Goal: Information Seeking & Learning: Understand process/instructions

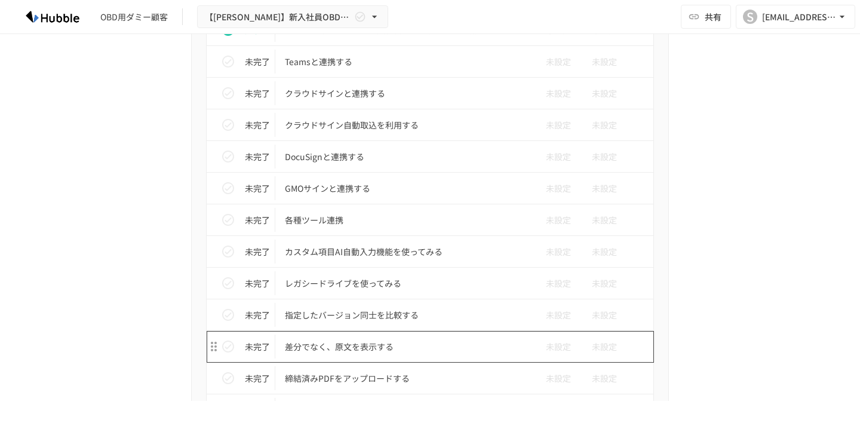
scroll to position [977, 0]
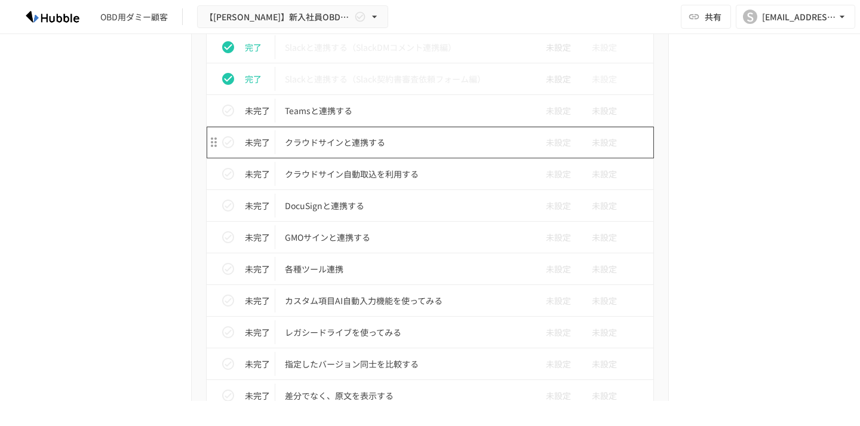
click at [359, 145] on p "クラウドサインと連携する" at bounding box center [405, 142] width 240 height 15
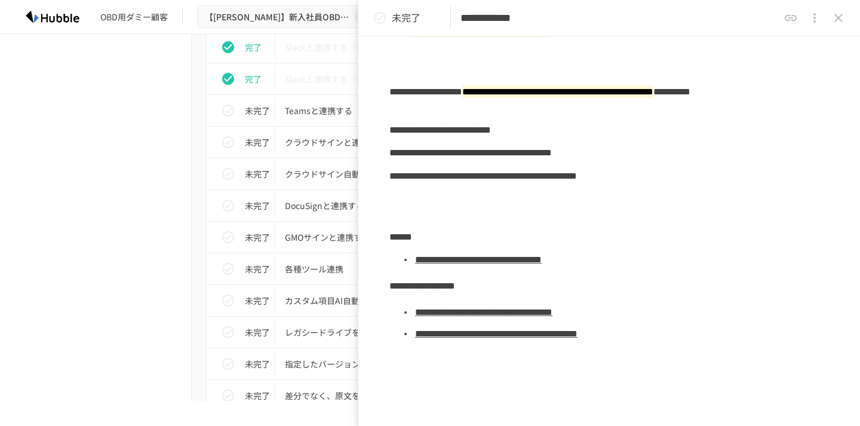
scroll to position [150, 0]
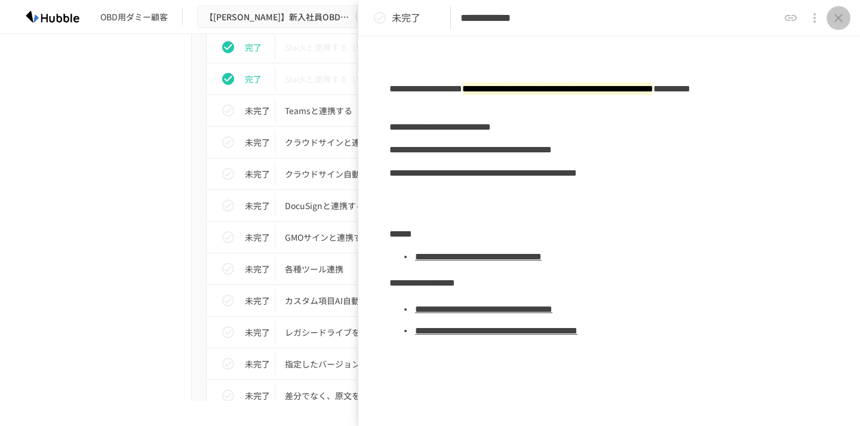
click at [848, 11] on button "close drawer" at bounding box center [838, 18] width 24 height 24
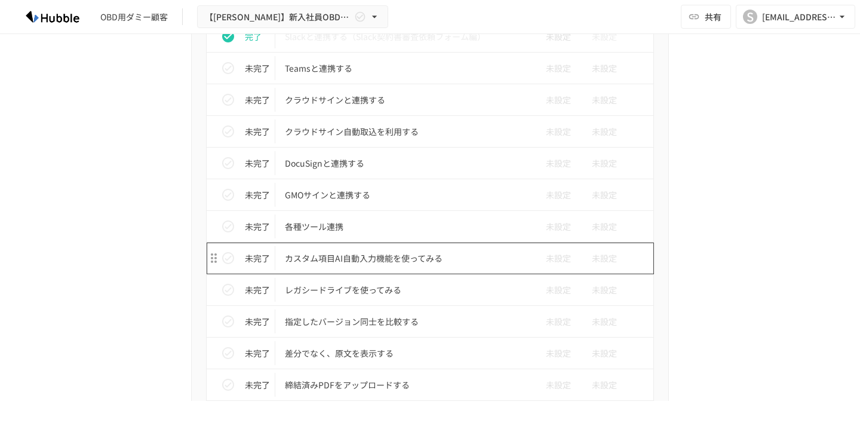
scroll to position [1021, 0]
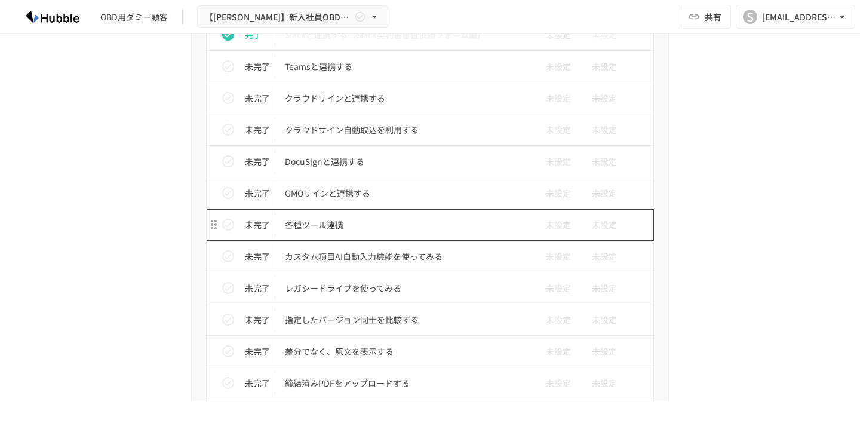
click at [323, 225] on p "各種ツール連携" at bounding box center [405, 224] width 240 height 15
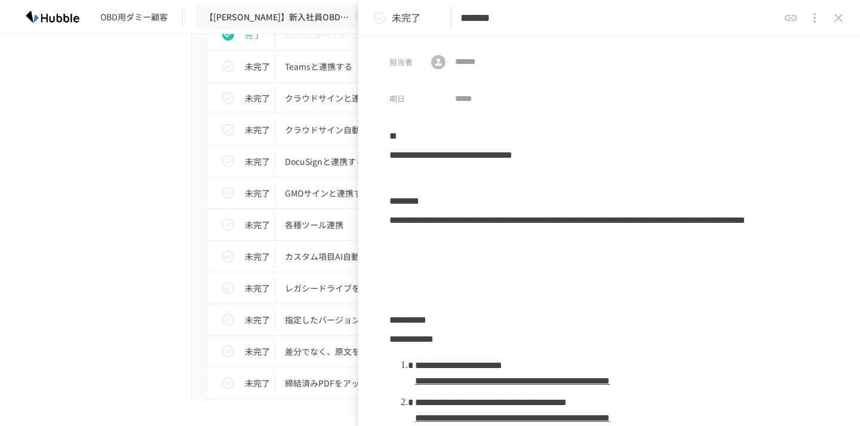
click at [840, 21] on icon "close drawer" at bounding box center [838, 18] width 14 height 14
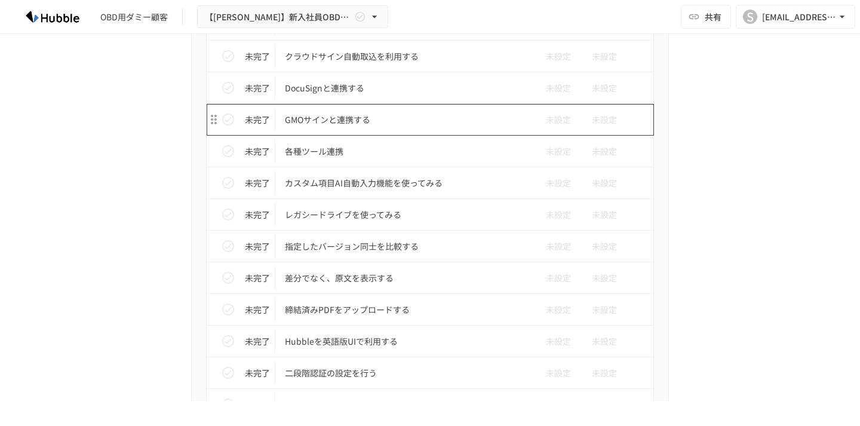
scroll to position [1101, 0]
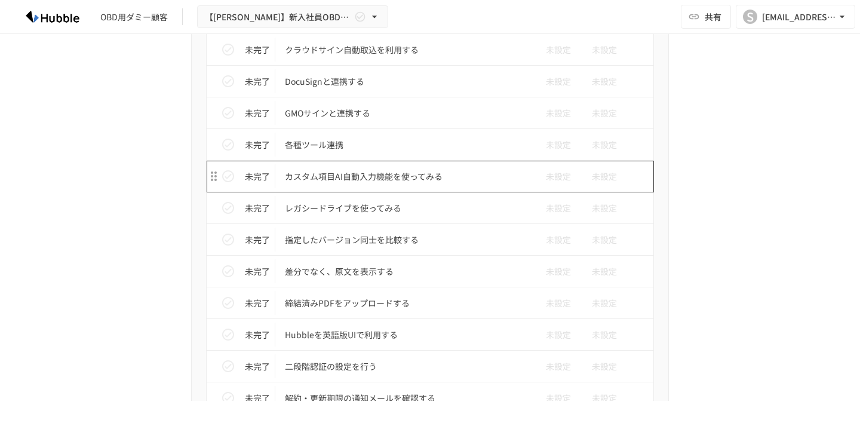
click at [331, 178] on p "カスタム項目AI自動入力機能を使ってみる" at bounding box center [405, 176] width 240 height 15
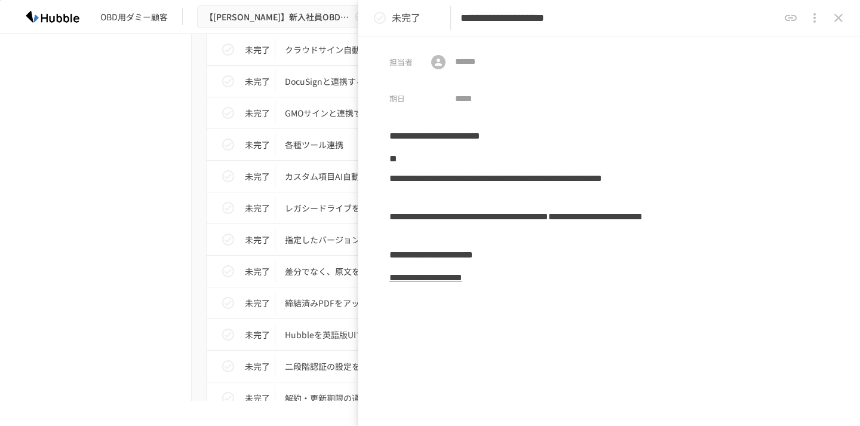
click at [454, 278] on b "**********" at bounding box center [425, 277] width 73 height 9
click at [462, 277] on b "**********" at bounding box center [425, 277] width 73 height 9
click at [843, 16] on icon "close drawer" at bounding box center [838, 18] width 14 height 14
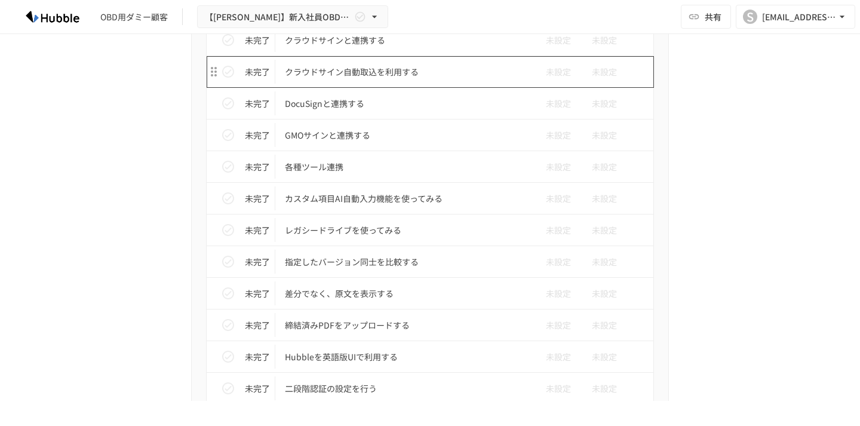
scroll to position [1078, 0]
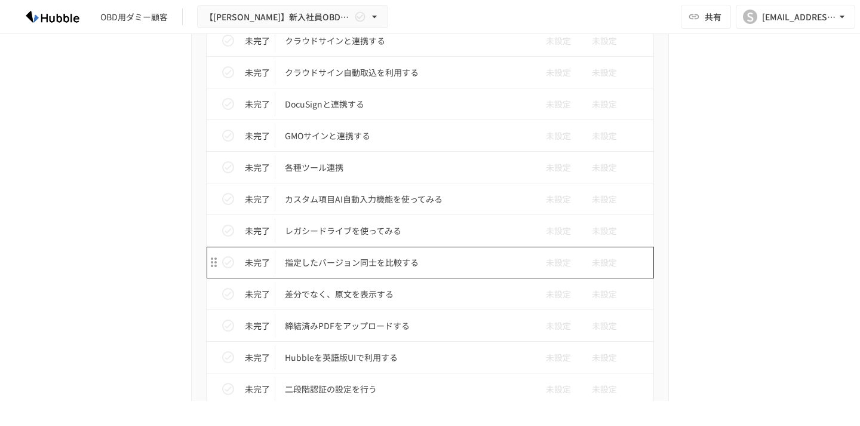
click at [389, 260] on p "指定したバージョン同士を比較する" at bounding box center [405, 262] width 240 height 15
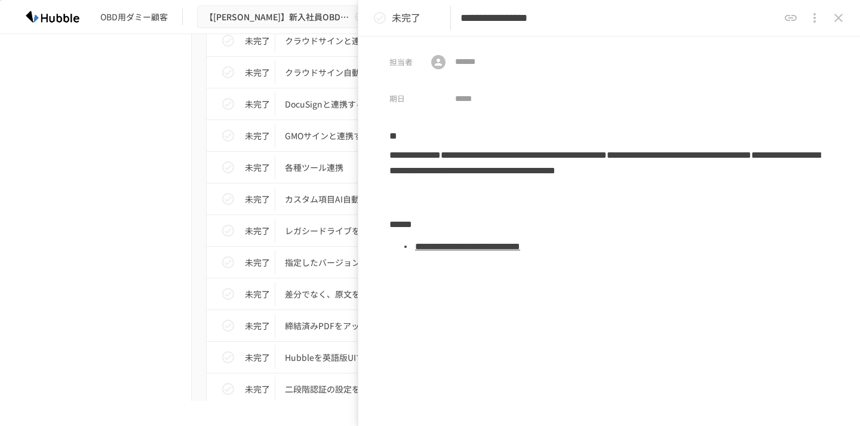
click at [507, 248] on link "**********" at bounding box center [467, 246] width 105 height 9
click at [838, 17] on icon "close drawer" at bounding box center [838, 18] width 8 height 8
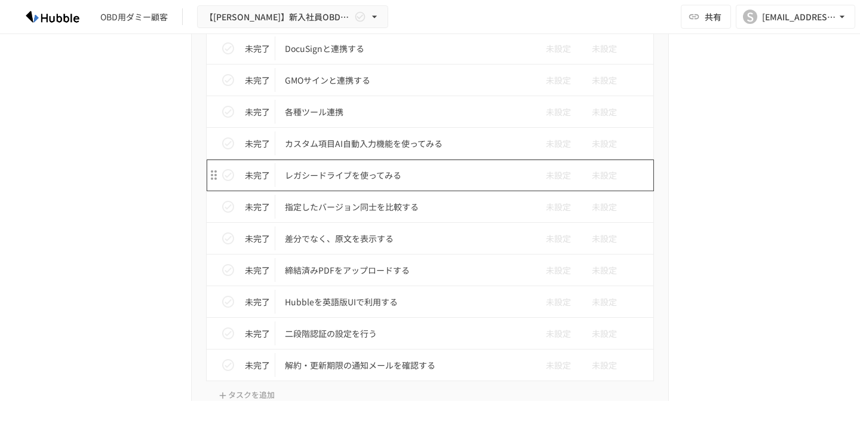
scroll to position [1142, 0]
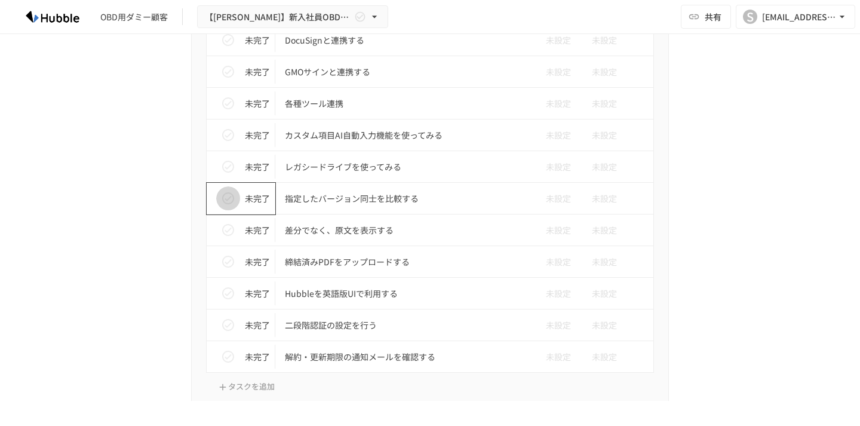
click at [224, 199] on icon "status" at bounding box center [228, 198] width 12 height 12
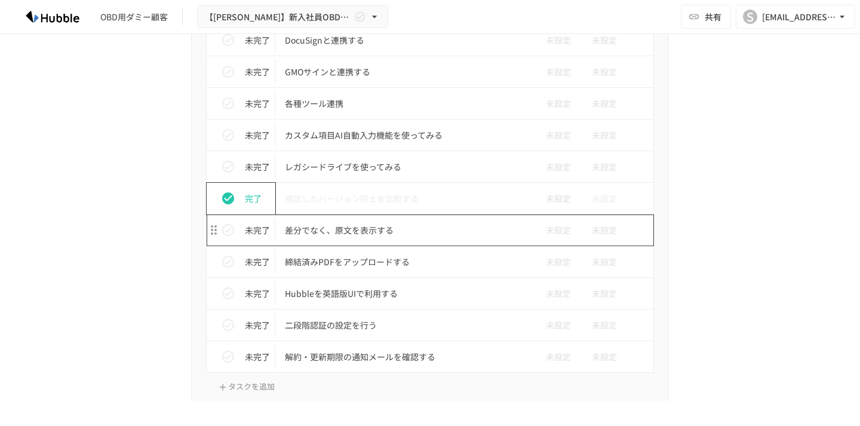
click at [366, 230] on p "差分でなく、原文を表示する" at bounding box center [405, 230] width 240 height 15
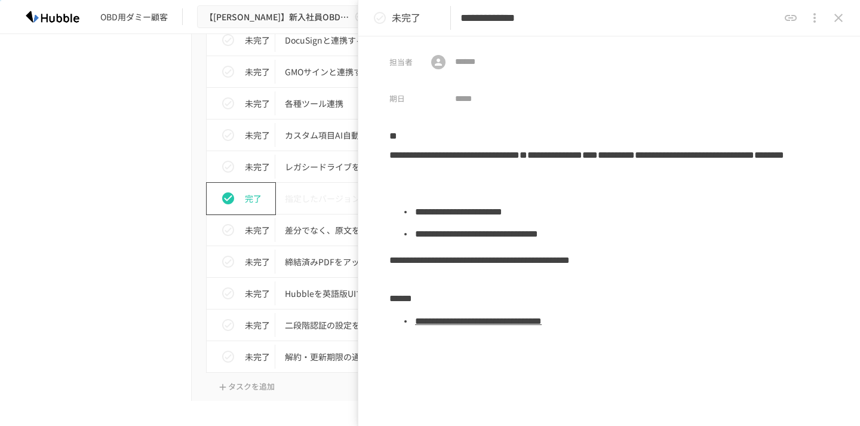
click at [473, 322] on link "**********" at bounding box center [478, 320] width 127 height 9
click at [839, 20] on icon "close drawer" at bounding box center [838, 18] width 14 height 14
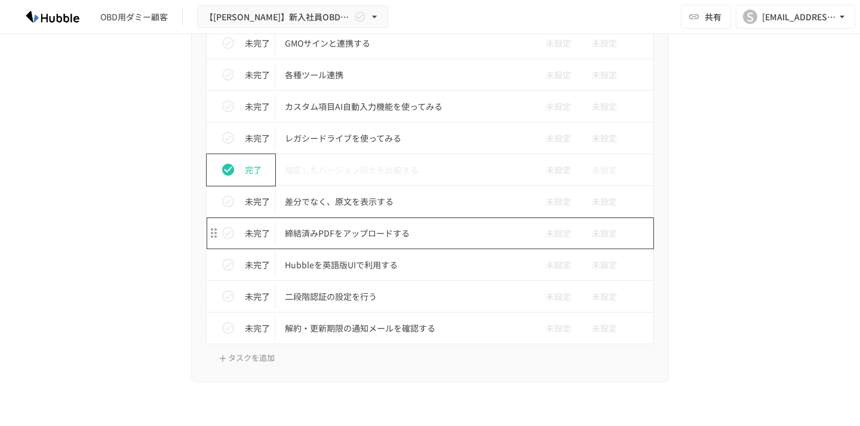
scroll to position [1174, 0]
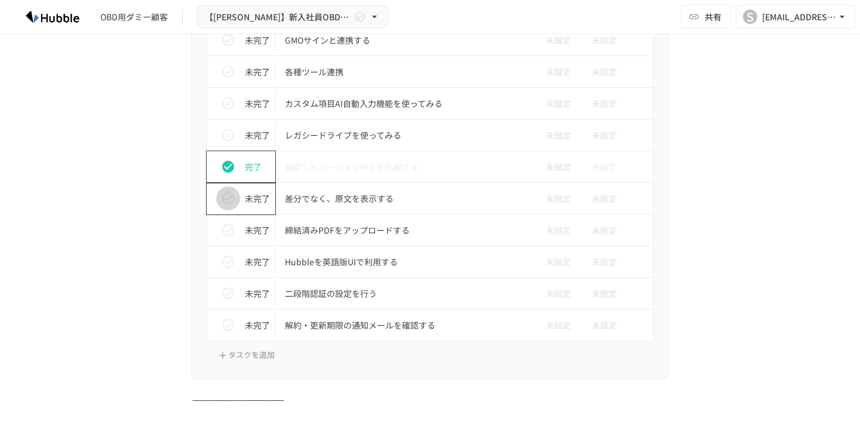
click at [236, 202] on button "status" at bounding box center [228, 198] width 24 height 24
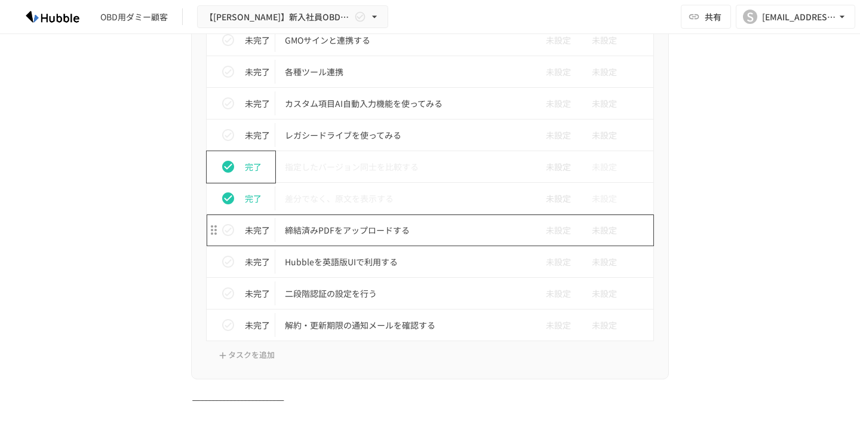
click at [389, 242] on td "締結済みPDFをアップロードする" at bounding box center [404, 230] width 259 height 32
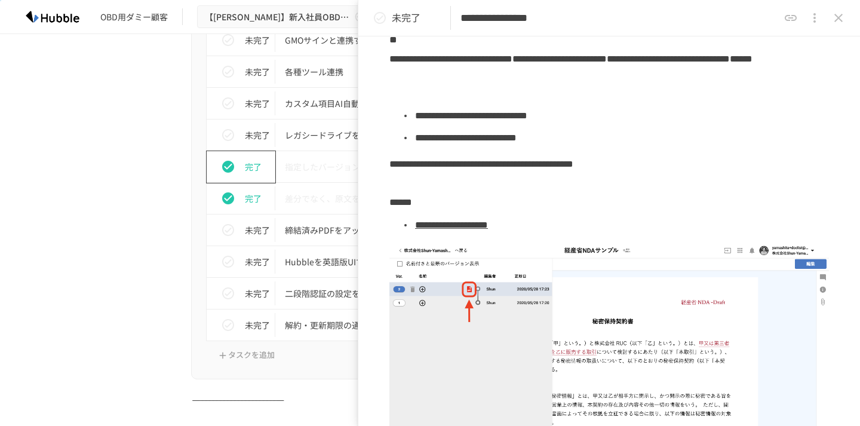
scroll to position [96, 0]
click at [488, 224] on link "**********" at bounding box center [451, 225] width 73 height 9
click at [835, 17] on icon "close drawer" at bounding box center [838, 18] width 14 height 14
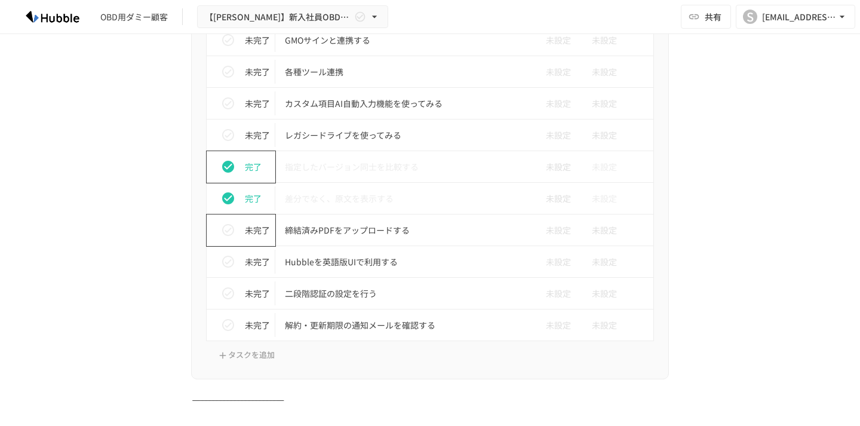
click at [229, 224] on icon "status" at bounding box center [228, 230] width 12 height 12
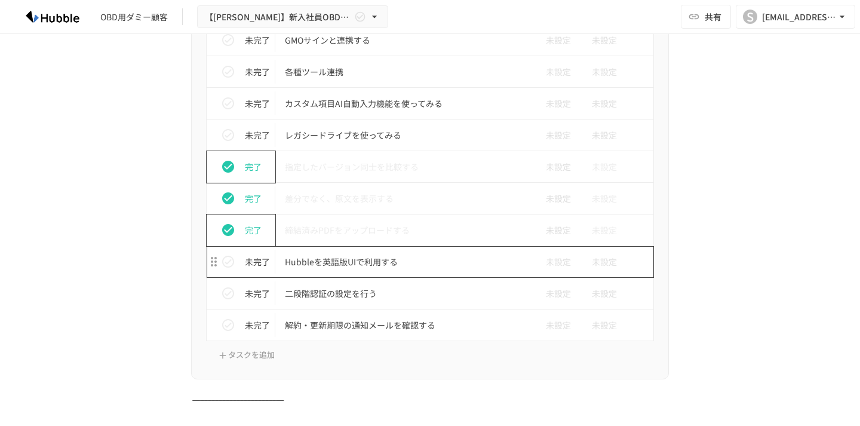
click at [346, 256] on p "Hubbleを英語版UIで利用する" at bounding box center [405, 261] width 240 height 15
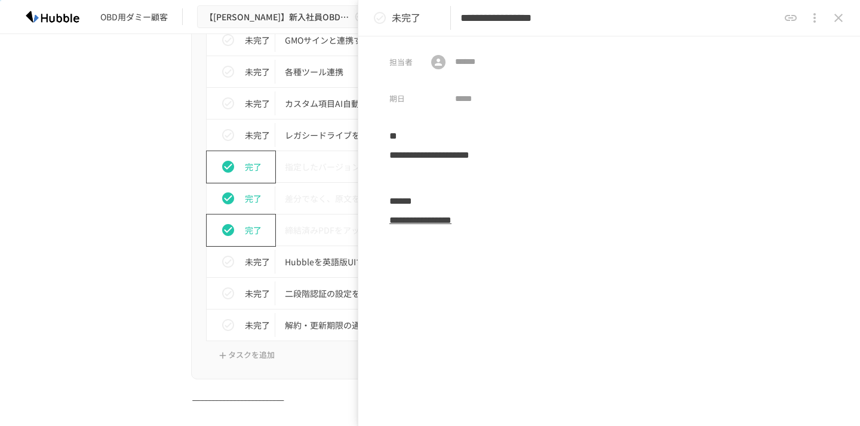
click at [451, 223] on link "**********" at bounding box center [420, 220] width 62 height 9
click at [838, 11] on icon "close drawer" at bounding box center [838, 18] width 14 height 14
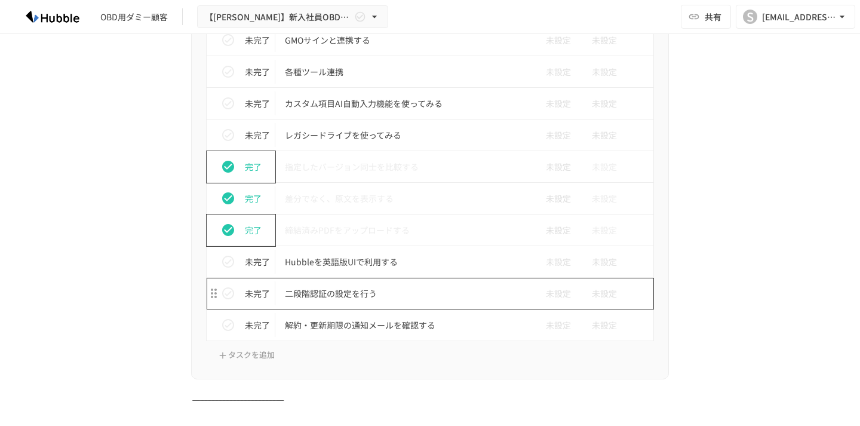
click at [345, 294] on p "二段階認証の設定を行う" at bounding box center [405, 293] width 240 height 15
click at [348, 295] on p "二段階認証の設定を行う" at bounding box center [405, 293] width 240 height 15
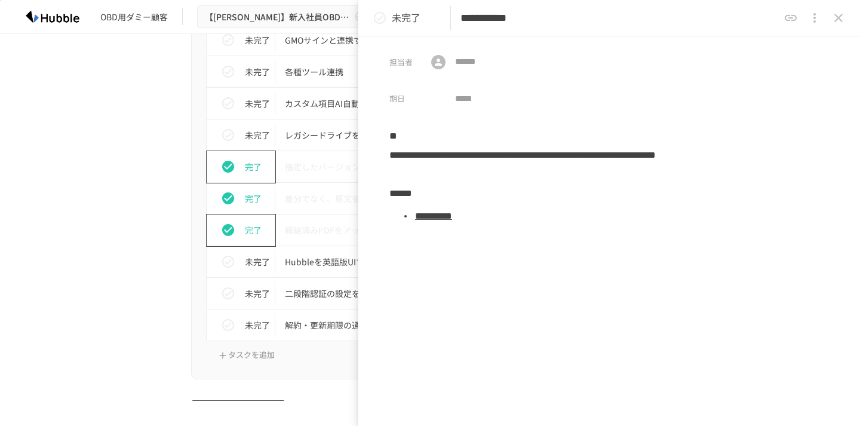
click at [452, 220] on link "**********" at bounding box center [433, 215] width 37 height 9
click at [839, 14] on icon "close drawer" at bounding box center [838, 18] width 14 height 14
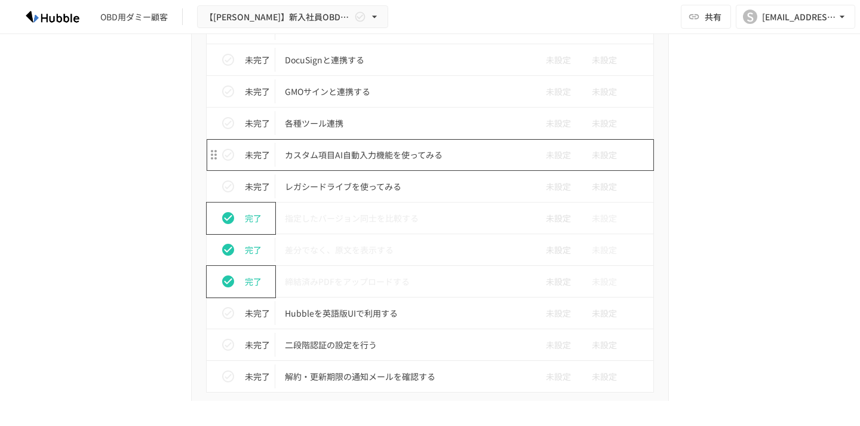
scroll to position [1122, 0]
click at [371, 161] on p "カスタム項目AI自動入力機能を使ってみる" at bounding box center [405, 154] width 240 height 15
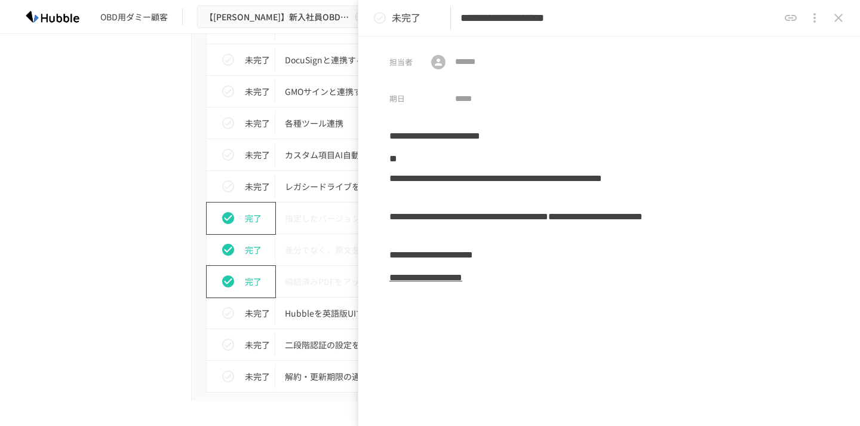
click at [837, 12] on icon "close drawer" at bounding box center [838, 18] width 14 height 14
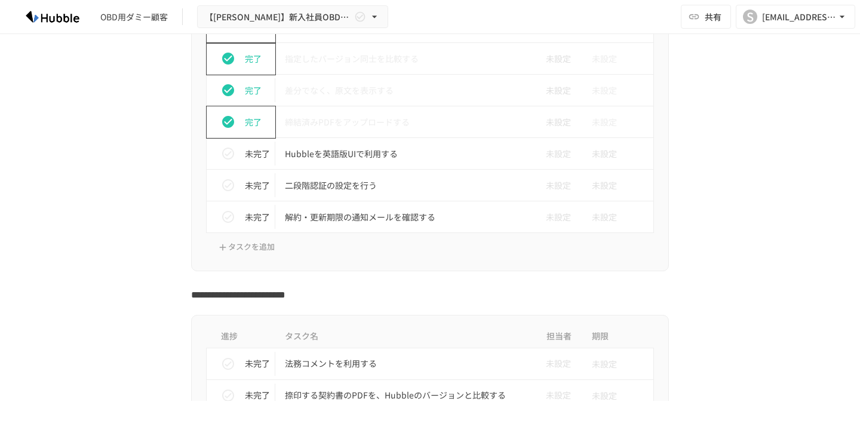
scroll to position [1301, 0]
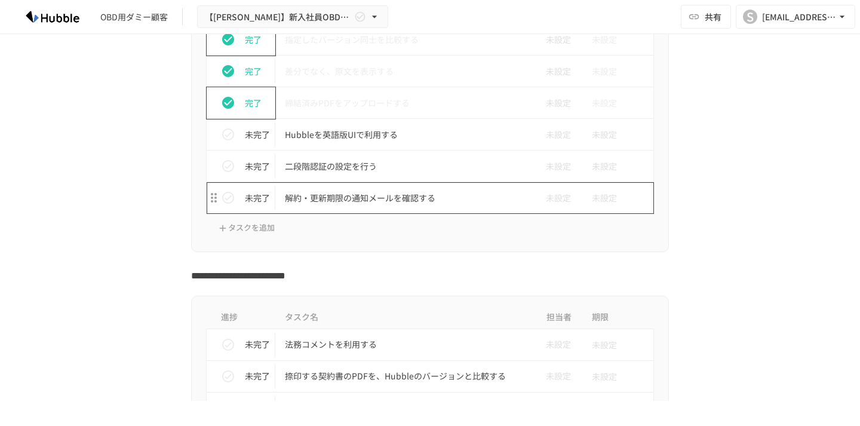
click at [373, 205] on p "解約・更新期限の通知メールを確認する" at bounding box center [405, 197] width 240 height 15
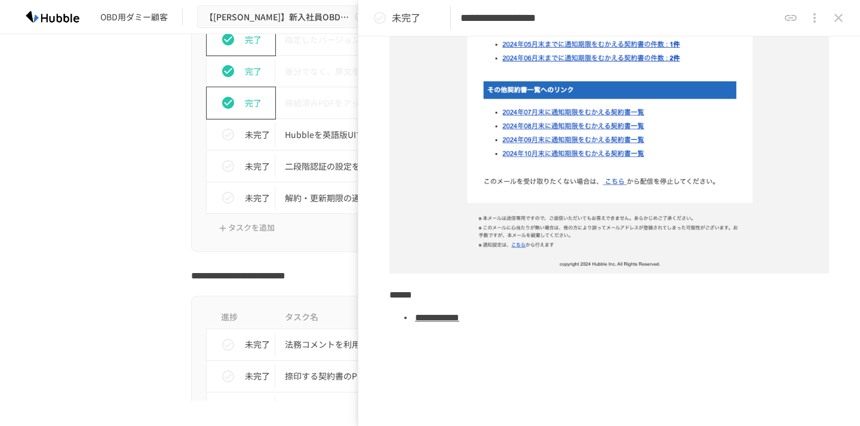
scroll to position [413, 0]
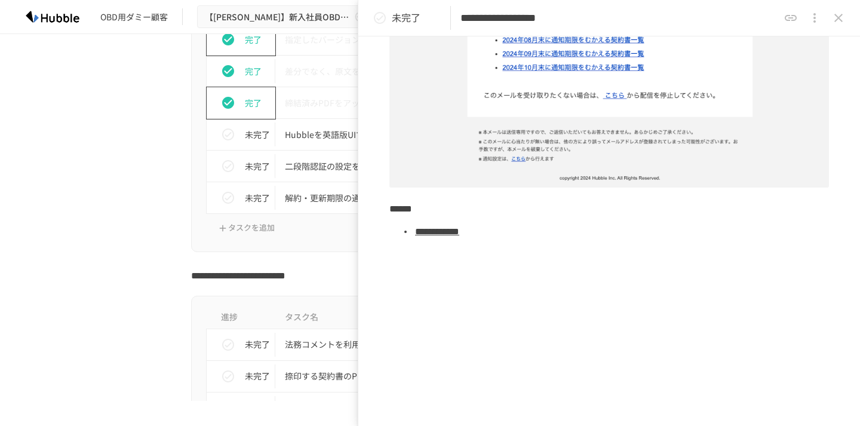
click at [475, 240] on li "**********" at bounding box center [620, 232] width 415 height 22
click at [459, 233] on link "**********" at bounding box center [437, 231] width 44 height 9
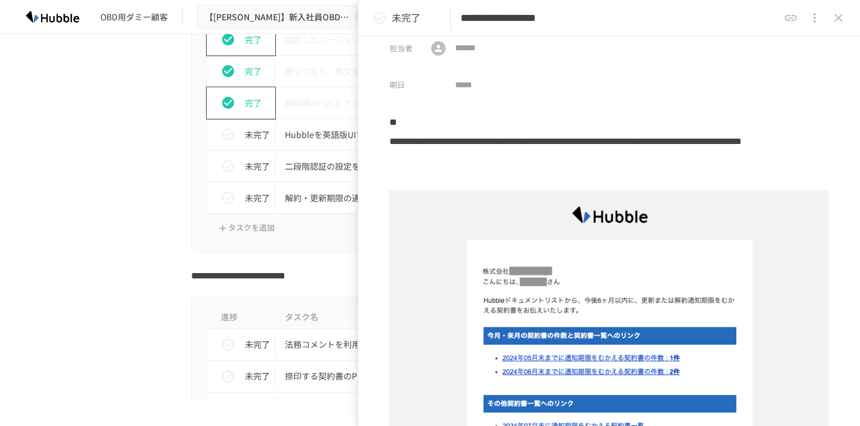
scroll to position [4, 0]
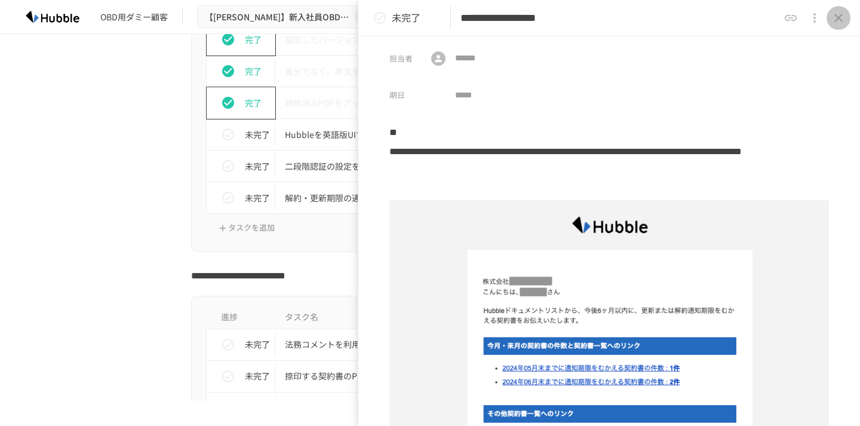
click at [840, 14] on icon "close drawer" at bounding box center [838, 18] width 14 height 14
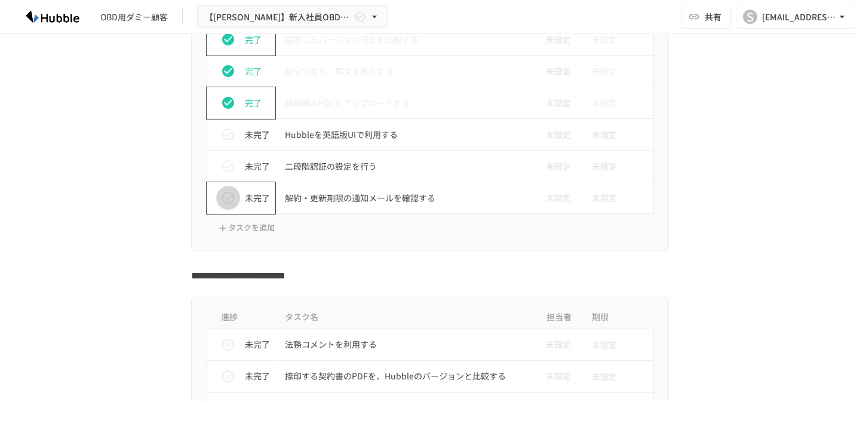
click at [228, 196] on icon "status" at bounding box center [228, 197] width 14 height 14
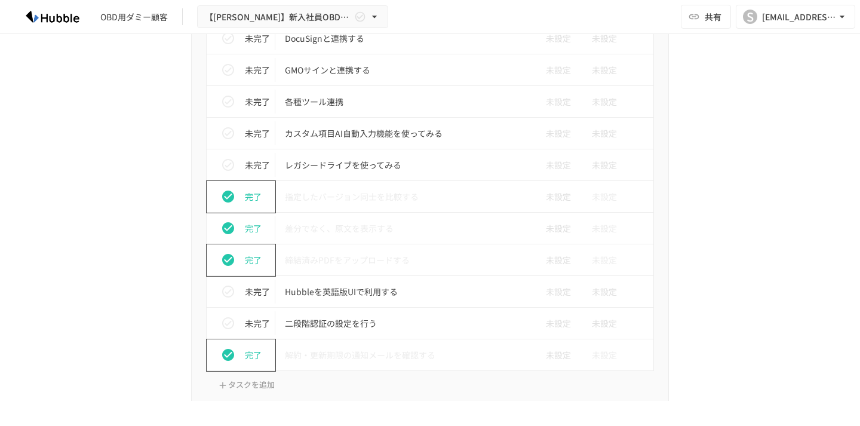
scroll to position [1124, 0]
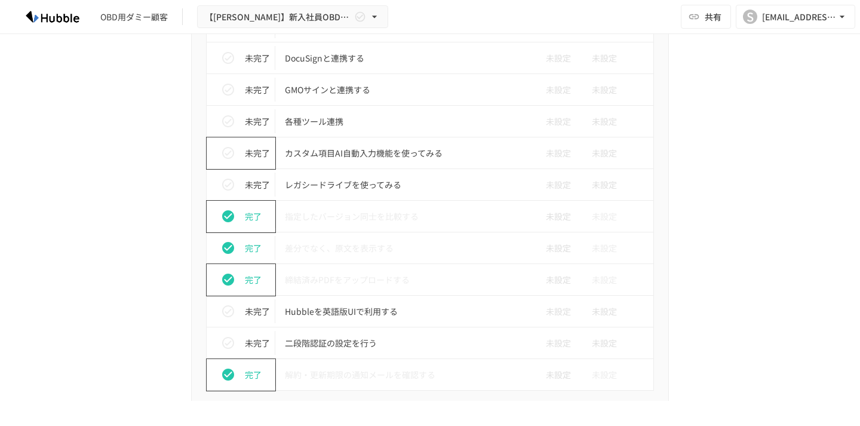
click at [218, 149] on button "status" at bounding box center [228, 153] width 24 height 24
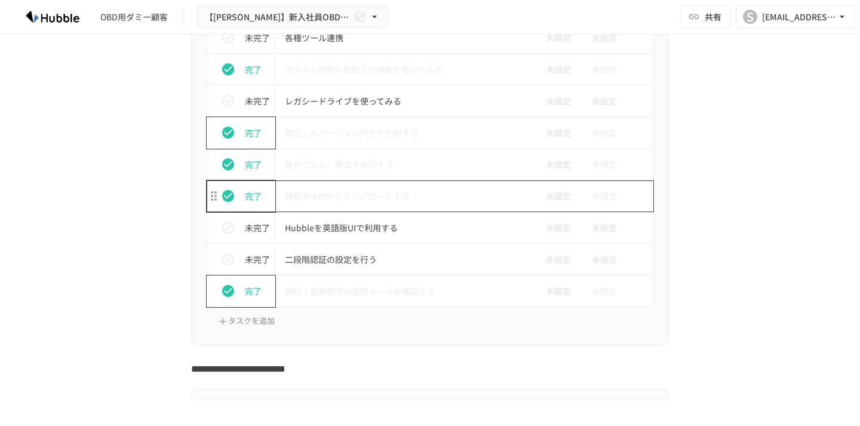
scroll to position [1223, 0]
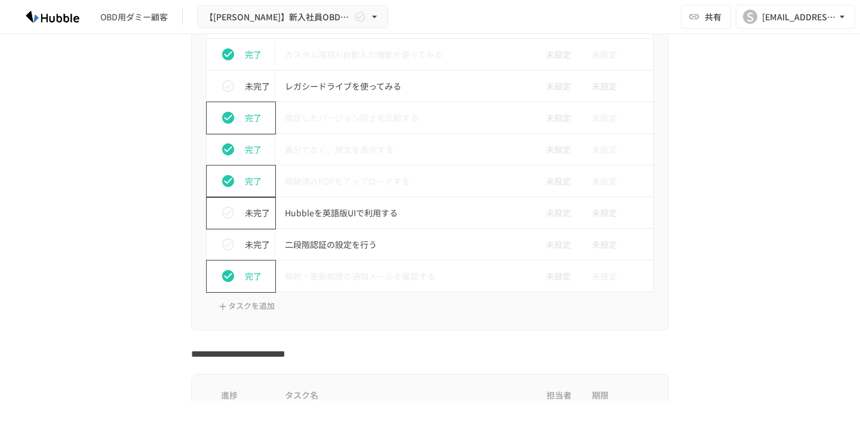
click at [225, 210] on icon "status" at bounding box center [228, 212] width 14 height 14
click at [229, 240] on icon "status" at bounding box center [228, 244] width 14 height 14
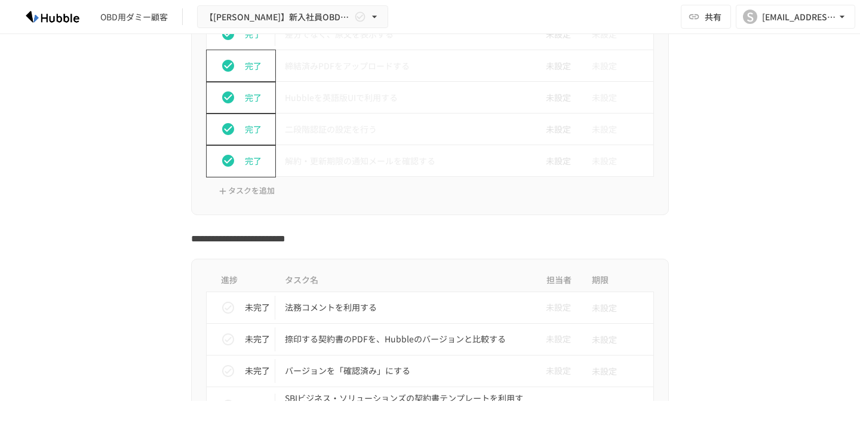
scroll to position [1337, 0]
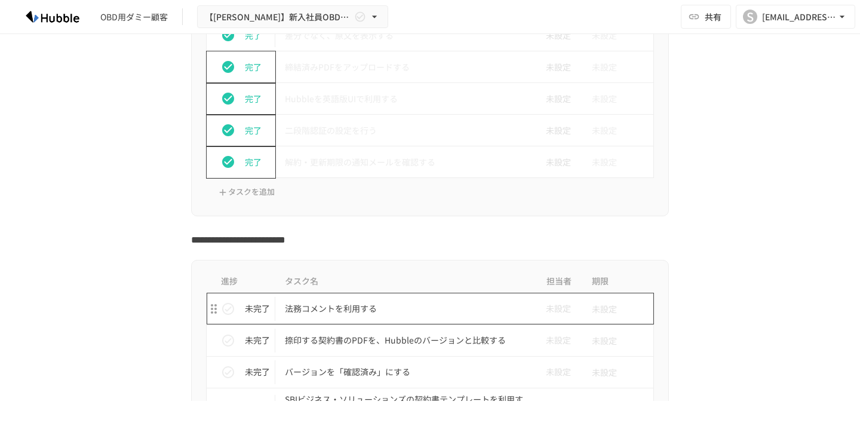
click at [344, 309] on p "法務コメントを利用する" at bounding box center [405, 308] width 240 height 15
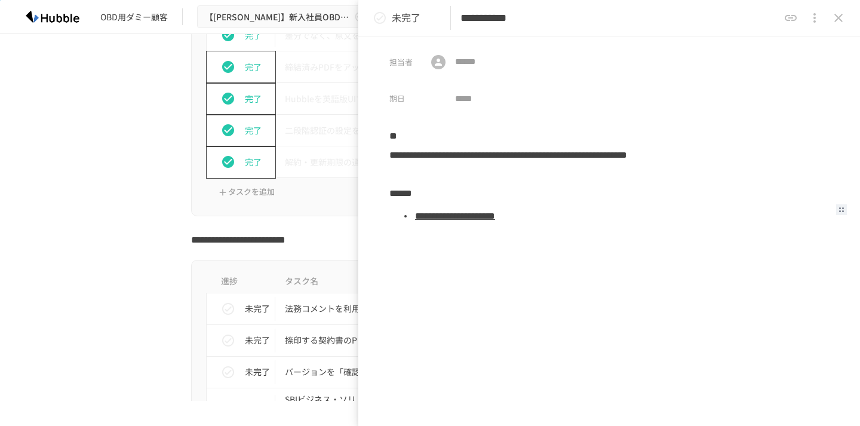
click at [495, 219] on link "**********" at bounding box center [455, 215] width 80 height 9
click at [843, 17] on icon "close drawer" at bounding box center [838, 18] width 14 height 14
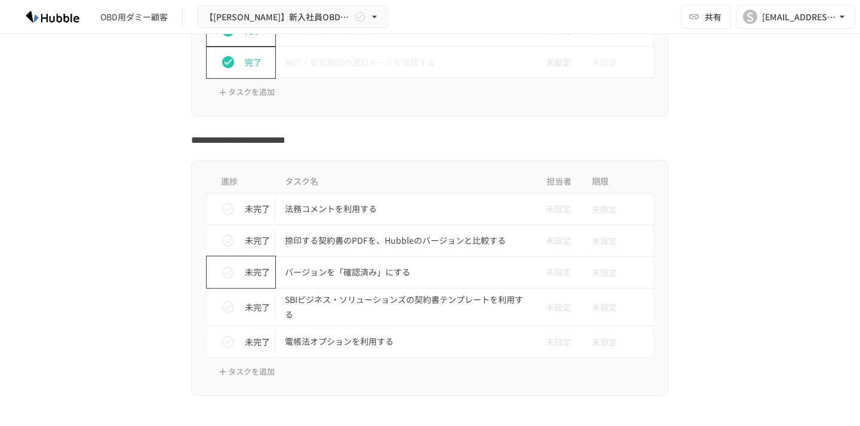
scroll to position [1440, 0]
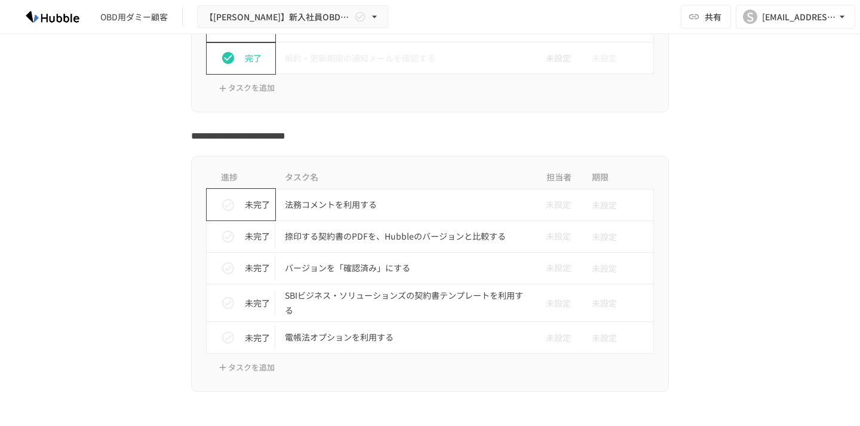
click at [230, 210] on icon "status" at bounding box center [228, 205] width 12 height 12
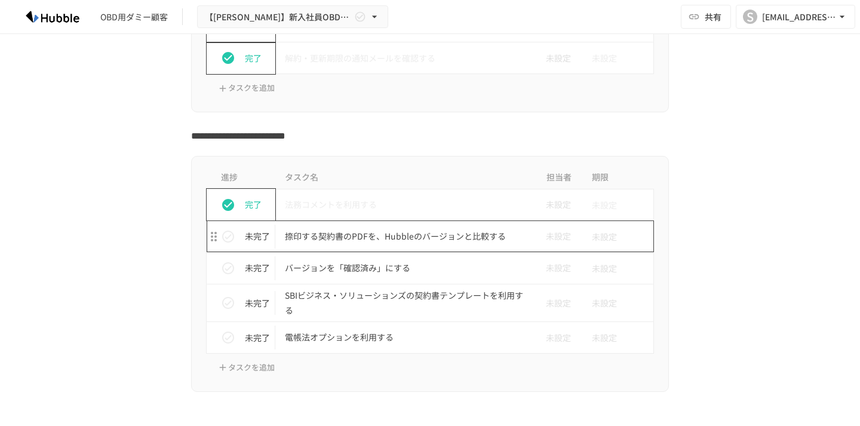
click at [391, 237] on p "捺印する契約書のPDFを、Hubbleのバージョンと比較する" at bounding box center [405, 236] width 240 height 15
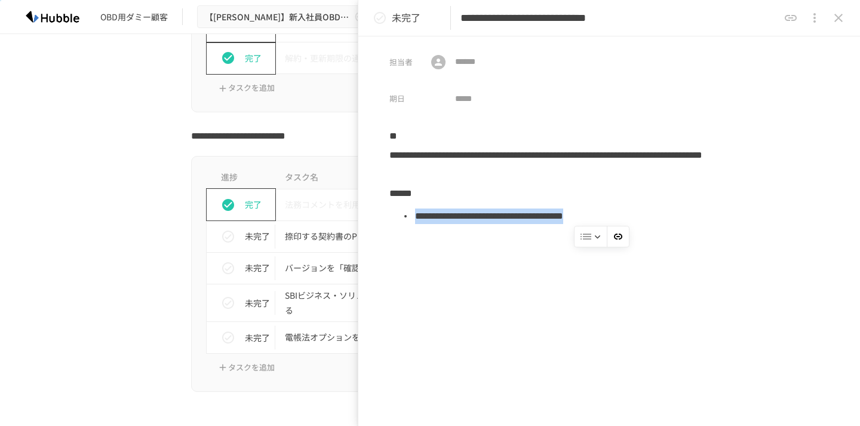
drag, startPoint x: 418, startPoint y: 216, endPoint x: 766, endPoint y: 229, distance: 347.7
click at [766, 229] on ul "**********" at bounding box center [608, 215] width 439 height 29
copy li "**********"
click at [848, 22] on button "close drawer" at bounding box center [838, 18] width 24 height 24
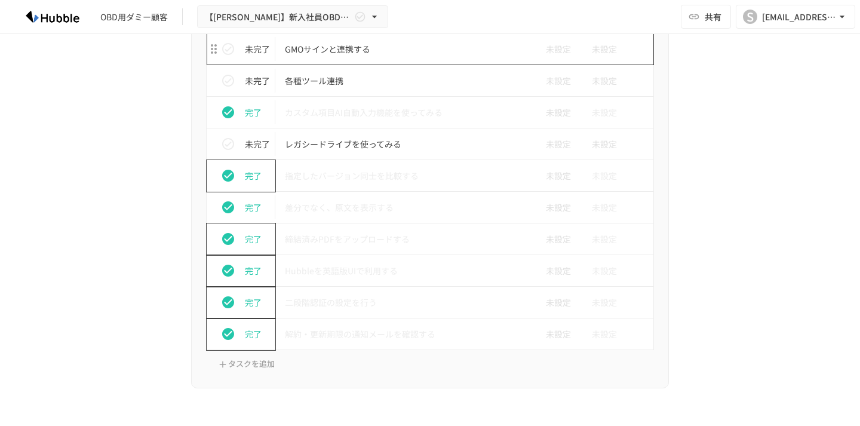
scroll to position [1168, 0]
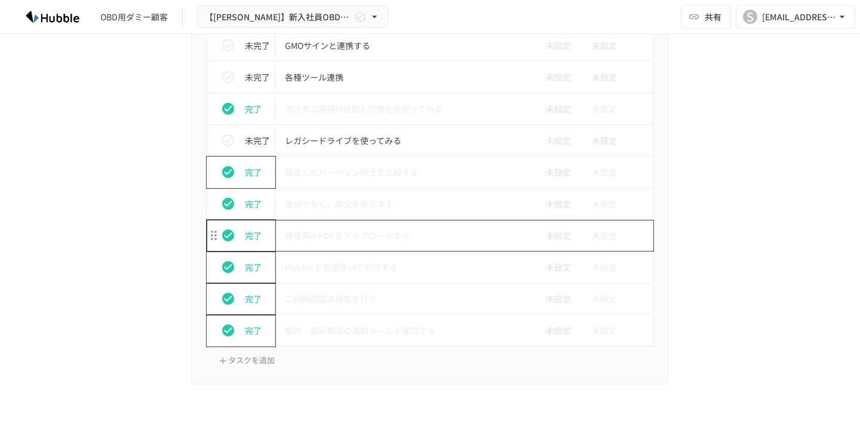
click at [398, 233] on p "締結済みPDFをアップロードする" at bounding box center [405, 235] width 240 height 15
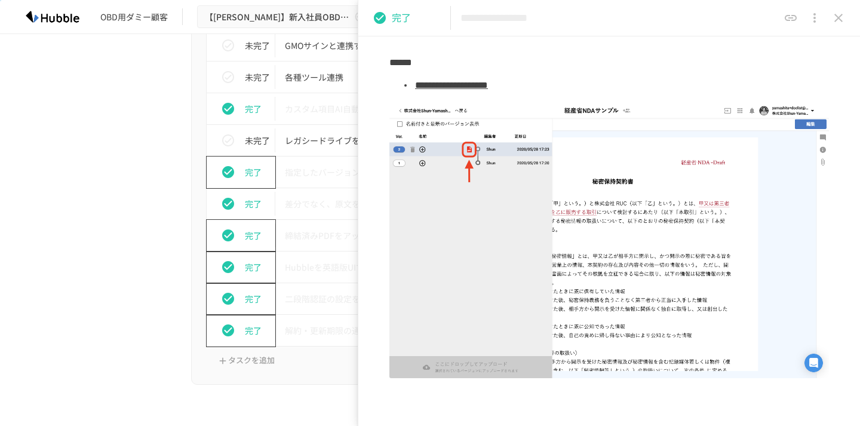
scroll to position [176, 0]
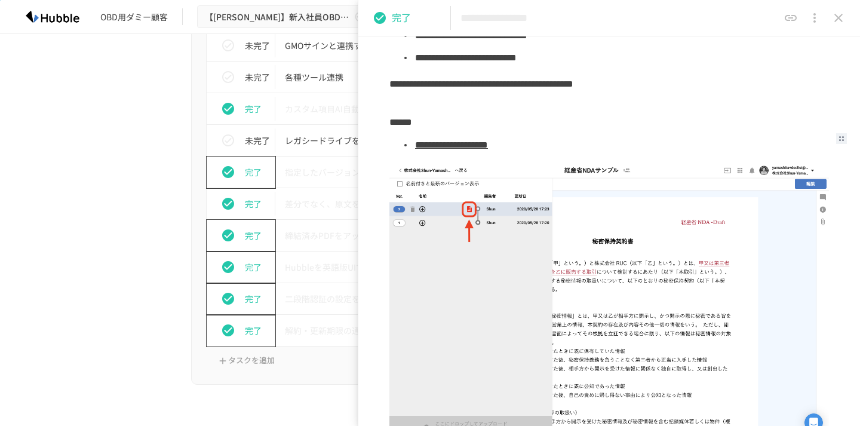
click at [488, 147] on link "**********" at bounding box center [451, 144] width 73 height 9
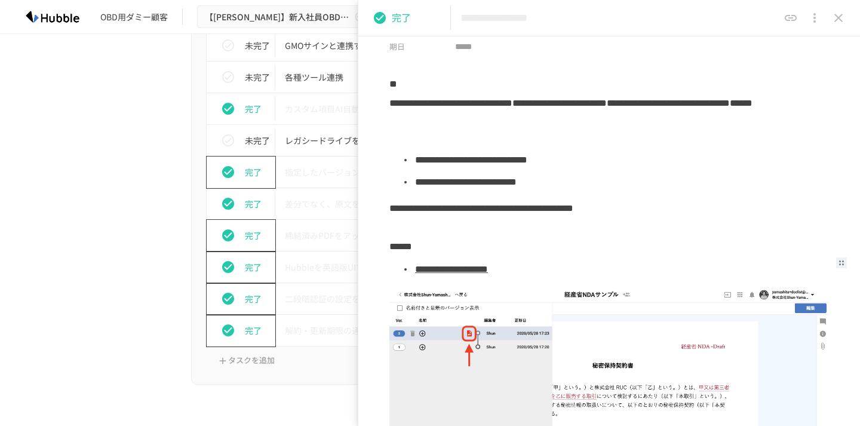
scroll to position [0, 0]
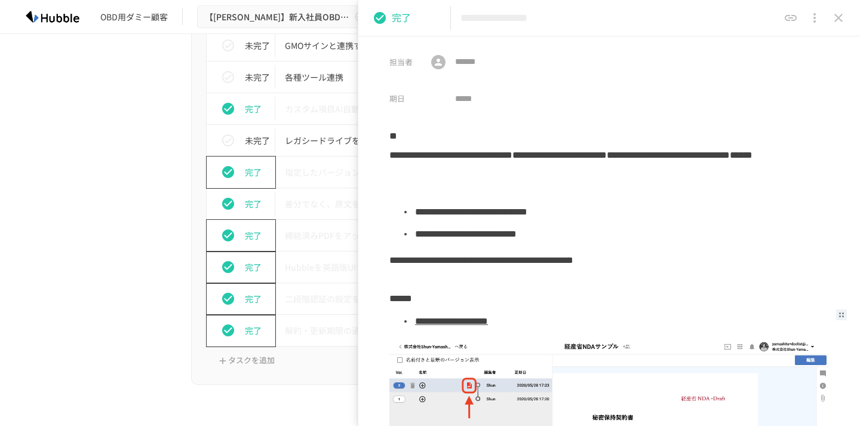
click at [838, 21] on icon "close drawer" at bounding box center [838, 18] width 14 height 14
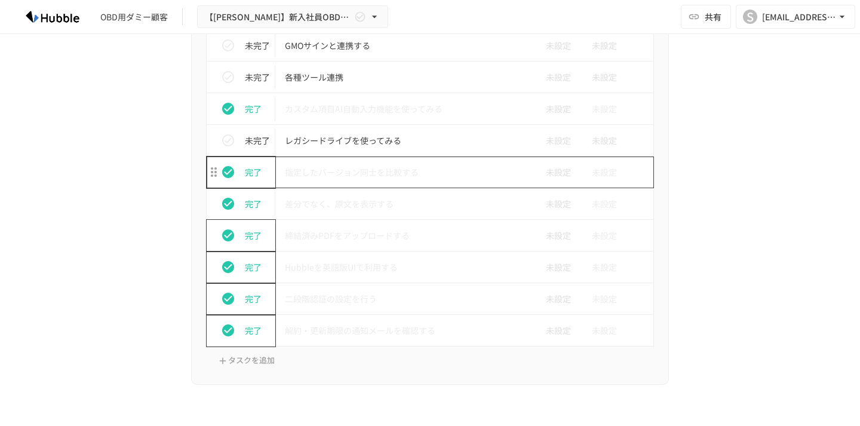
click at [386, 172] on p "指定したバージョン同士を比較する" at bounding box center [405, 172] width 240 height 15
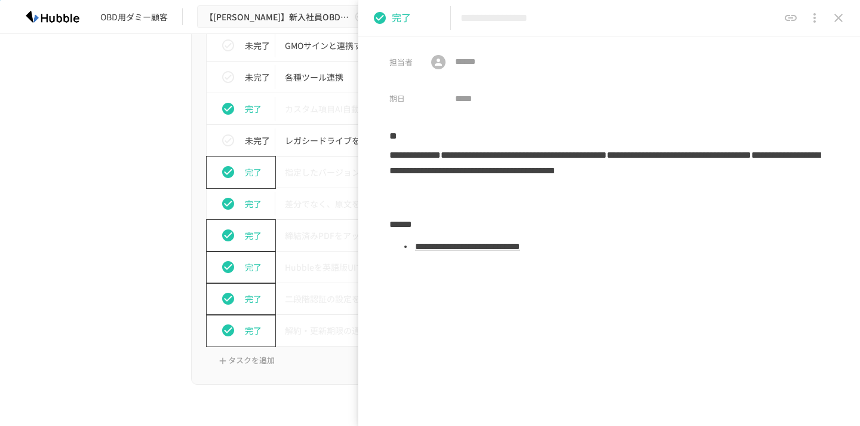
click at [516, 247] on link "**********" at bounding box center [467, 246] width 105 height 9
click at [841, 22] on icon "close drawer" at bounding box center [838, 18] width 14 height 14
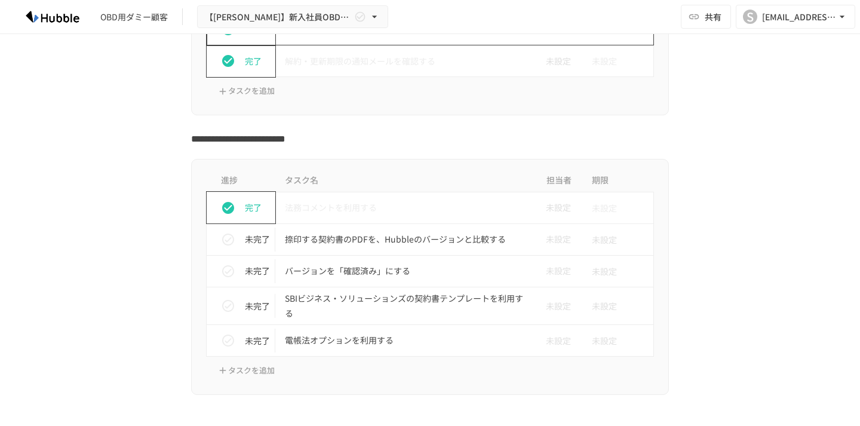
scroll to position [1443, 0]
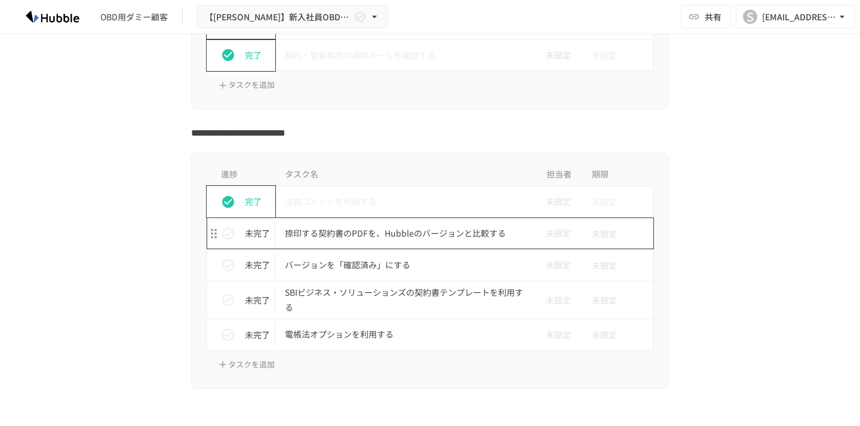
click at [415, 239] on p "捺印する契約書のPDFを、Hubbleのバージョンと比較する" at bounding box center [405, 233] width 240 height 15
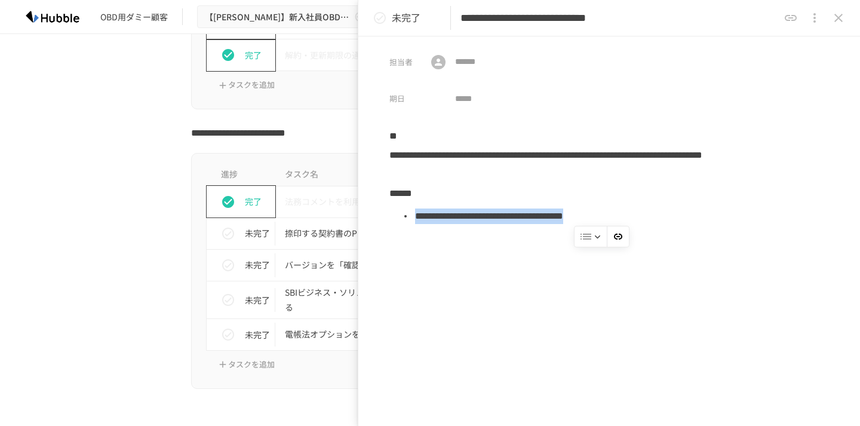
drag, startPoint x: 414, startPoint y: 221, endPoint x: 501, endPoint y: 227, distance: 88.0
click at [501, 227] on ul "**********" at bounding box center [608, 215] width 439 height 29
copy li "**********"
click at [836, 23] on icon "close drawer" at bounding box center [838, 18] width 14 height 14
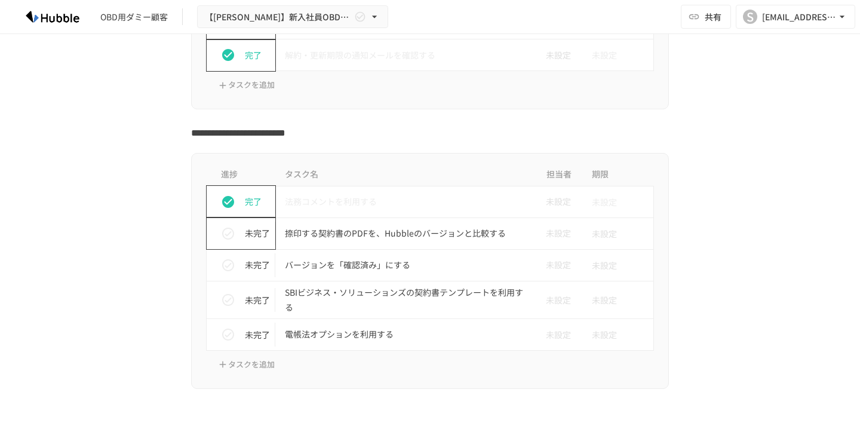
click at [235, 235] on icon "status" at bounding box center [228, 233] width 14 height 14
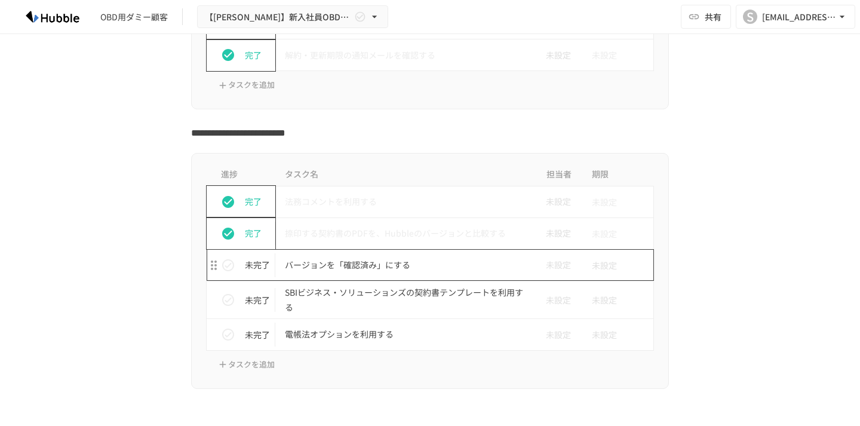
click at [367, 272] on p "バージョンを「確認済み」にする" at bounding box center [405, 264] width 240 height 15
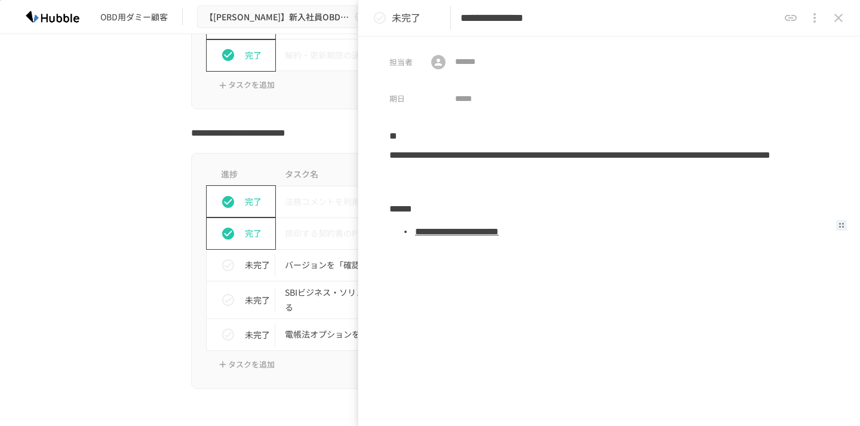
click at [498, 233] on link "**********" at bounding box center [457, 231] width 84 height 9
click at [841, 21] on icon "close drawer" at bounding box center [838, 18] width 14 height 14
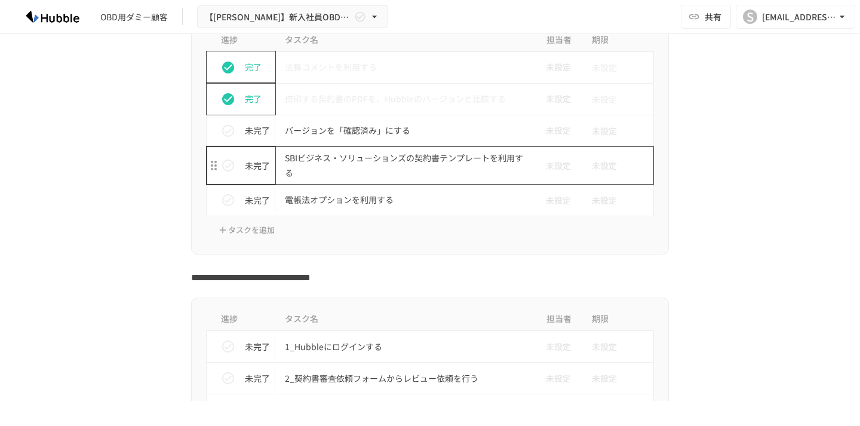
scroll to position [1575, 0]
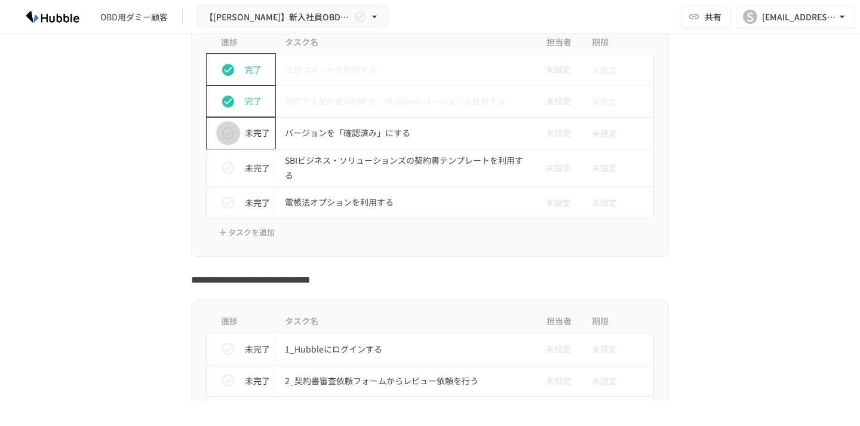
click at [218, 131] on button "status" at bounding box center [228, 133] width 24 height 24
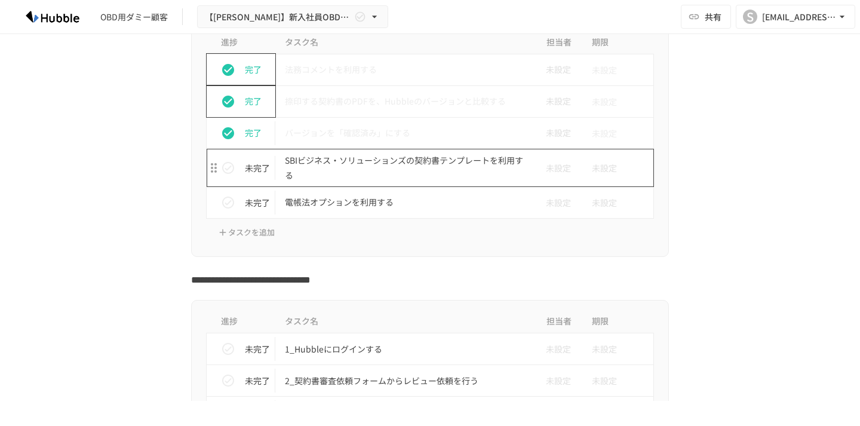
click at [362, 169] on p "SBIビジネス・ソリューションズの契約書テンプレートを利用する" at bounding box center [405, 168] width 240 height 30
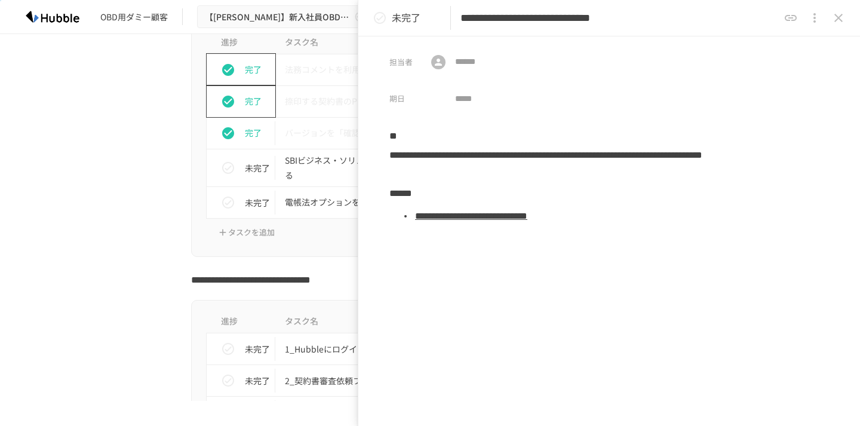
click at [496, 218] on link "**********" at bounding box center [471, 215] width 112 height 9
click at [67, 219] on div "進捗 タスク名 担当者 期限 完了 法務コメントを利用する 未設定 未設定 完了 捺印する契約書のPDFを、Hubbleのバージョンと比較する 未設定 未設定…" at bounding box center [430, 139] width 728 height 236
click at [837, 19] on icon "close drawer" at bounding box center [838, 18] width 8 height 8
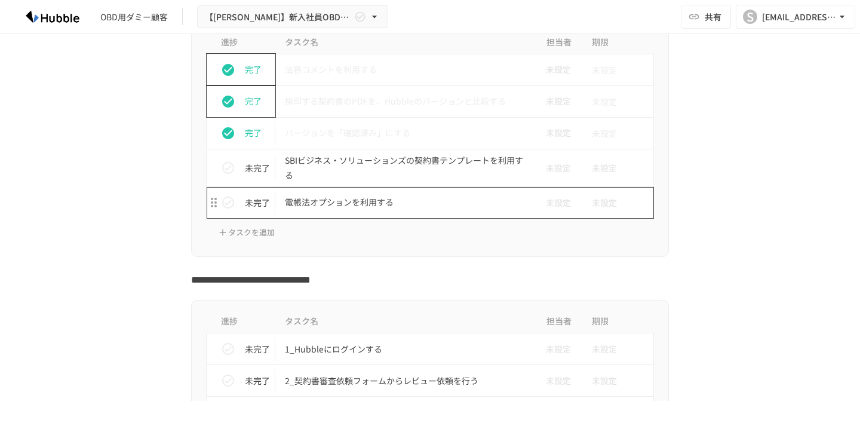
click at [313, 199] on p "電帳法オプションを利用する" at bounding box center [405, 202] width 240 height 15
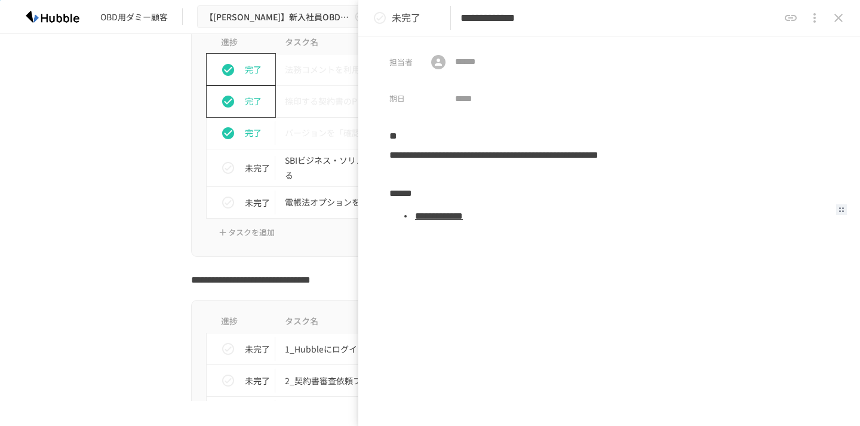
click at [463, 214] on link "**********" at bounding box center [439, 215] width 48 height 9
click at [839, 24] on icon "close drawer" at bounding box center [838, 18] width 14 height 14
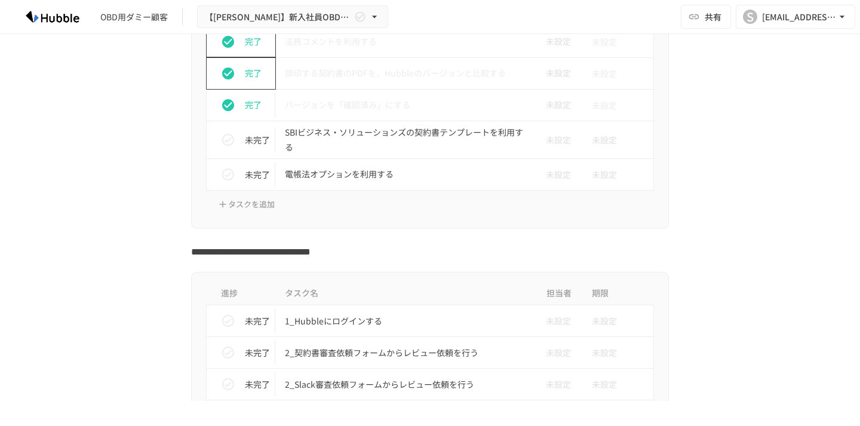
scroll to position [1595, 0]
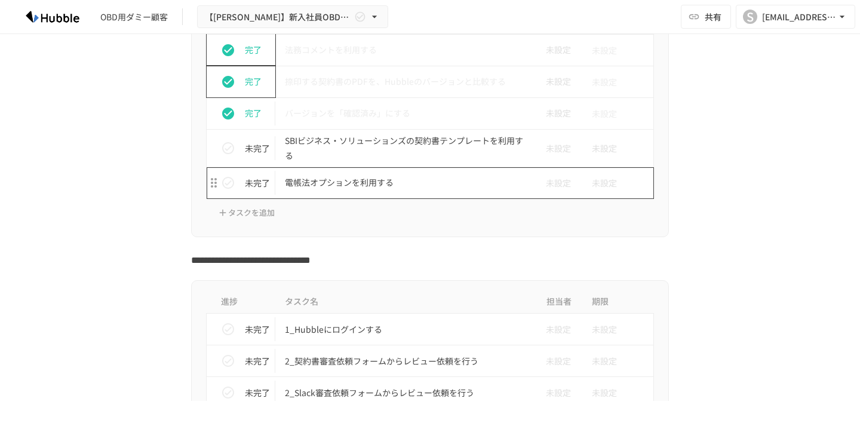
click at [366, 183] on p "電帳法オプションを利用する" at bounding box center [405, 182] width 240 height 15
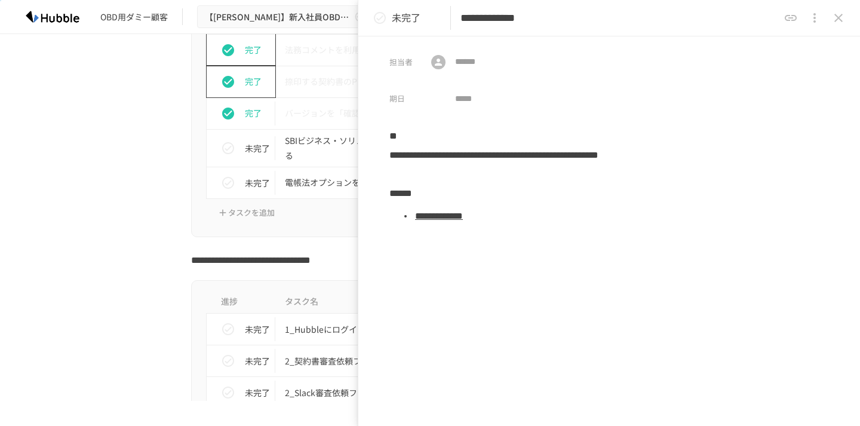
click at [463, 220] on link "**********" at bounding box center [439, 215] width 48 height 9
click at [833, 26] on button "close drawer" at bounding box center [838, 18] width 24 height 24
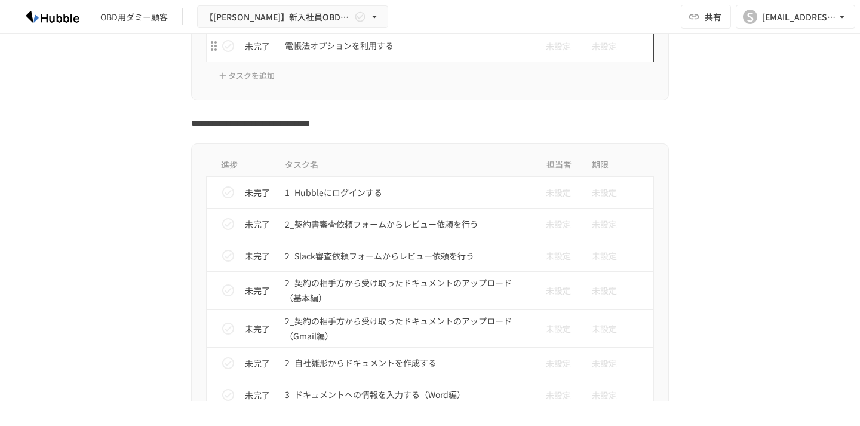
scroll to position [1738, 0]
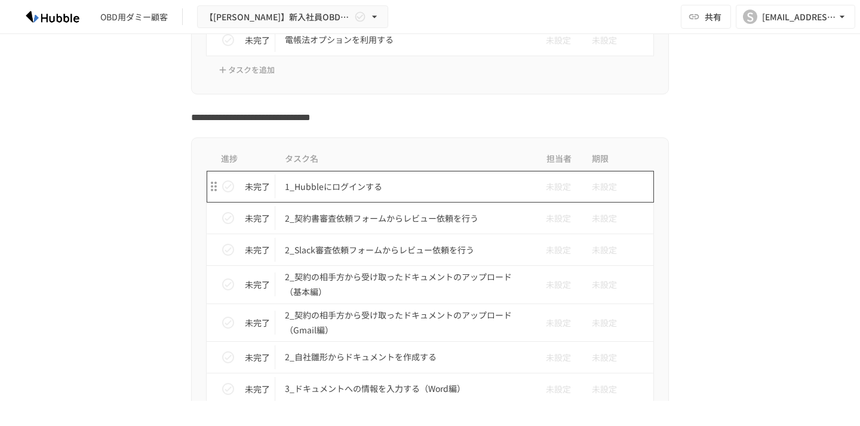
click at [333, 198] on td "1_Hubbleにログインする" at bounding box center [404, 187] width 259 height 32
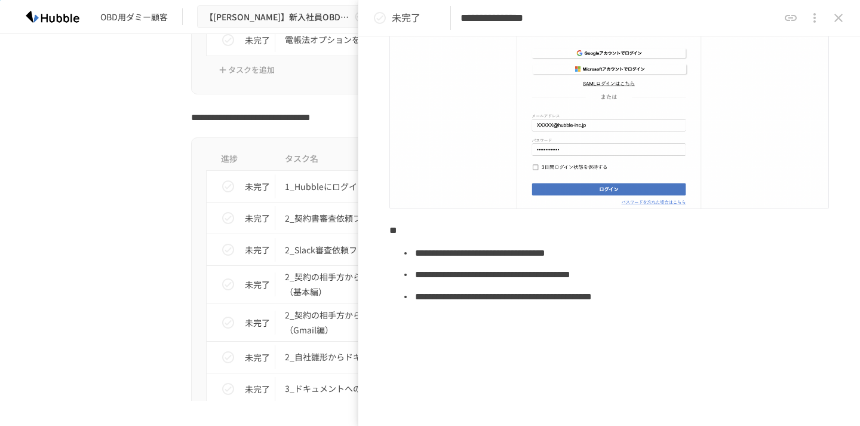
scroll to position [196, 0]
click at [842, 22] on icon "close drawer" at bounding box center [838, 18] width 14 height 14
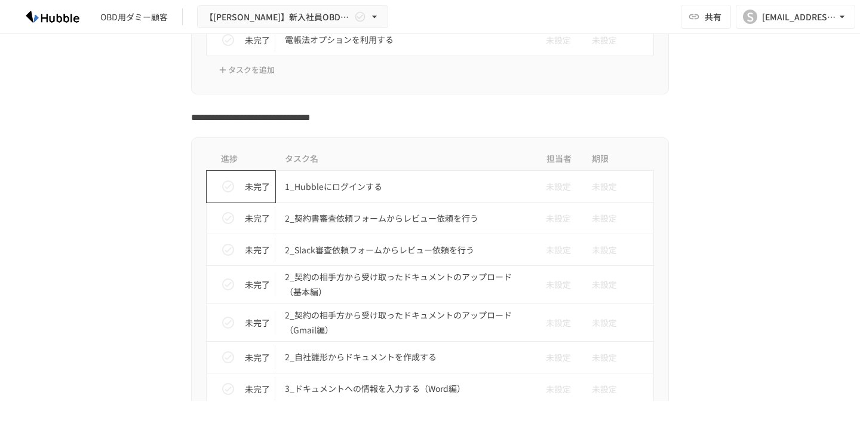
click at [230, 184] on icon "status" at bounding box center [228, 186] width 14 height 14
click at [364, 226] on p "2_契約書審査依頼フォームからレビュー依頼を行う" at bounding box center [405, 218] width 240 height 15
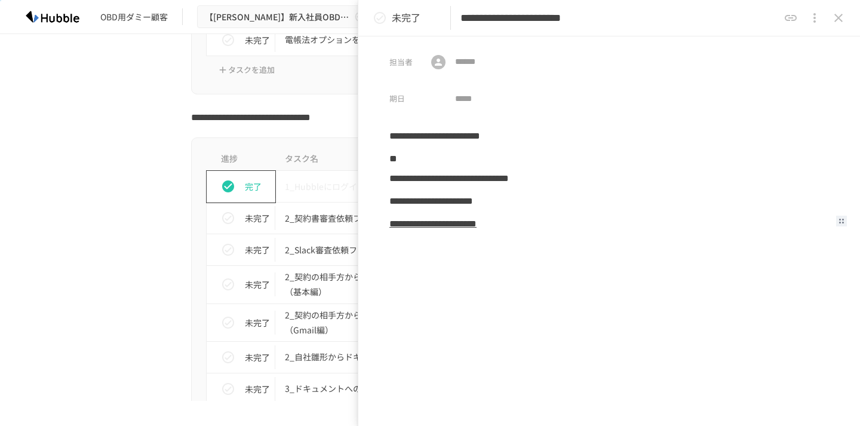
click at [476, 225] on b "**********" at bounding box center [432, 223] width 87 height 9
click at [838, 13] on icon "close drawer" at bounding box center [838, 18] width 14 height 14
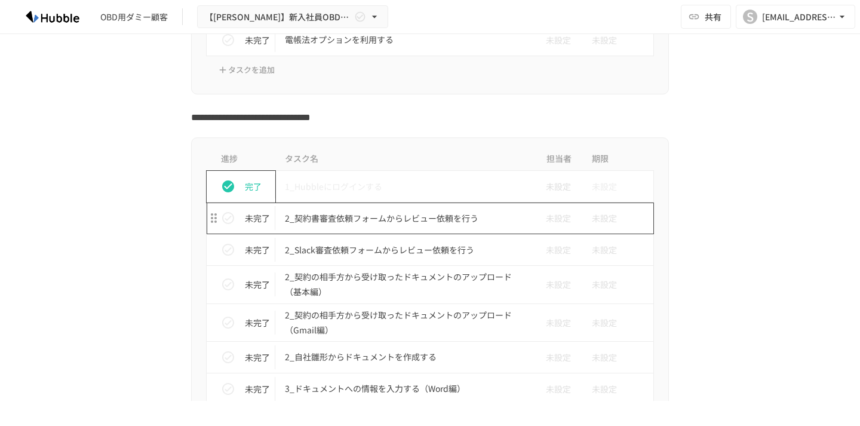
scroll to position [1765, 0]
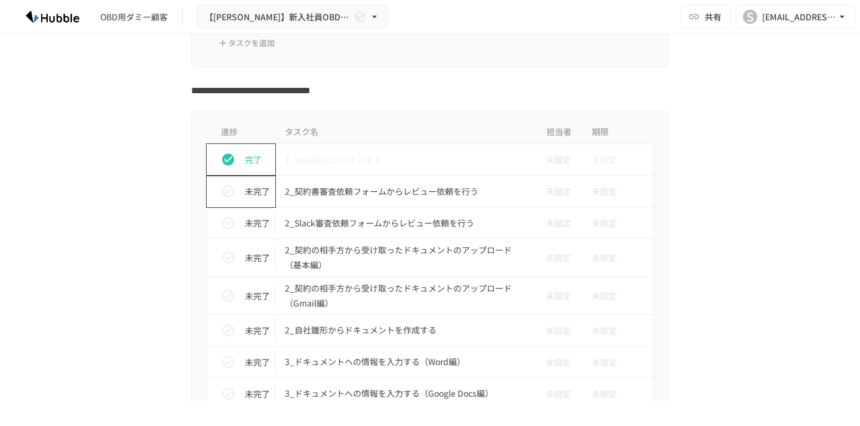
click at [223, 190] on icon "status" at bounding box center [228, 191] width 12 height 12
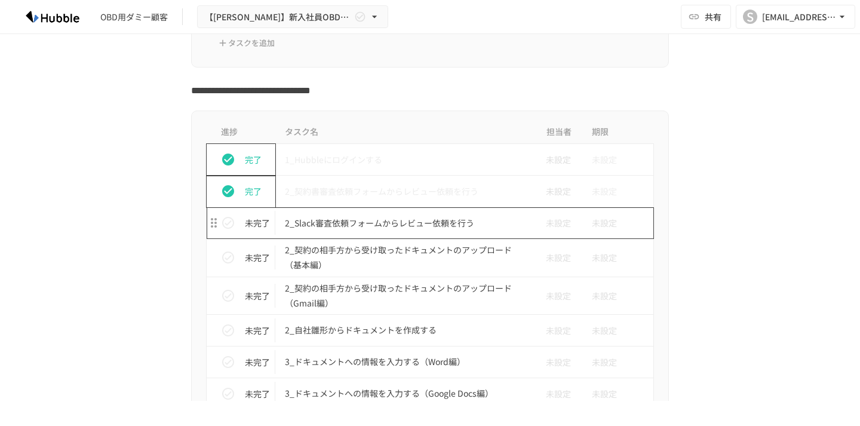
click at [383, 224] on p "2_Slack審査依頼フォームからレビュー依頼を行う" at bounding box center [405, 223] width 240 height 15
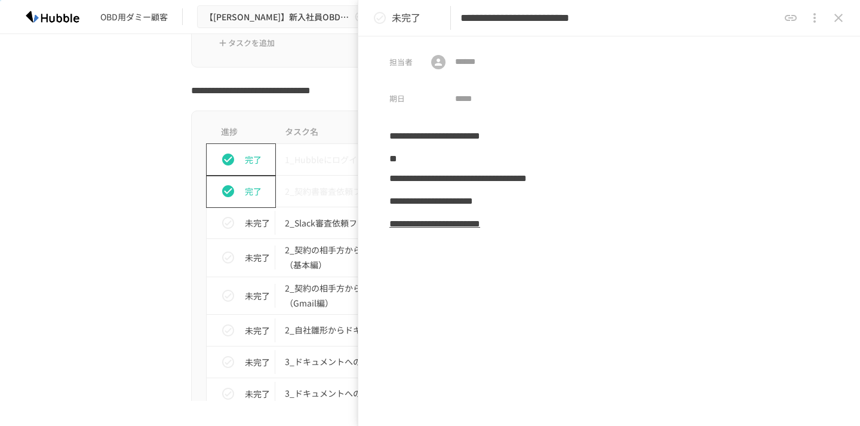
click at [480, 228] on b "**********" at bounding box center [434, 223] width 91 height 9
click at [839, 15] on icon "close drawer" at bounding box center [838, 18] width 14 height 14
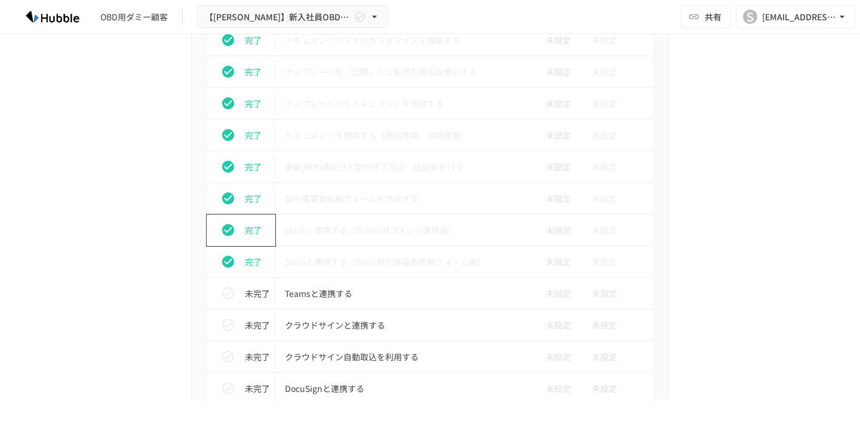
scroll to position [798, 0]
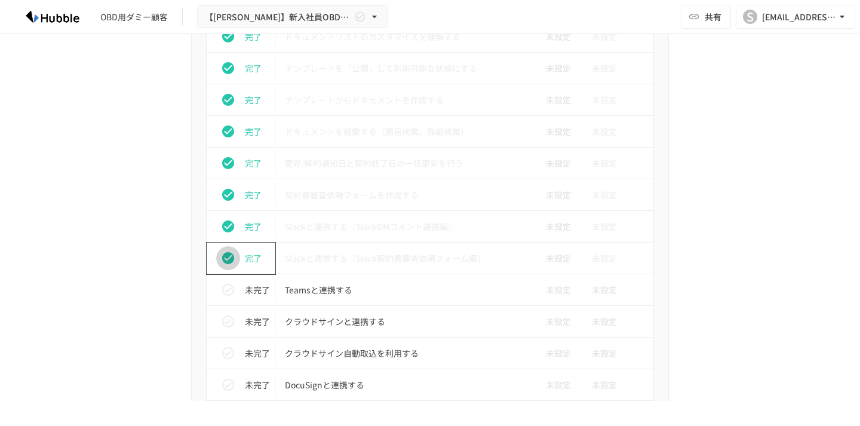
click at [230, 257] on icon "status" at bounding box center [228, 258] width 14 height 14
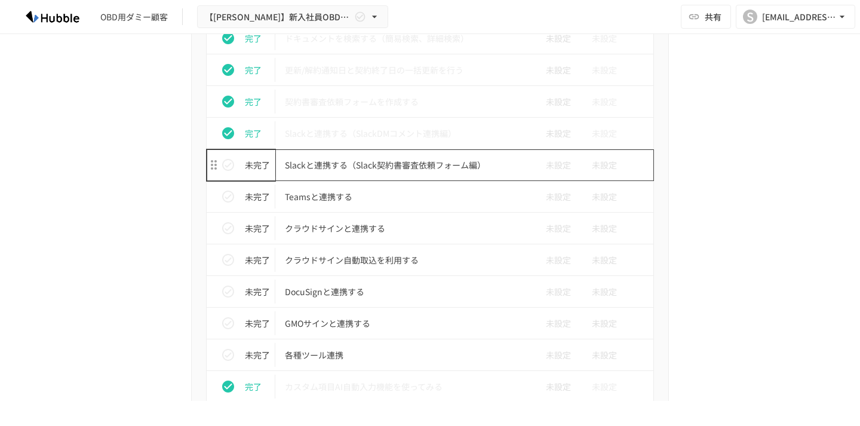
scroll to position [892, 0]
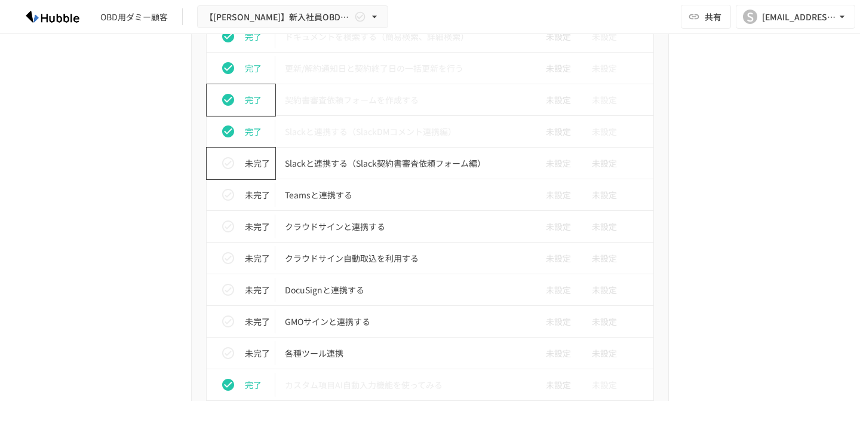
click at [231, 101] on icon "status" at bounding box center [228, 100] width 12 height 12
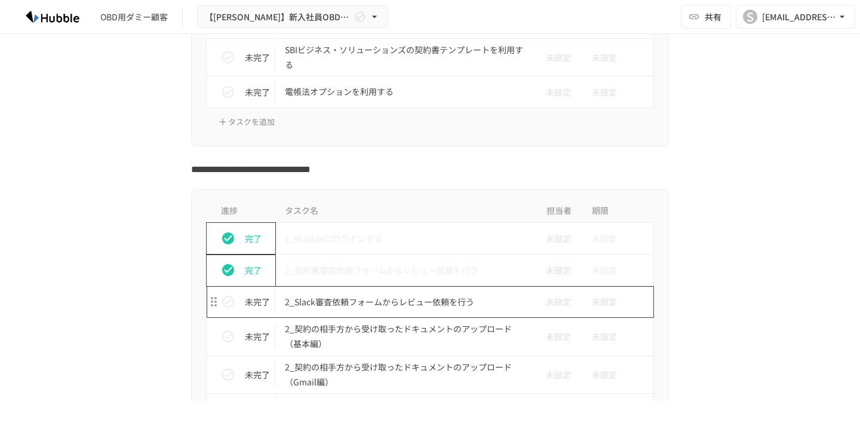
scroll to position [1766, 0]
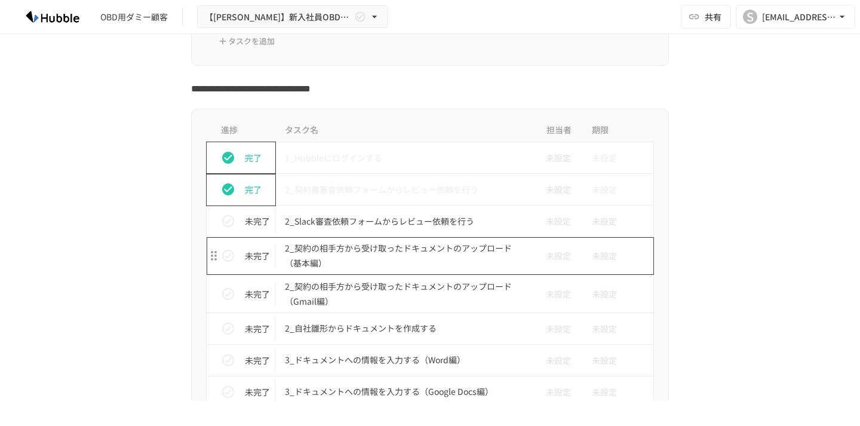
click at [415, 251] on p "2_契約の相手方から受け取ったドキュメントのアップロード（基本編）" at bounding box center [405, 256] width 240 height 30
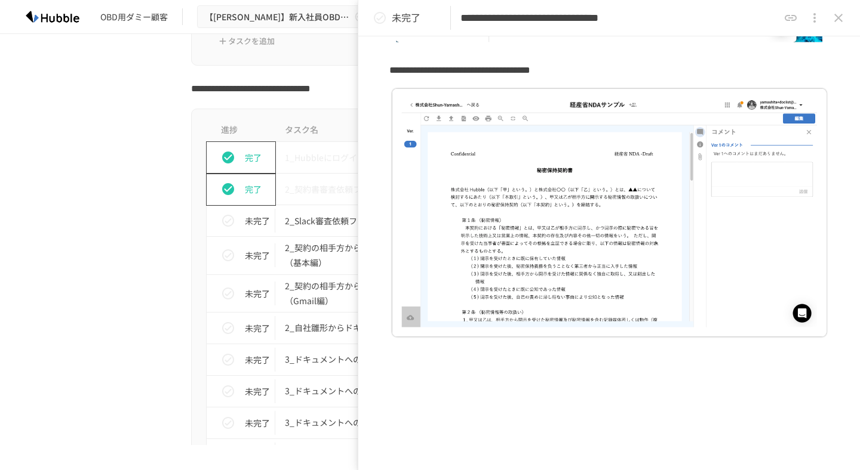
scroll to position [374, 0]
click at [841, 24] on icon "close drawer" at bounding box center [838, 18] width 14 height 14
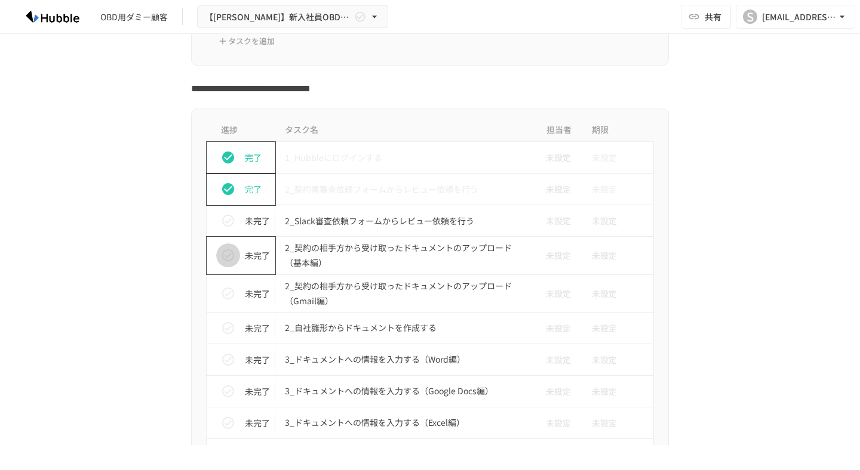
click at [230, 253] on icon "status" at bounding box center [228, 255] width 14 height 14
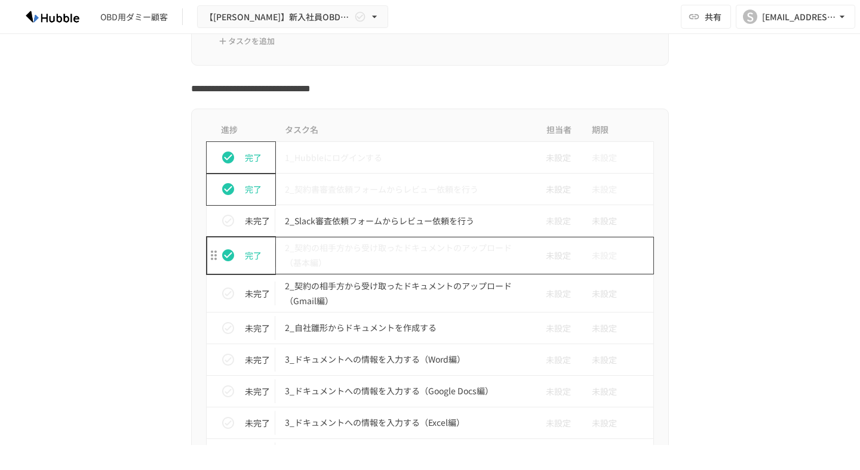
scroll to position [1823, 0]
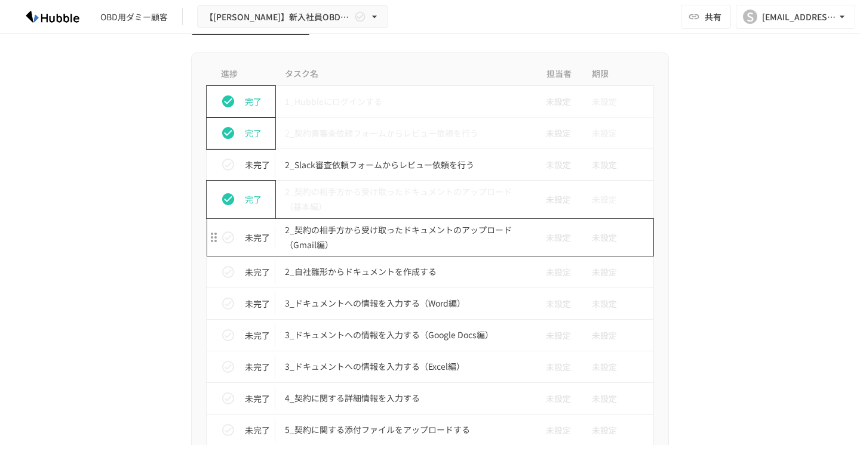
click at [361, 233] on p "2_契約の相手方から受け取ったドキュメントのアップロード（Gmail編）" at bounding box center [405, 238] width 240 height 30
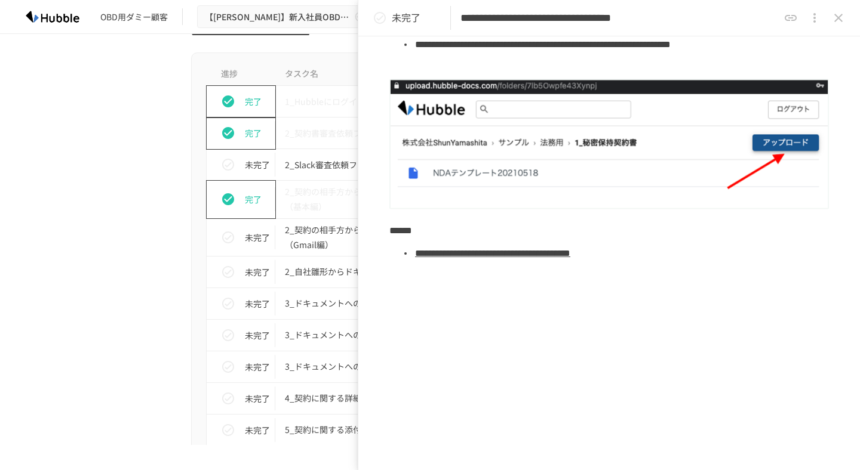
scroll to position [518, 0]
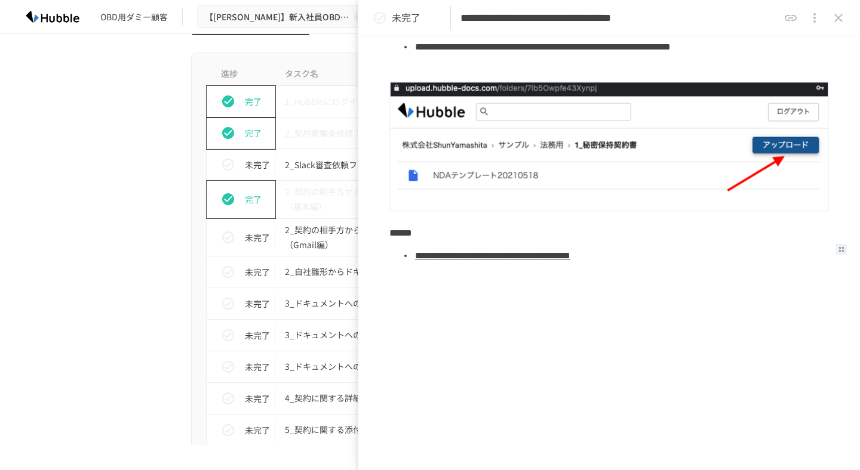
click at [524, 260] on link "**********" at bounding box center [492, 255] width 155 height 9
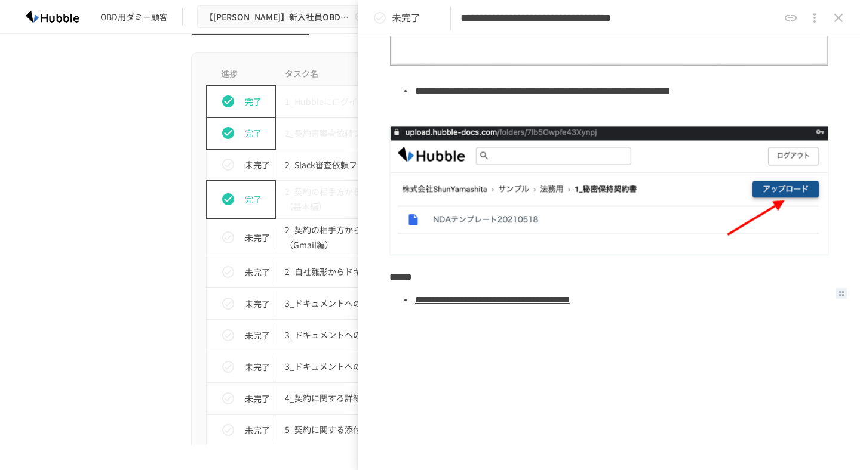
scroll to position [475, 0]
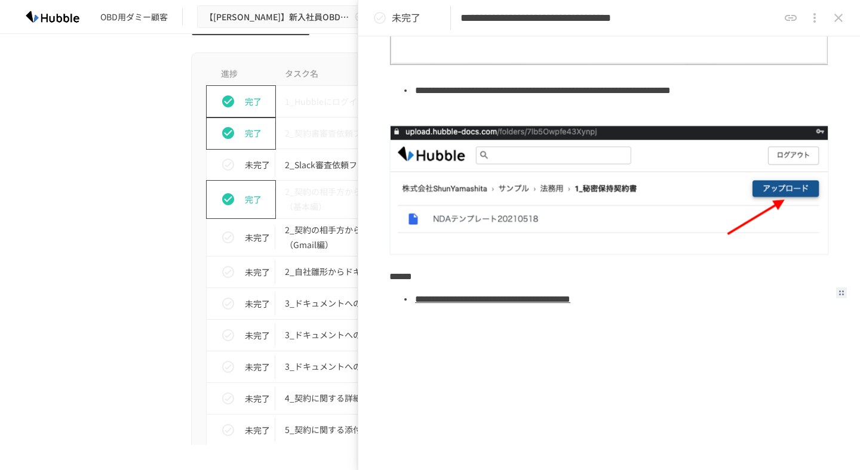
click at [836, 18] on icon "close drawer" at bounding box center [838, 18] width 14 height 14
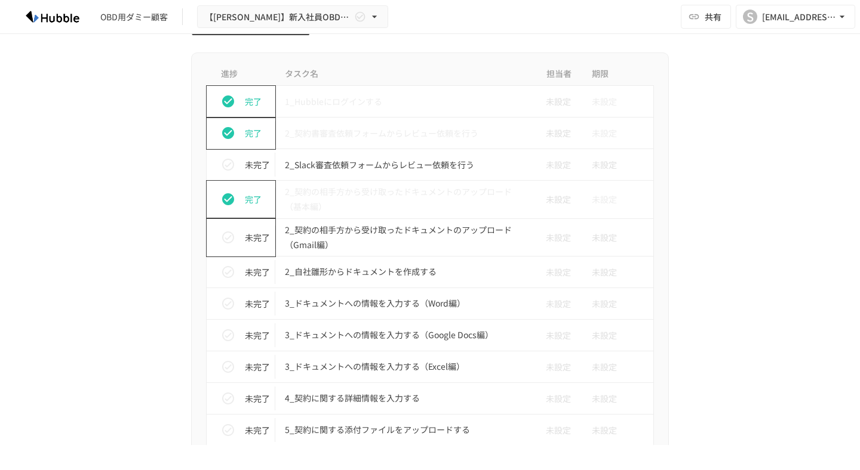
click at [232, 238] on icon "status" at bounding box center [228, 237] width 14 height 14
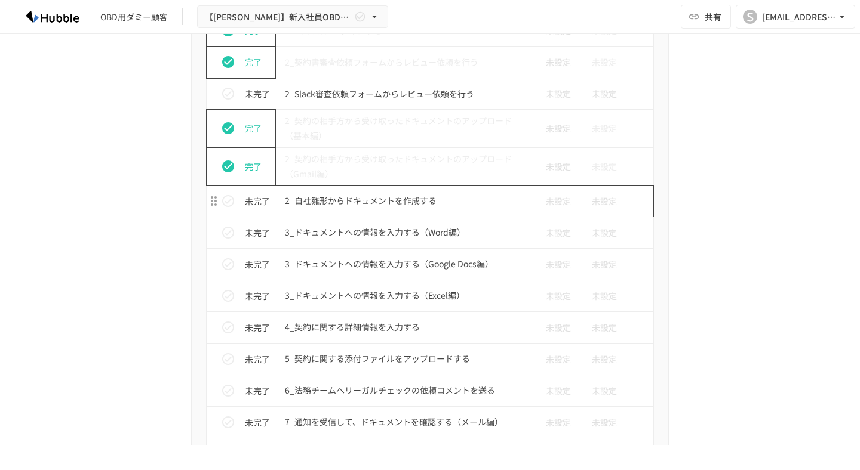
scroll to position [1895, 0]
click at [381, 203] on p "2_自社雛形からドキュメントを作成する" at bounding box center [405, 199] width 240 height 15
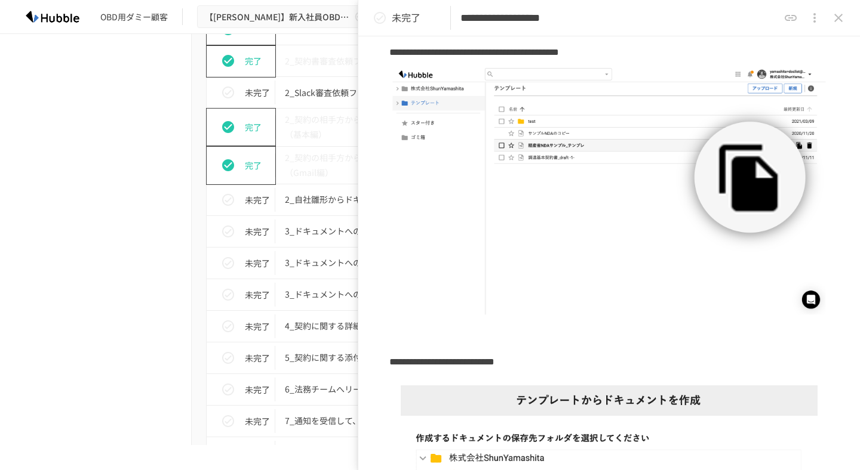
scroll to position [84, 0]
click at [808, 299] on img at bounding box center [608, 191] width 439 height 254
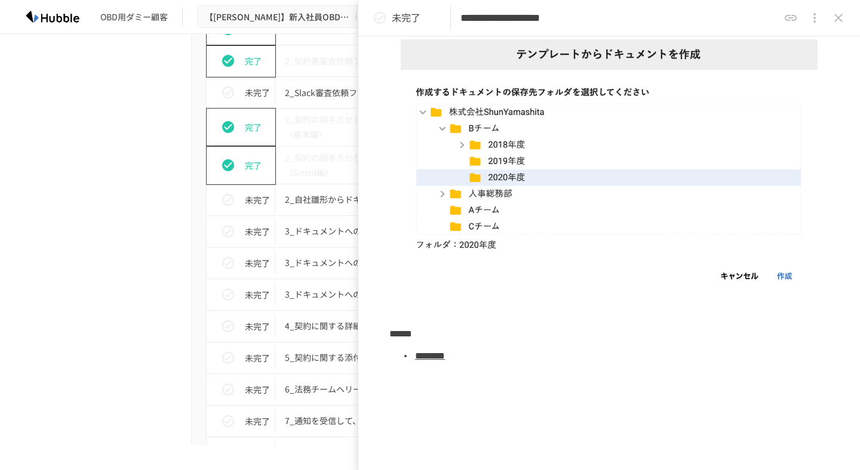
scroll to position [432, 0]
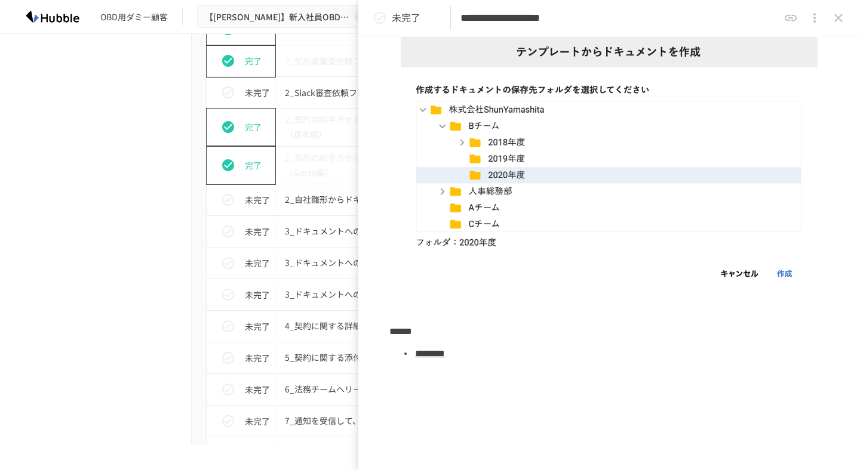
click at [843, 3] on div "**********" at bounding box center [608, 18] width 501 height 36
click at [843, 13] on icon "close drawer" at bounding box center [838, 18] width 14 height 14
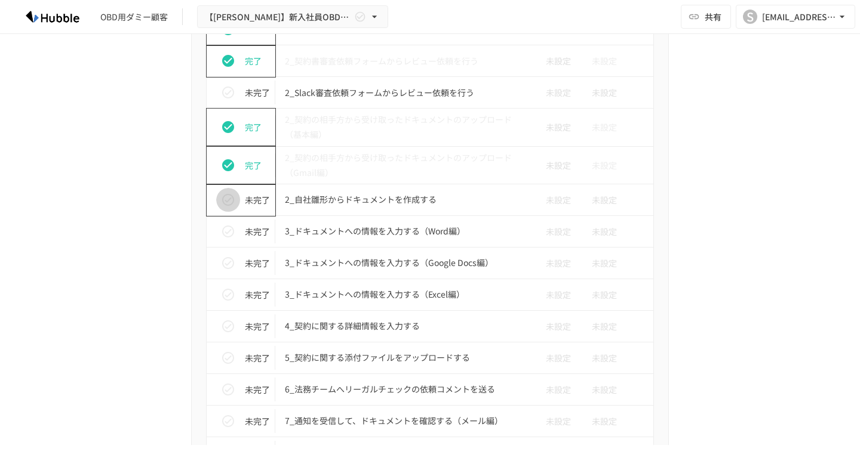
click at [221, 201] on icon "status" at bounding box center [228, 200] width 14 height 14
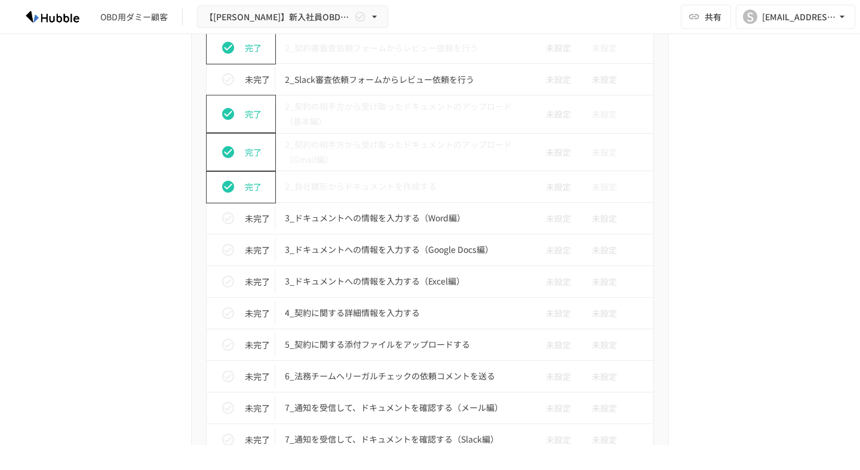
scroll to position [1908, 0]
click at [362, 214] on p "3_ドキュメントへの情報を入力する（Word編）" at bounding box center [405, 217] width 240 height 15
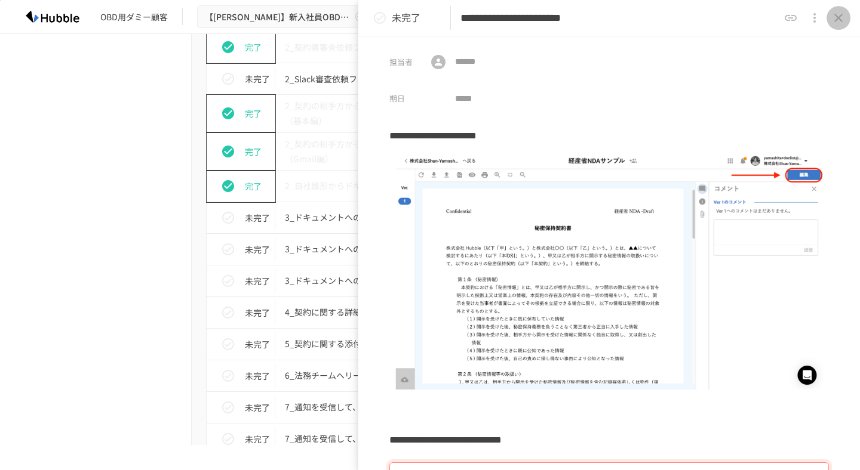
click at [832, 14] on icon "close drawer" at bounding box center [838, 18] width 14 height 14
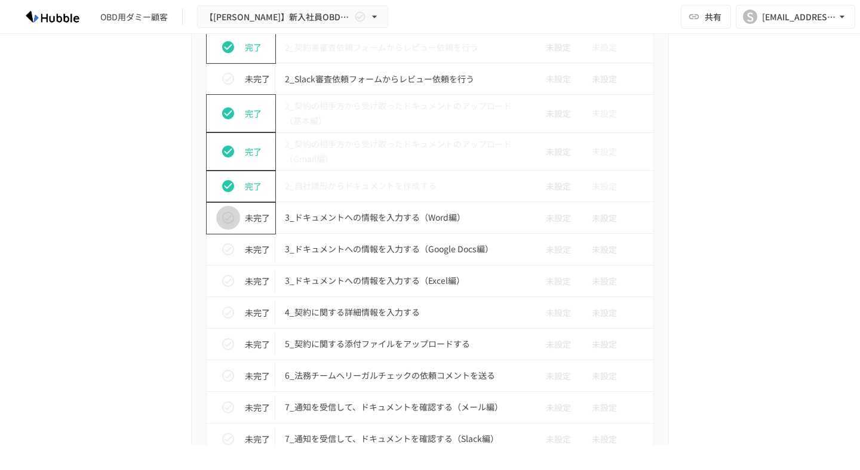
click at [229, 214] on icon "status" at bounding box center [228, 218] width 14 height 14
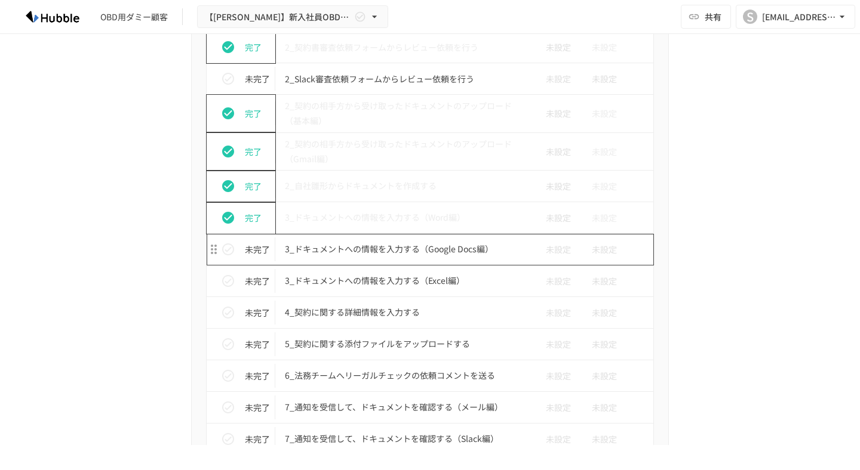
click at [344, 247] on p "3_ドキュメントへの情報を入力する（Google Docs編）" at bounding box center [405, 249] width 240 height 15
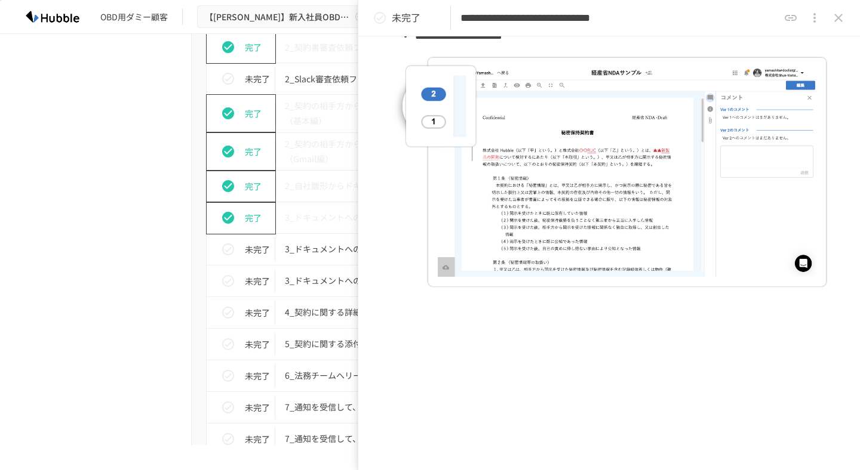
scroll to position [982, 0]
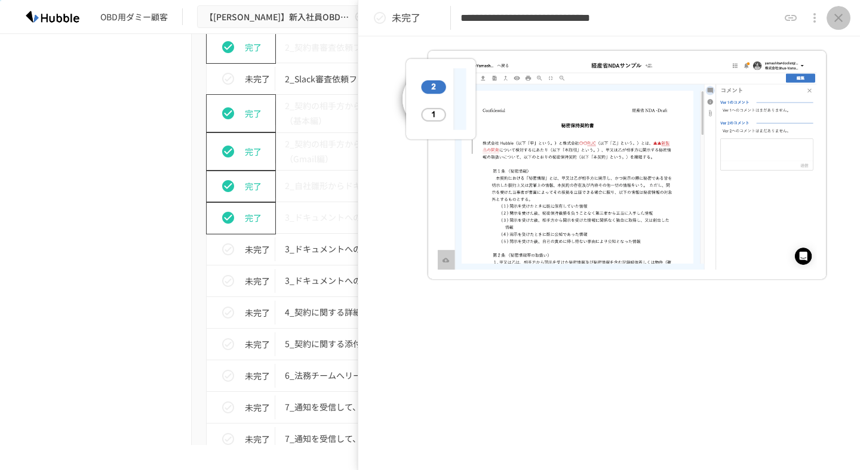
click at [841, 14] on icon "close drawer" at bounding box center [838, 18] width 8 height 8
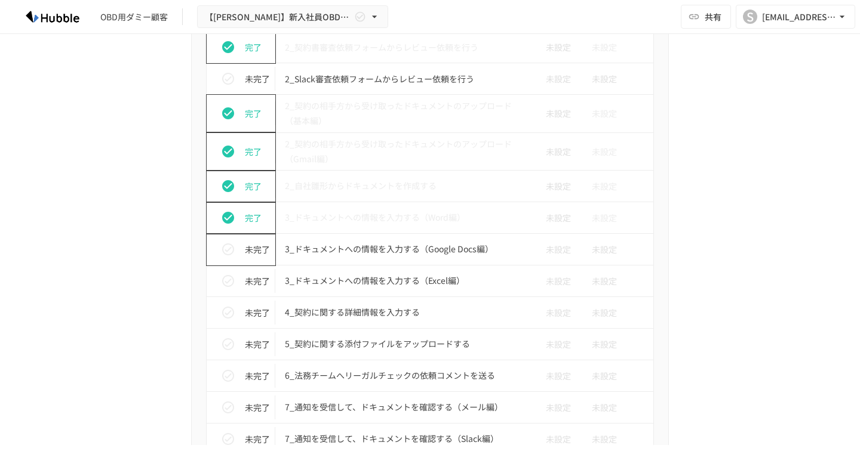
click at [229, 248] on icon "status" at bounding box center [228, 249] width 14 height 14
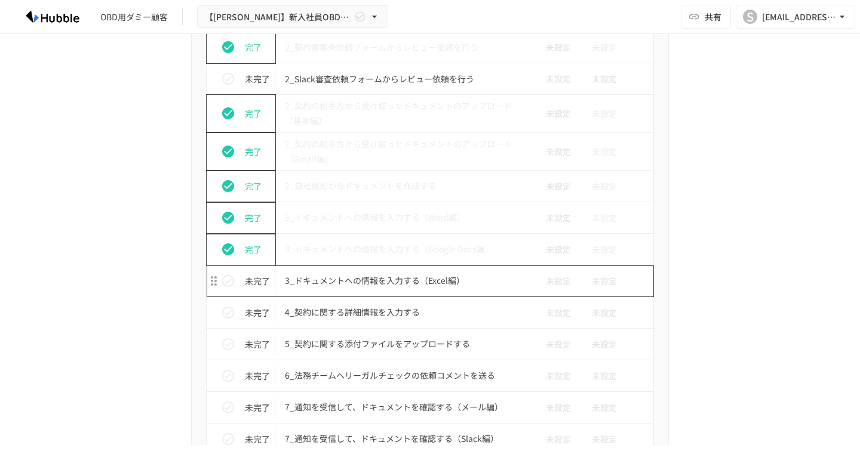
click at [383, 285] on p "3_ドキュメントへの情報を入力する（Excel編）" at bounding box center [405, 280] width 240 height 15
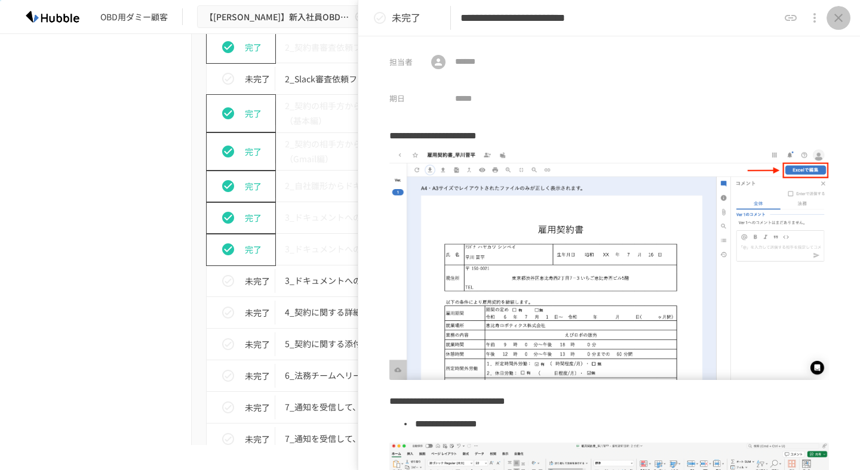
click at [843, 15] on icon "close drawer" at bounding box center [838, 18] width 14 height 14
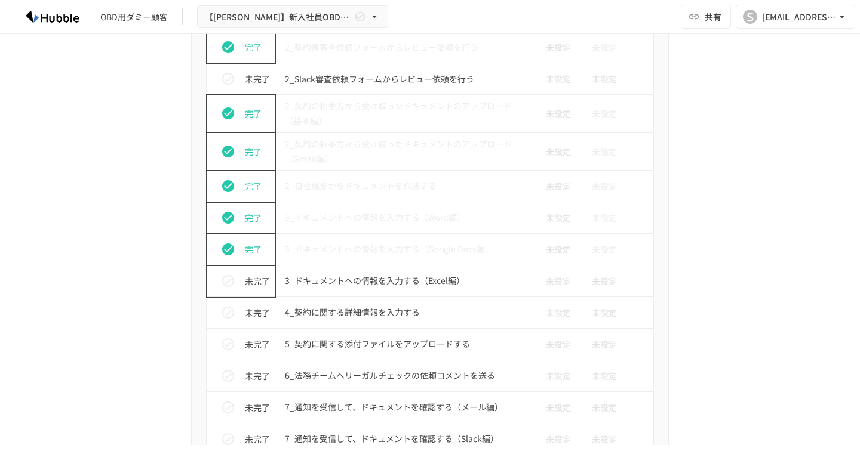
click at [227, 280] on icon "status" at bounding box center [228, 281] width 14 height 14
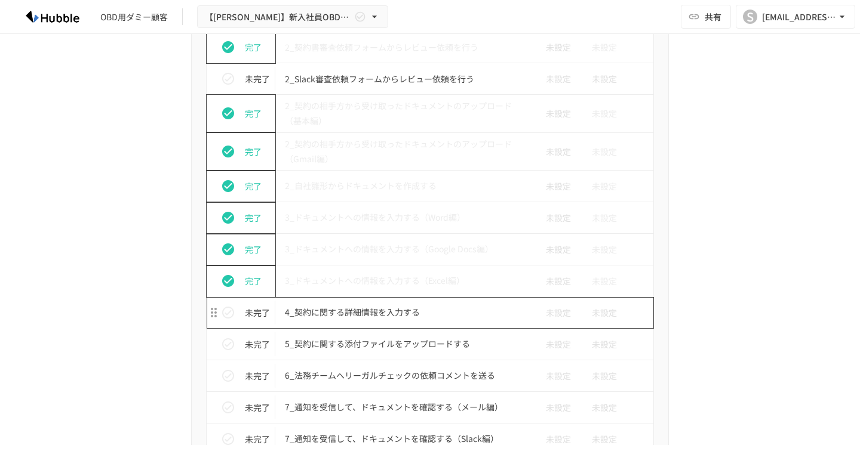
click at [359, 314] on p "4_契約に関する詳細情報を入力する" at bounding box center [405, 312] width 240 height 15
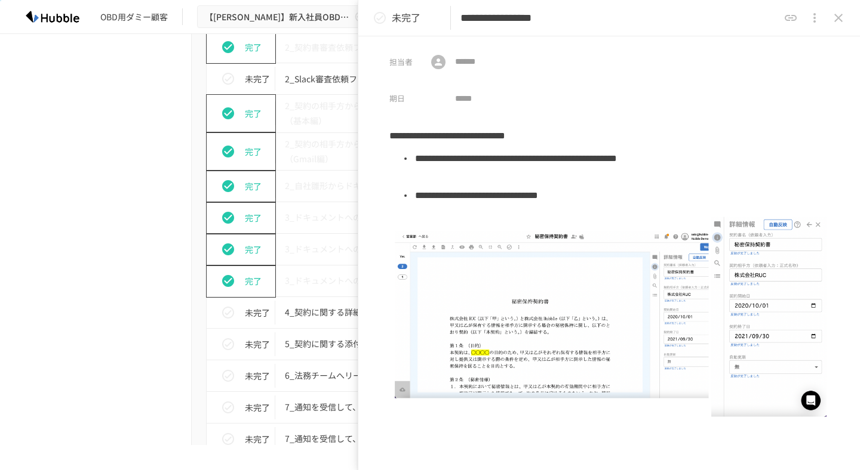
click at [842, 21] on icon "close drawer" at bounding box center [838, 18] width 14 height 14
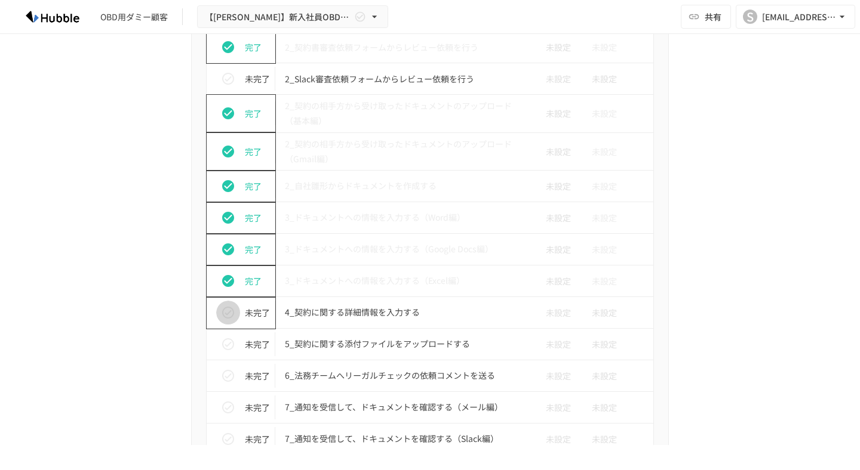
click at [230, 313] on icon "status" at bounding box center [228, 313] width 14 height 14
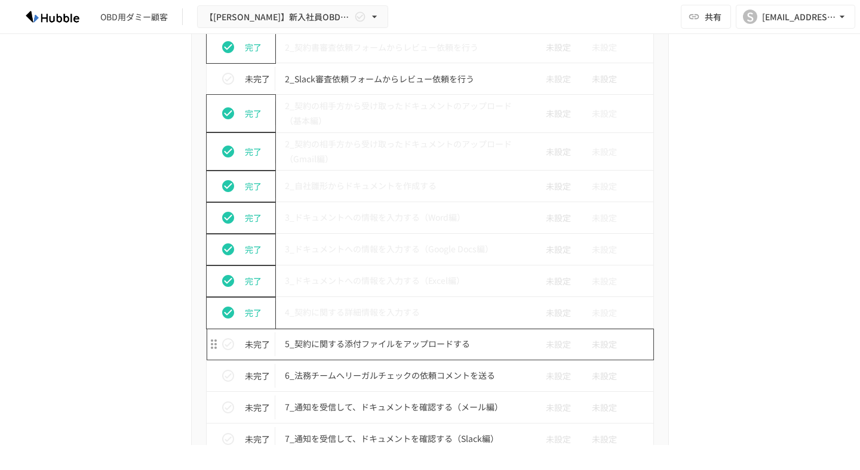
click at [348, 349] on p "5_契約に関する添付ファイルをアップロードする" at bounding box center [405, 344] width 240 height 15
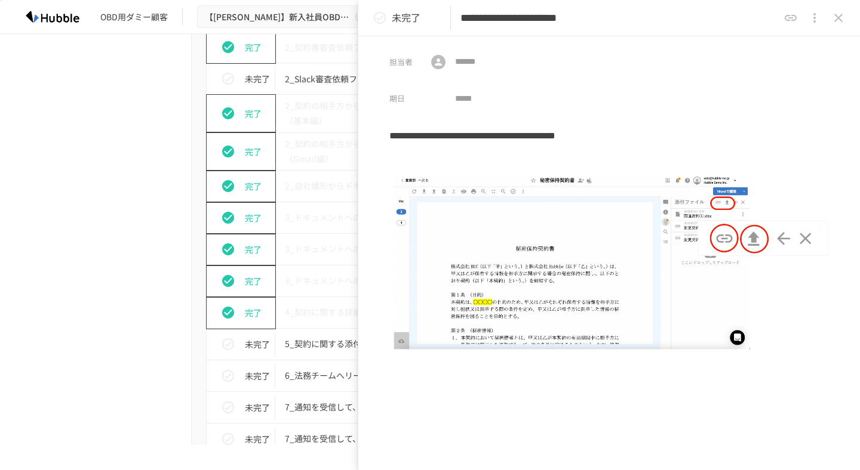
click at [833, 23] on icon "close drawer" at bounding box center [838, 18] width 14 height 14
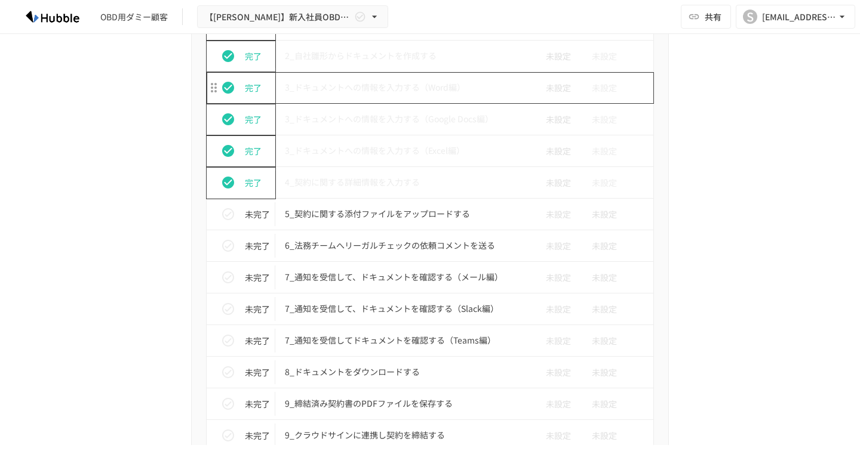
scroll to position [2073, 0]
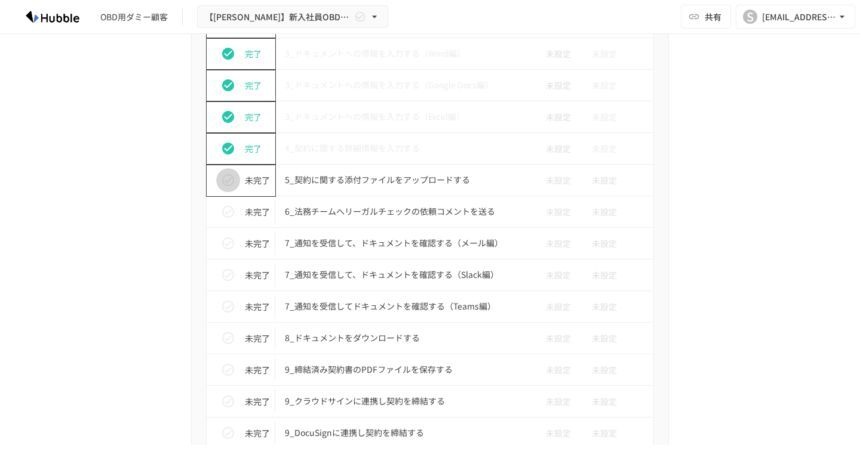
click at [231, 181] on icon "status" at bounding box center [228, 180] width 14 height 14
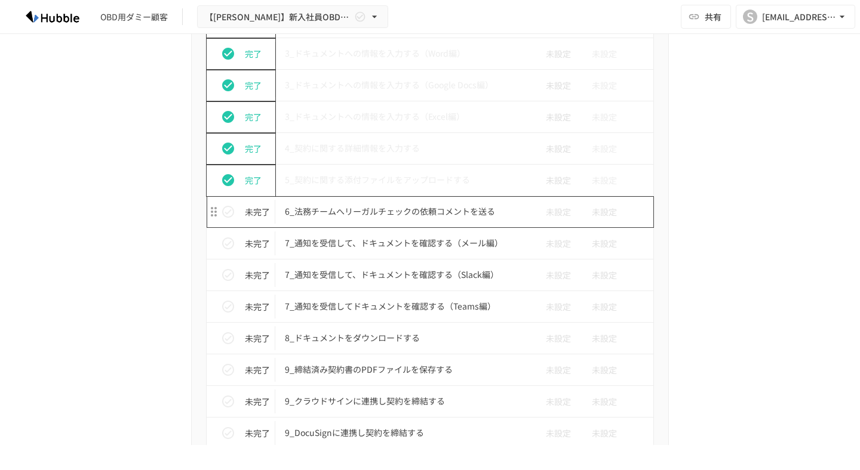
click at [346, 221] on td "6_法務チームへリーガルチェックの依頼コメントを送る" at bounding box center [404, 212] width 259 height 32
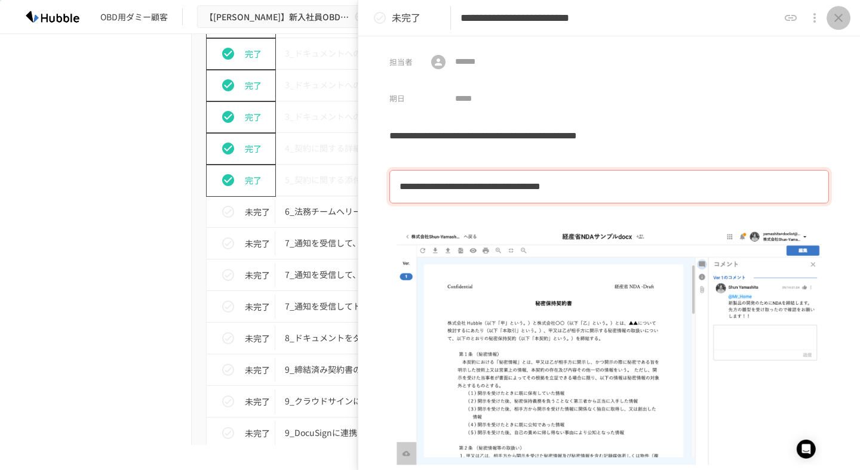
click at [837, 12] on icon "close drawer" at bounding box center [838, 18] width 14 height 14
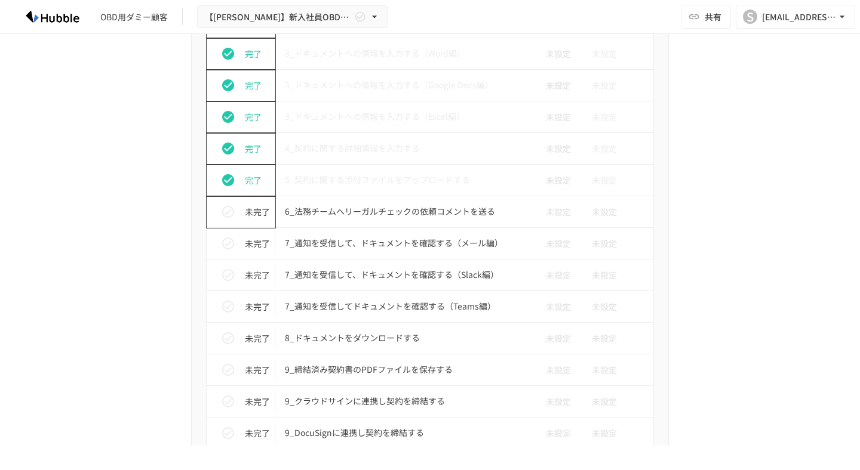
click at [233, 215] on icon "status" at bounding box center [228, 212] width 12 height 12
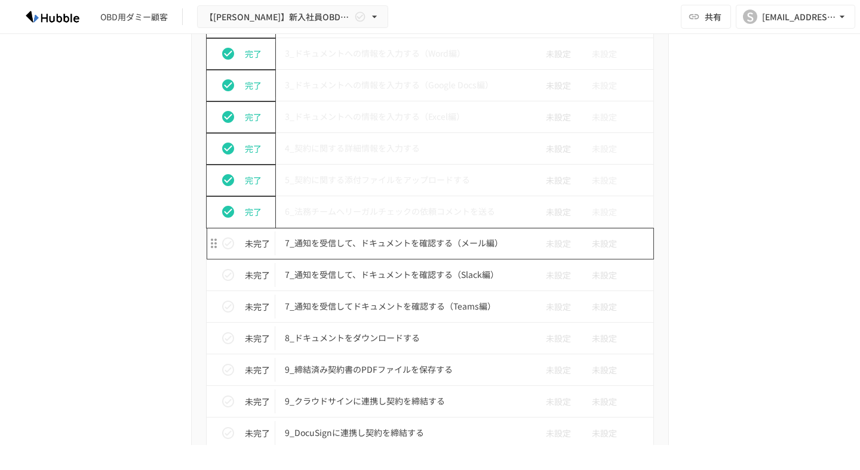
click at [346, 247] on p "7_通知を受信して、ドキュメントを確認する（メール編）" at bounding box center [405, 243] width 240 height 15
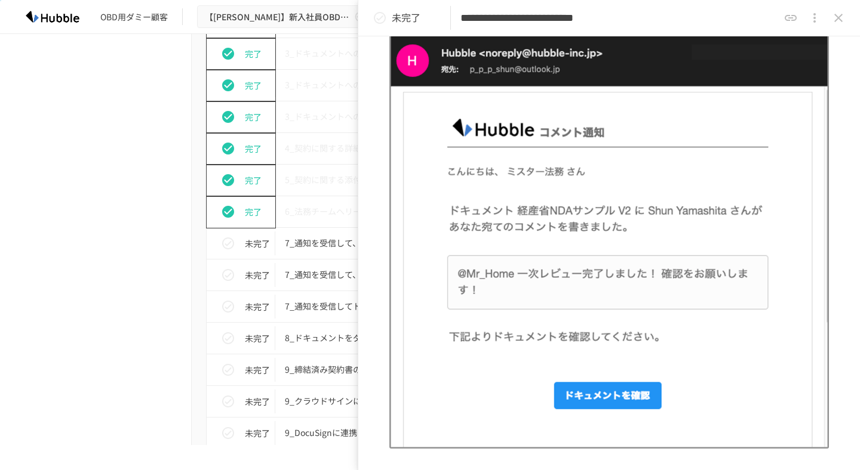
scroll to position [337, 0]
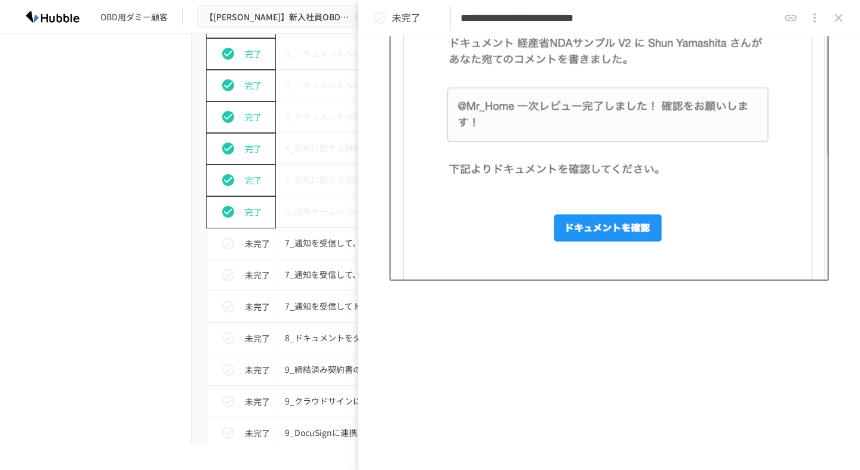
click at [835, 14] on icon "close drawer" at bounding box center [838, 18] width 14 height 14
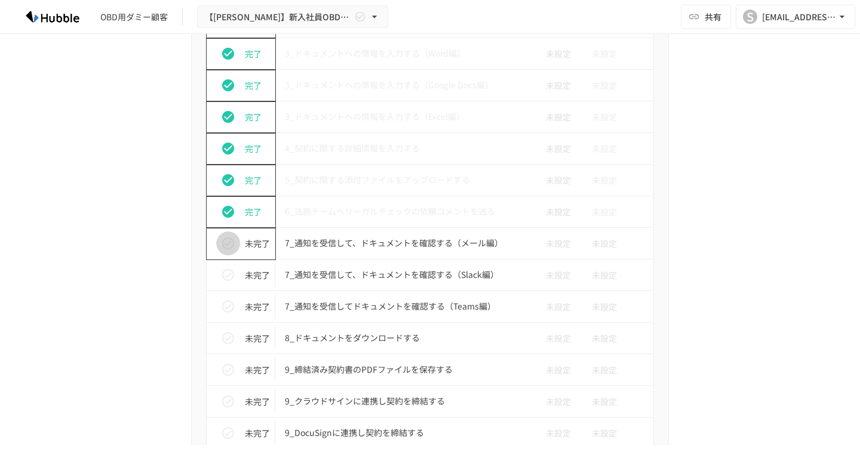
click at [234, 238] on icon "status" at bounding box center [228, 243] width 14 height 14
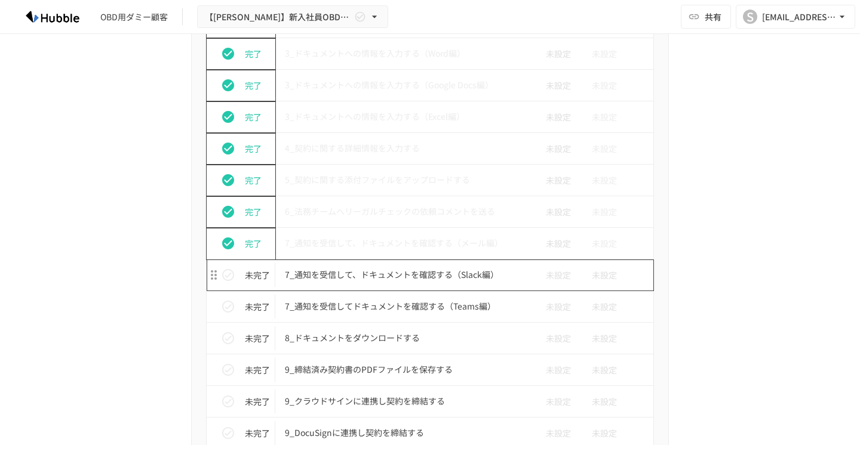
click at [329, 272] on p "7_通知を受信して、ドキュメントを確認する（Slack編）" at bounding box center [405, 274] width 240 height 15
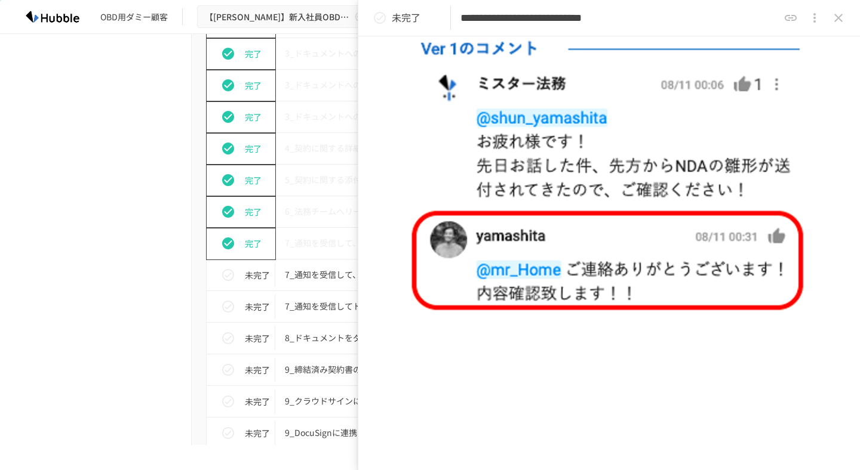
scroll to position [904, 0]
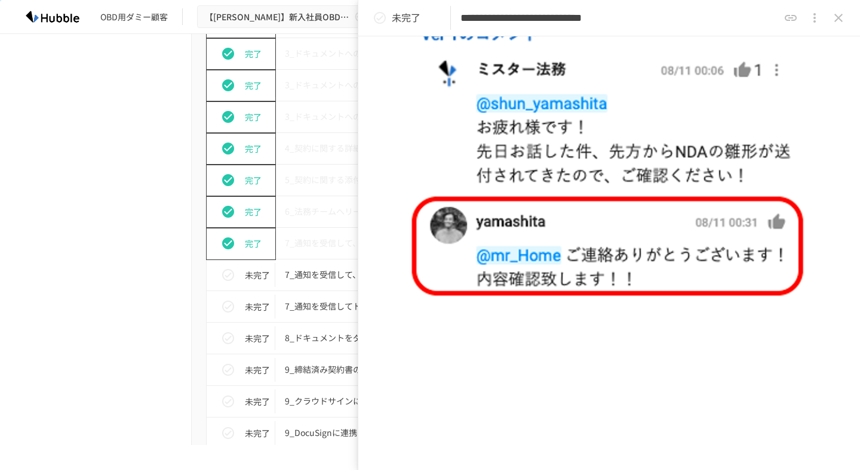
click at [837, 17] on icon "close drawer" at bounding box center [838, 18] width 8 height 8
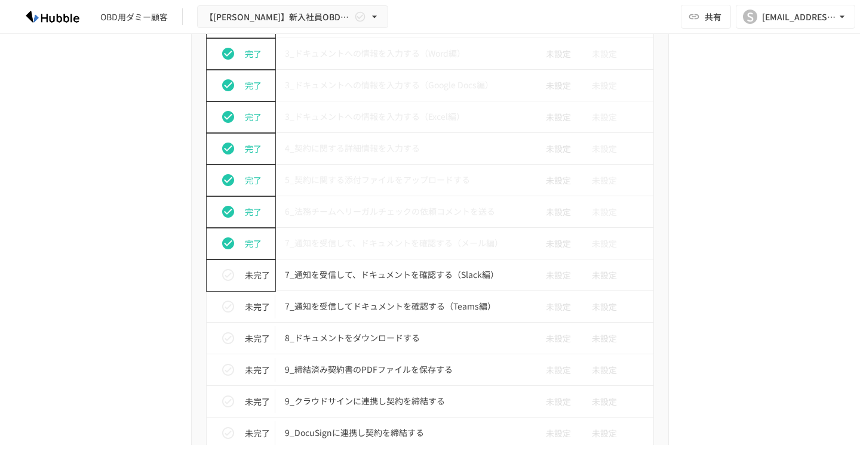
click at [224, 273] on icon "status" at bounding box center [228, 275] width 14 height 14
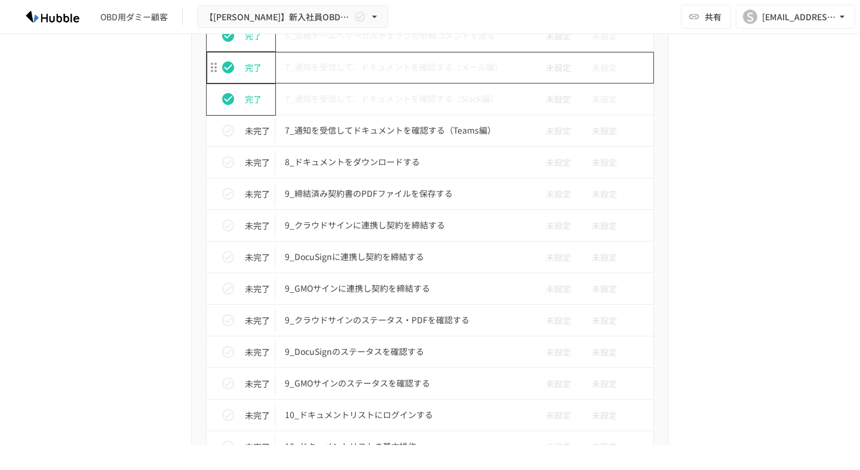
scroll to position [2250, 0]
click at [356, 157] on p "8_ドキュメントをダウンロードする" at bounding box center [405, 160] width 240 height 15
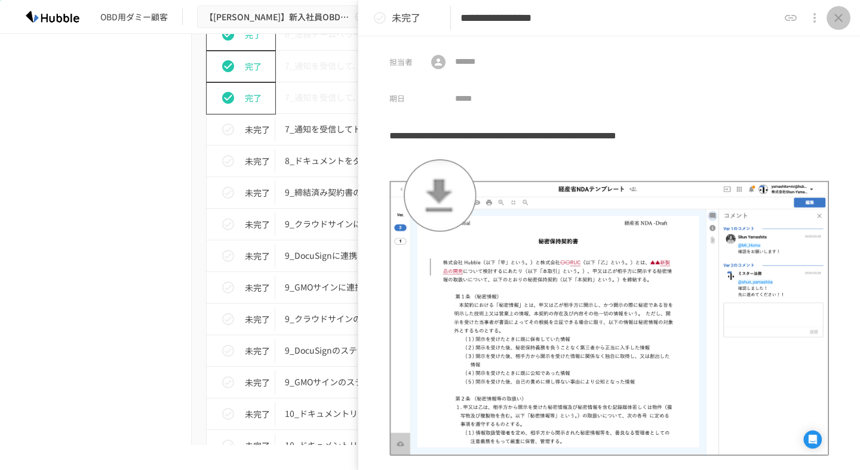
click at [838, 23] on icon "close drawer" at bounding box center [838, 18] width 14 height 14
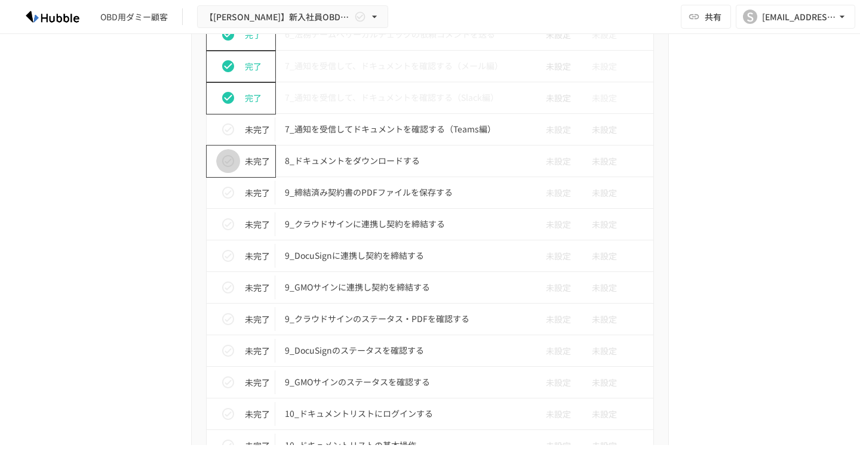
click at [230, 163] on icon "status" at bounding box center [228, 161] width 14 height 14
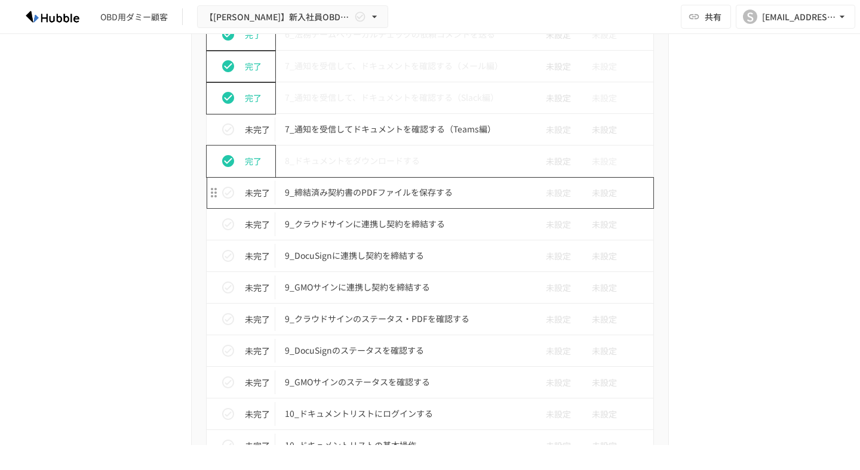
click at [377, 194] on p "9_締結済み契約書のPDFファイルを保存する" at bounding box center [405, 192] width 240 height 15
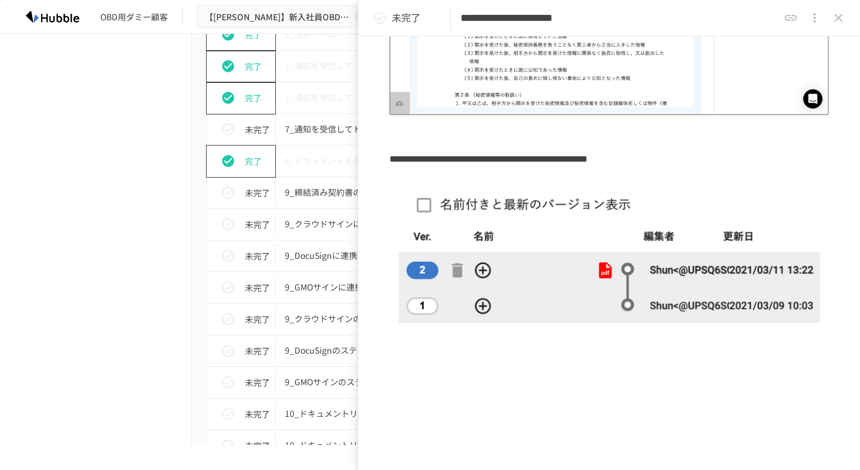
scroll to position [210, 0]
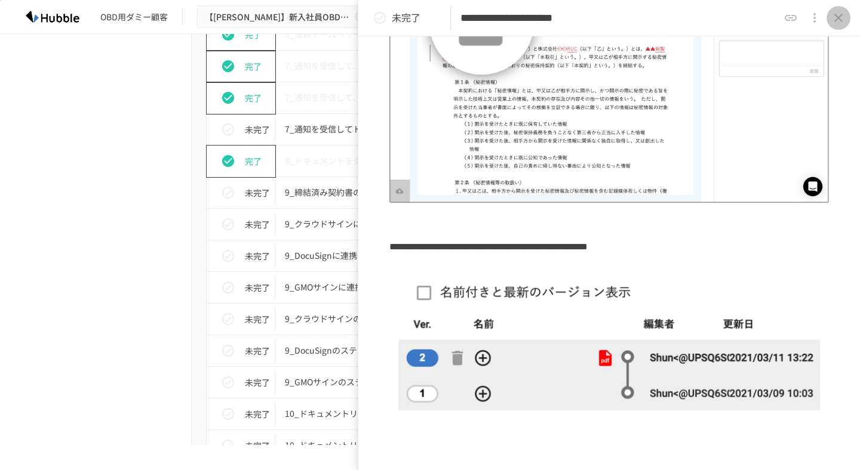
click at [840, 20] on icon "close drawer" at bounding box center [838, 18] width 8 height 8
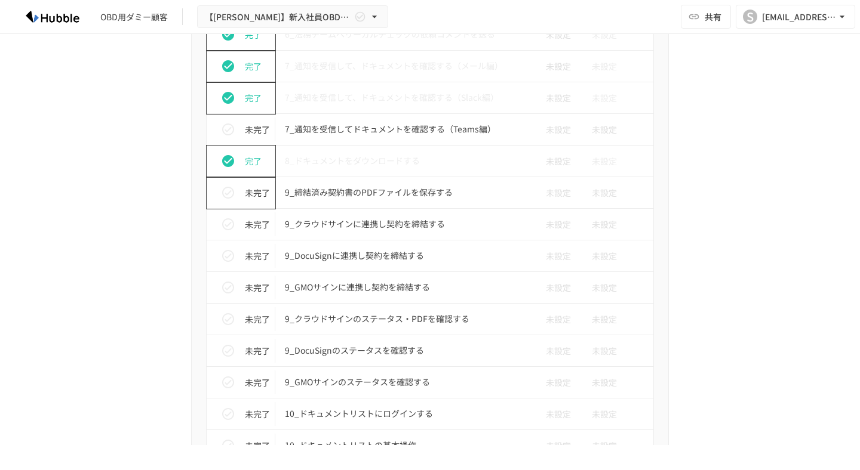
click at [232, 190] on icon "status" at bounding box center [228, 193] width 12 height 12
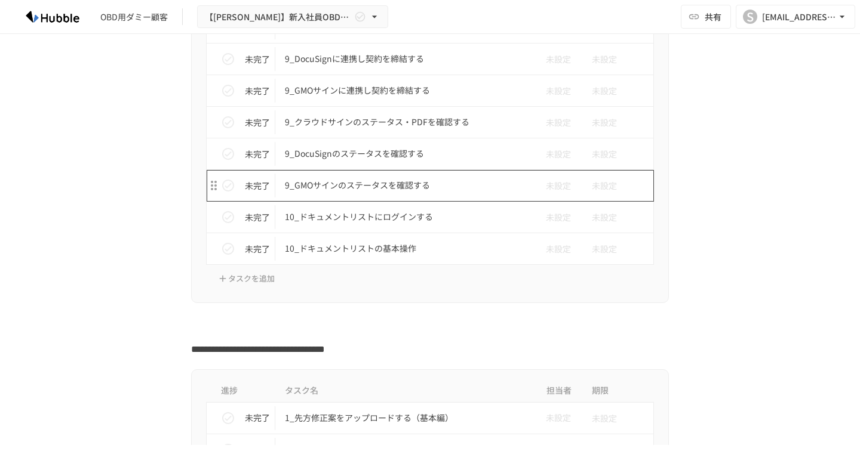
scroll to position [2457, 0]
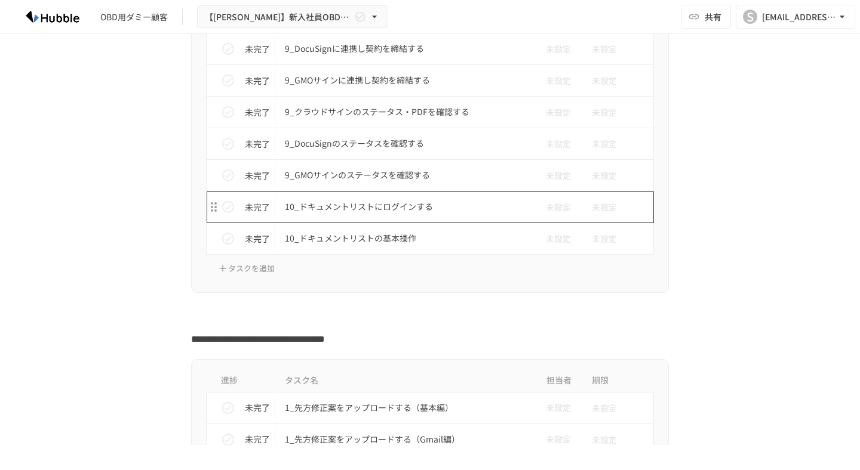
click at [343, 202] on p "10_ドキュメントリストにログインする" at bounding box center [405, 206] width 240 height 15
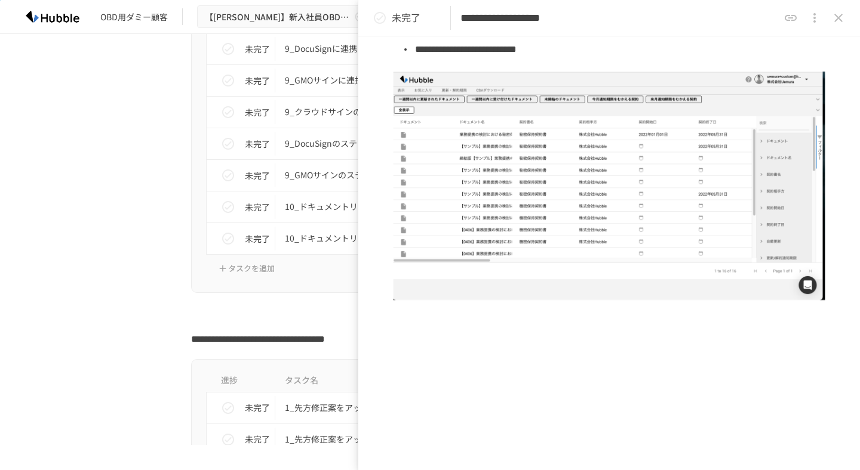
scroll to position [494, 0]
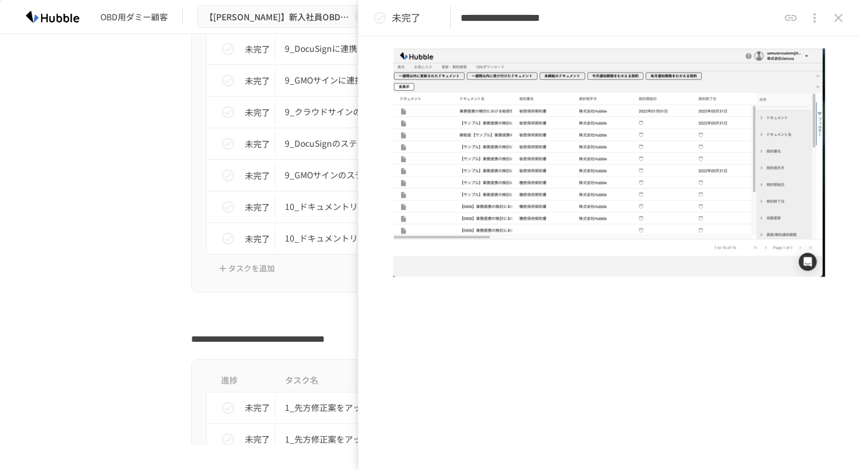
click at [841, 17] on icon "close drawer" at bounding box center [838, 18] width 14 height 14
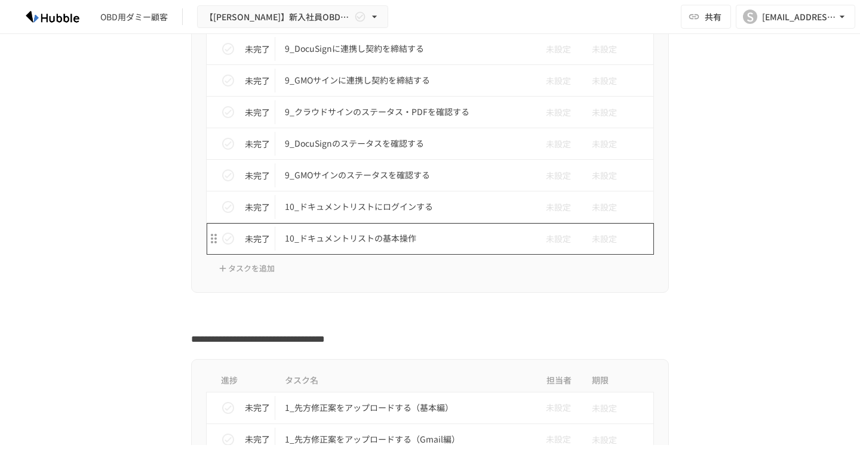
click at [359, 235] on p "10_ドキュメントリストの基本操作" at bounding box center [405, 238] width 240 height 15
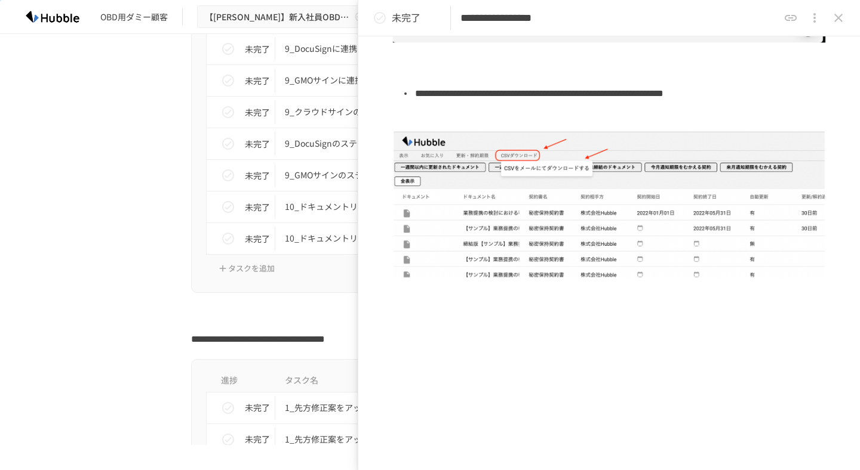
scroll to position [366, 0]
click at [835, 19] on icon "close drawer" at bounding box center [838, 18] width 14 height 14
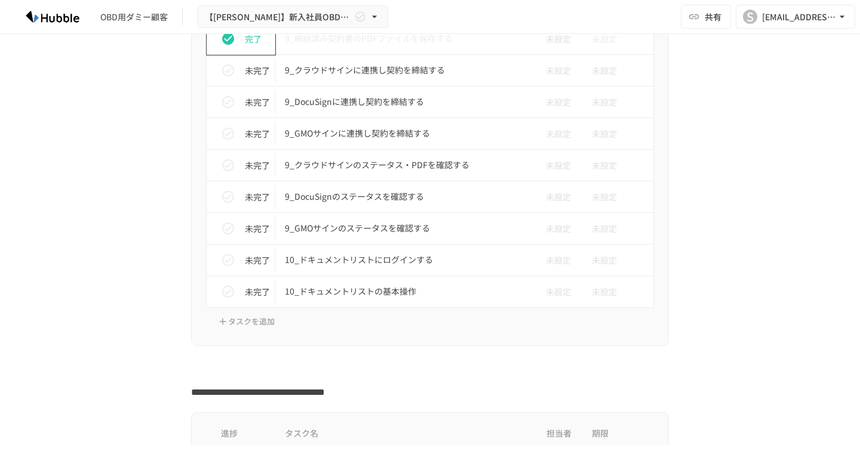
scroll to position [2362, 0]
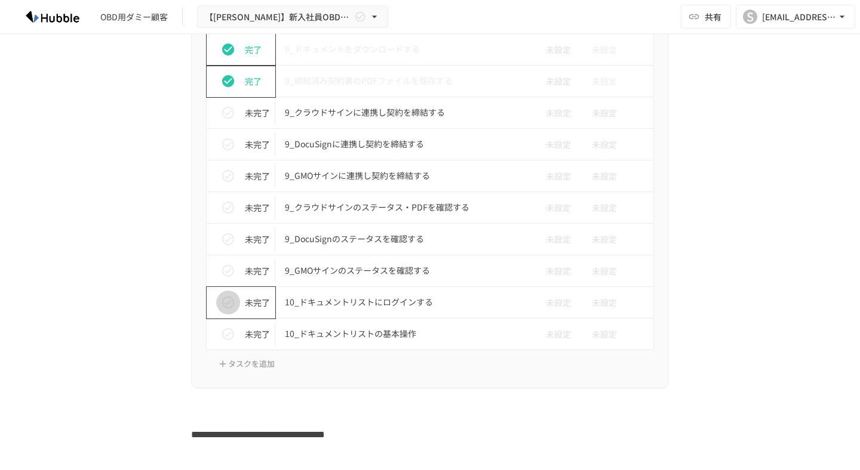
click at [226, 304] on icon "status" at bounding box center [228, 303] width 12 height 12
click at [229, 334] on icon "status" at bounding box center [228, 334] width 12 height 12
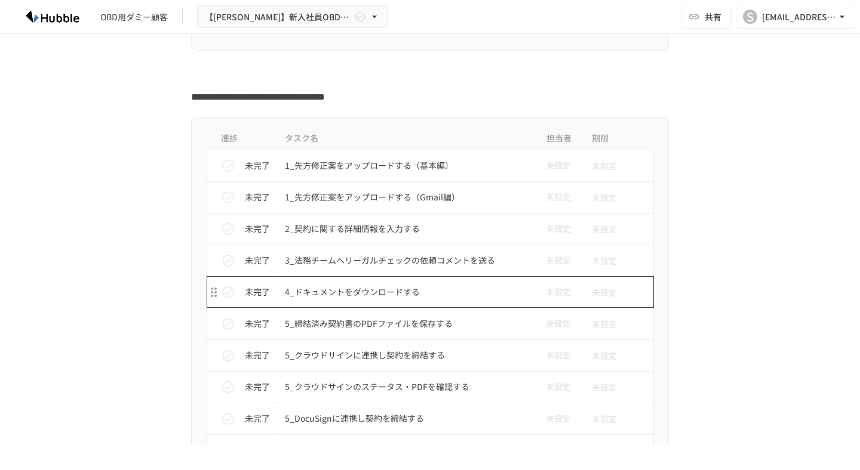
scroll to position [2710, 0]
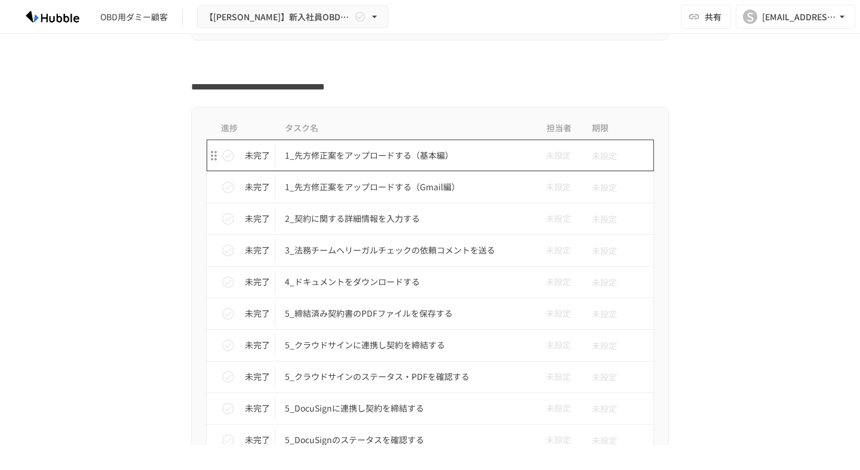
click at [373, 162] on p "1_先方修正案をアップロードする（基本編）" at bounding box center [405, 155] width 240 height 15
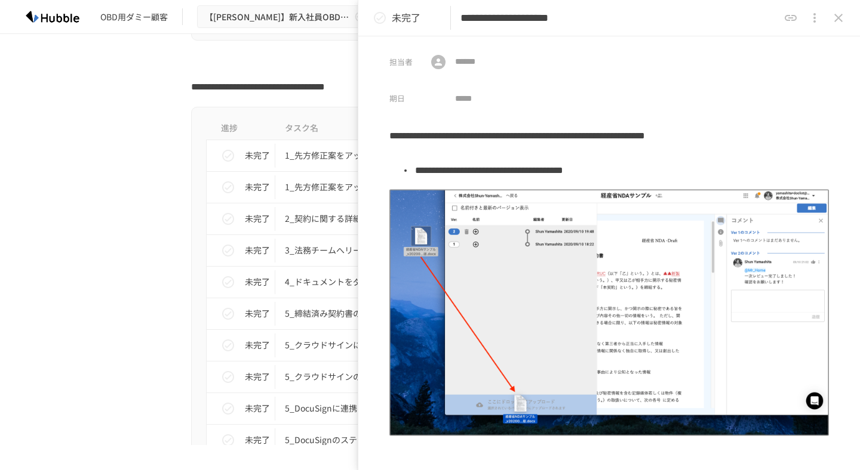
scroll to position [2, 0]
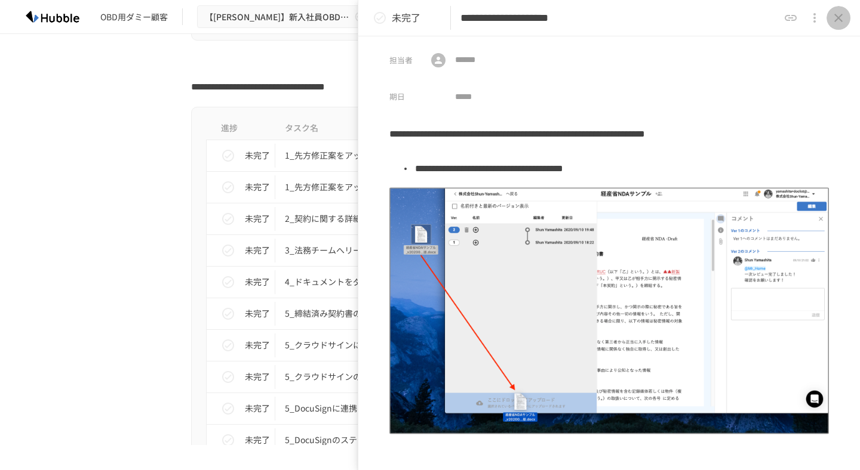
click at [838, 17] on icon "close drawer" at bounding box center [838, 18] width 8 height 8
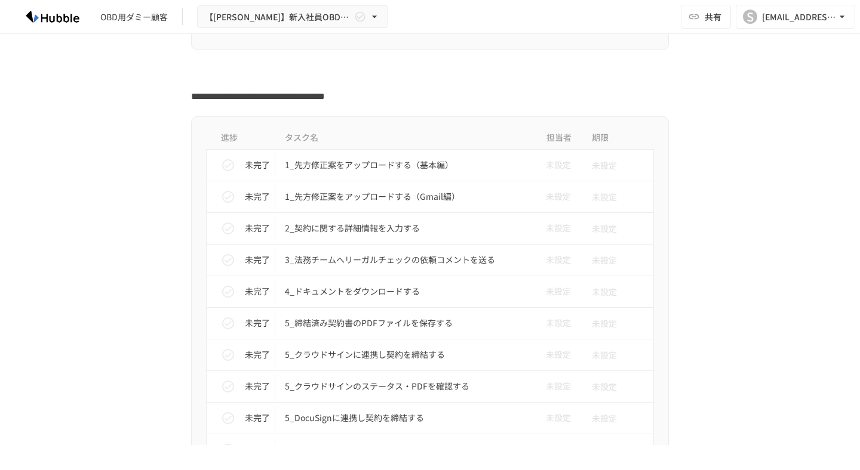
scroll to position [2698, 0]
click at [224, 161] on icon "status" at bounding box center [228, 167] width 14 height 14
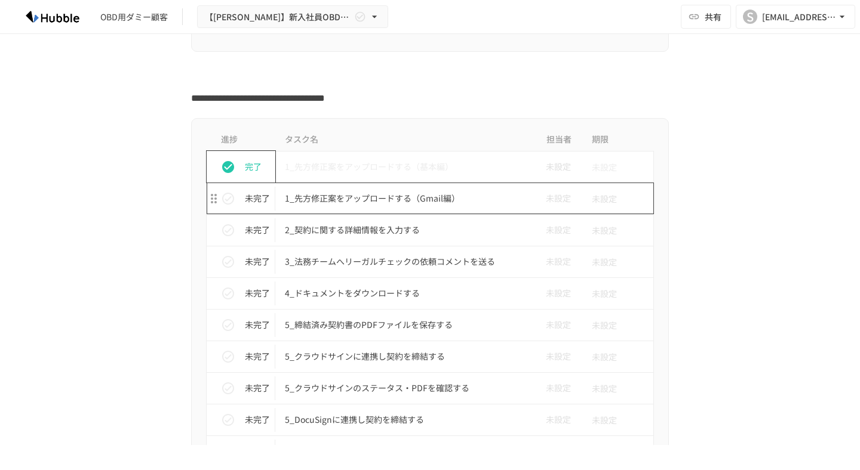
click at [365, 199] on p "1_先方修正案をアップロードする（Gmail編）" at bounding box center [405, 198] width 240 height 15
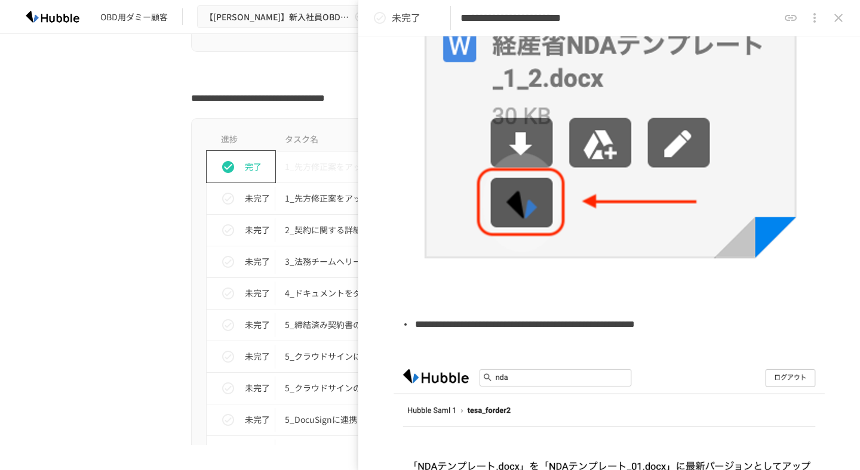
scroll to position [155, 0]
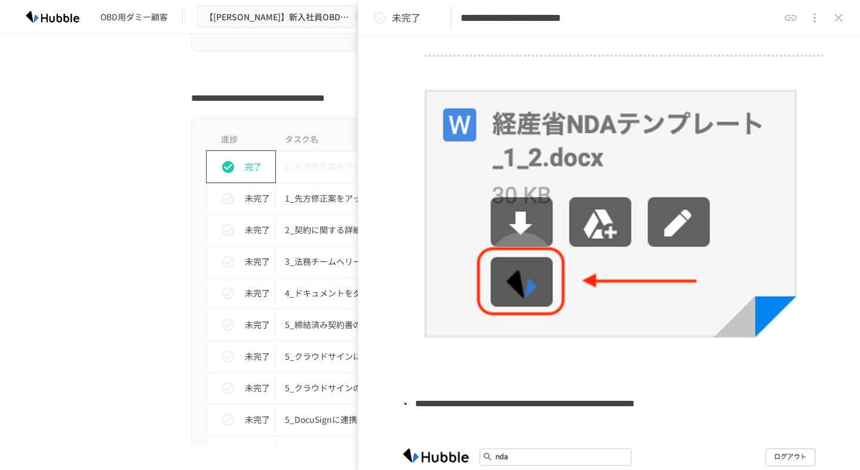
click at [841, 21] on icon "close drawer" at bounding box center [838, 18] width 8 height 8
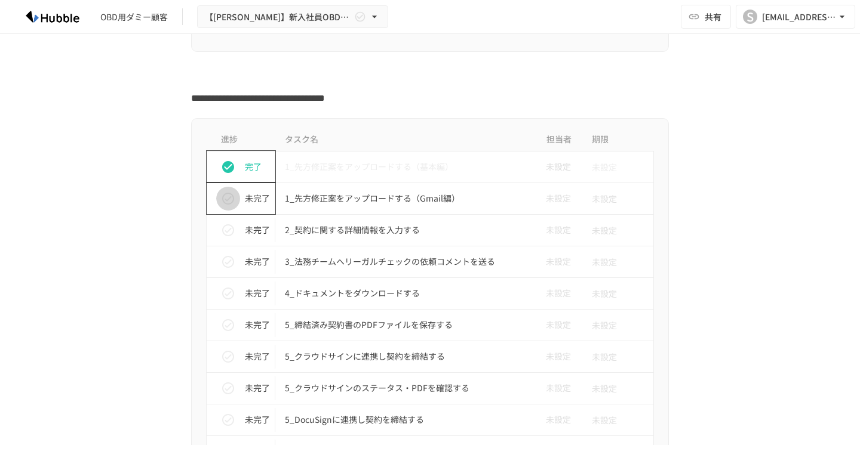
click at [232, 201] on icon "status" at bounding box center [228, 199] width 14 height 14
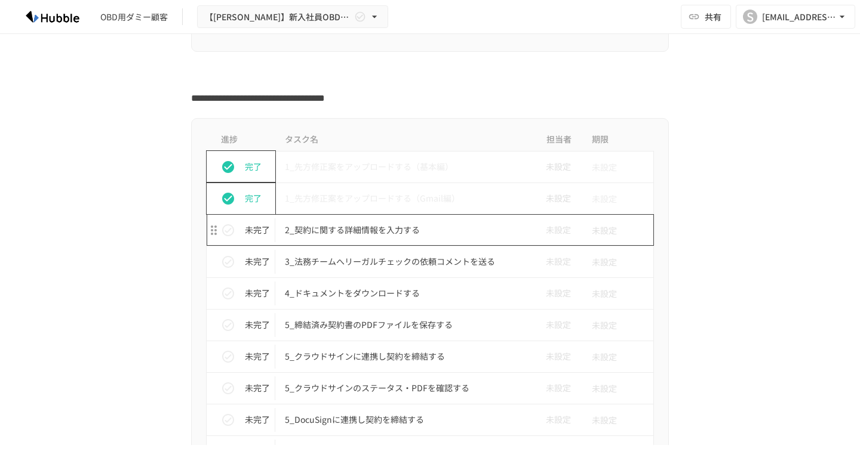
click at [353, 235] on p "2_契約に関する詳細情報を入力する" at bounding box center [405, 230] width 240 height 15
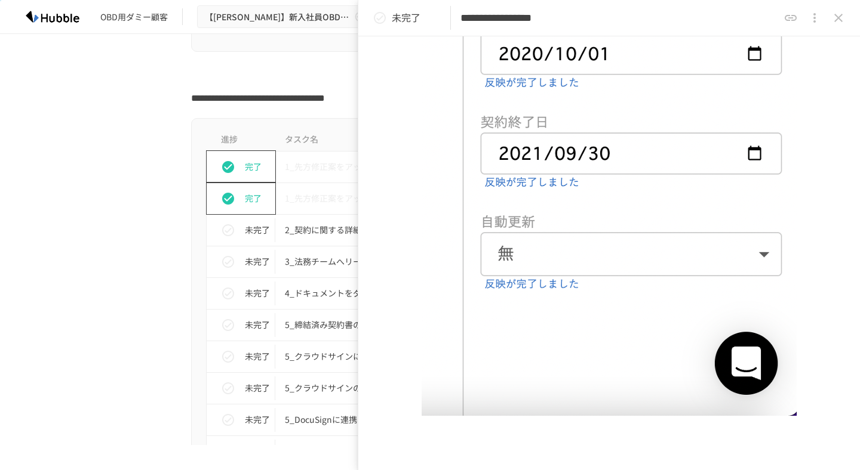
scroll to position [870, 0]
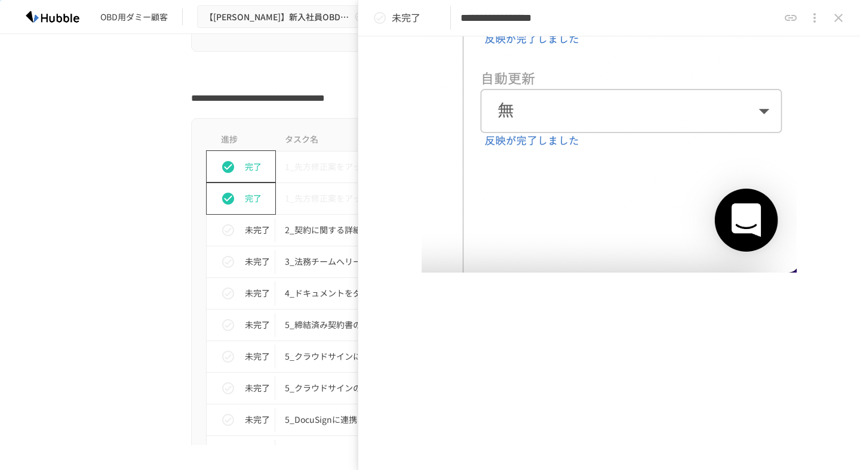
click at [836, 16] on icon "close drawer" at bounding box center [838, 18] width 8 height 8
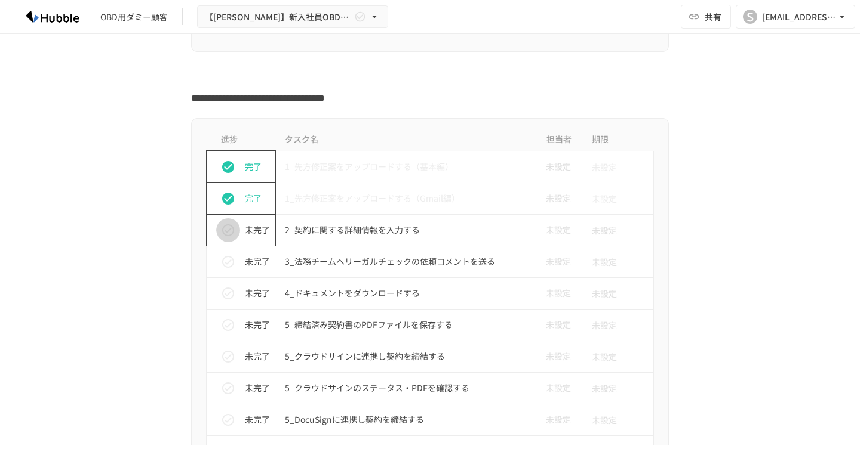
click at [226, 232] on icon "status" at bounding box center [228, 230] width 12 height 12
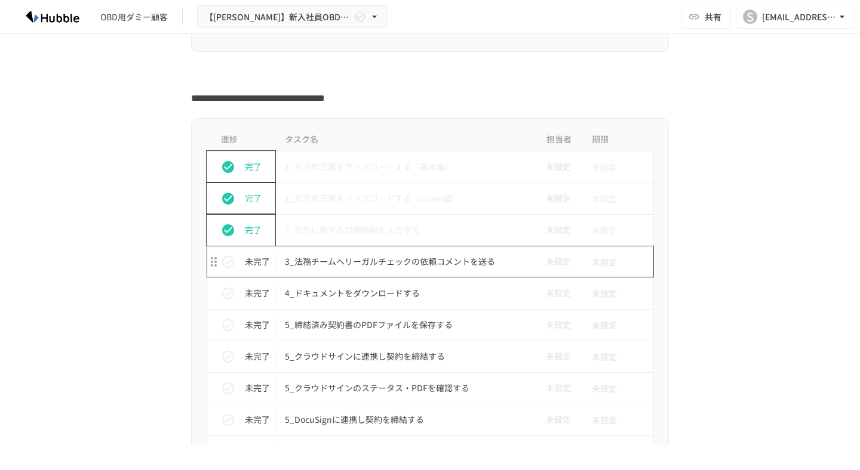
click at [342, 254] on p "3_法務チームへリーガルチェックの依頼コメントを送る" at bounding box center [405, 261] width 240 height 15
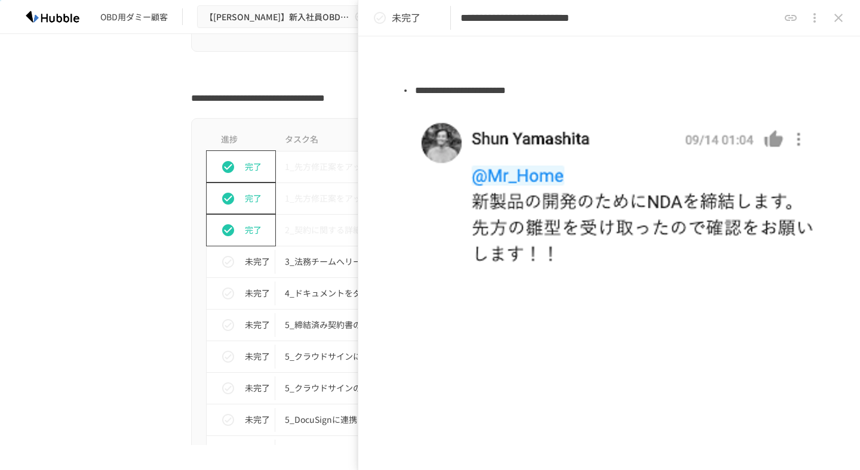
scroll to position [432, 0]
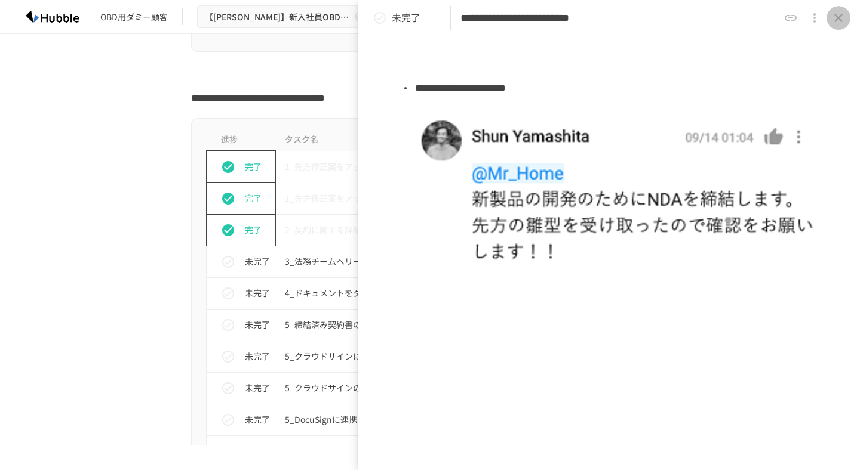
click at [834, 16] on icon "close drawer" at bounding box center [838, 18] width 14 height 14
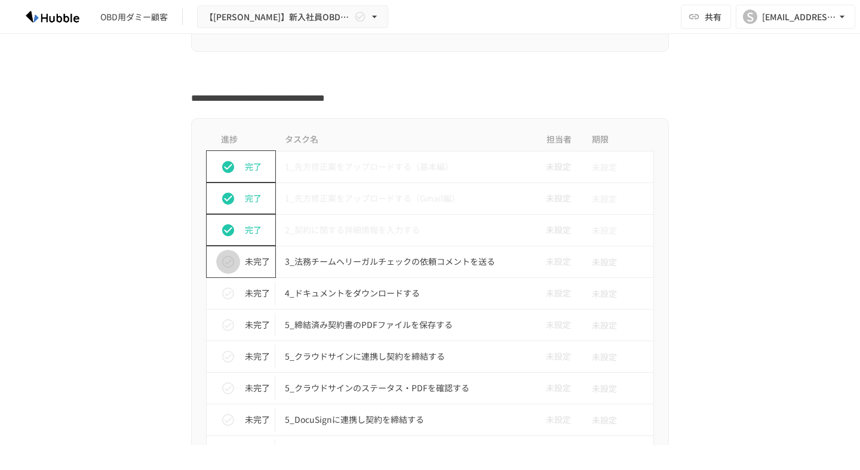
click at [227, 266] on icon "status" at bounding box center [228, 262] width 14 height 14
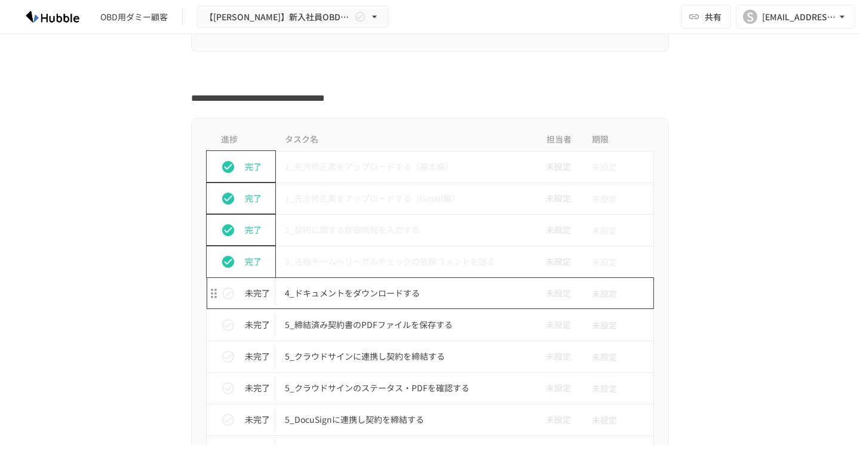
click at [306, 288] on p "4_ドキュメントをダウンロードする" at bounding box center [405, 293] width 240 height 15
click at [365, 298] on p "4_ドキュメントをダウンロードする" at bounding box center [405, 293] width 240 height 15
click at [324, 294] on p "4_ドキュメントをダウンロードする" at bounding box center [405, 293] width 240 height 15
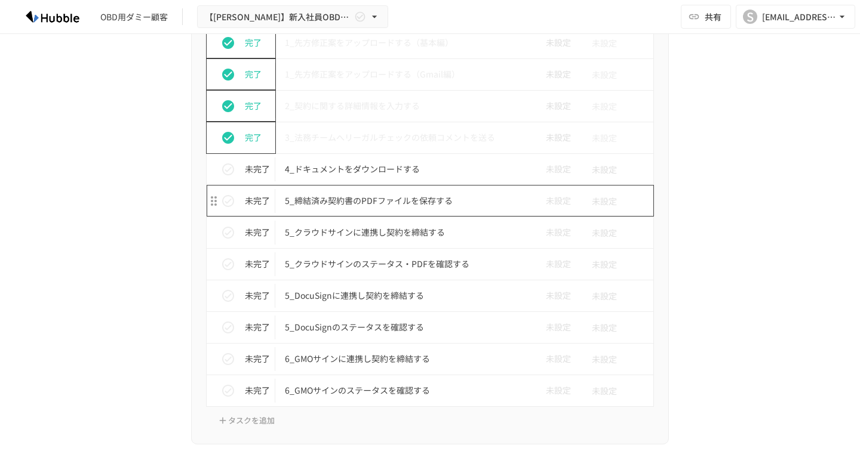
scroll to position [2822, 0]
click at [387, 174] on p "4_ドキュメントをダウンロードする" at bounding box center [405, 169] width 240 height 15
click at [335, 171] on p "4_ドキュメントをダウンロードする" at bounding box center [405, 169] width 240 height 15
click at [330, 199] on p "5_締結済み契約書のPDFファイルを保存する" at bounding box center [405, 201] width 240 height 15
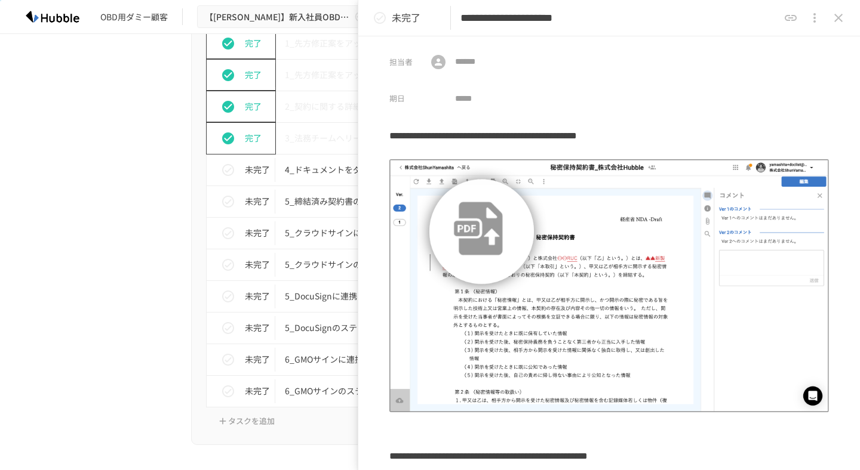
click at [842, 19] on icon "close drawer" at bounding box center [838, 18] width 14 height 14
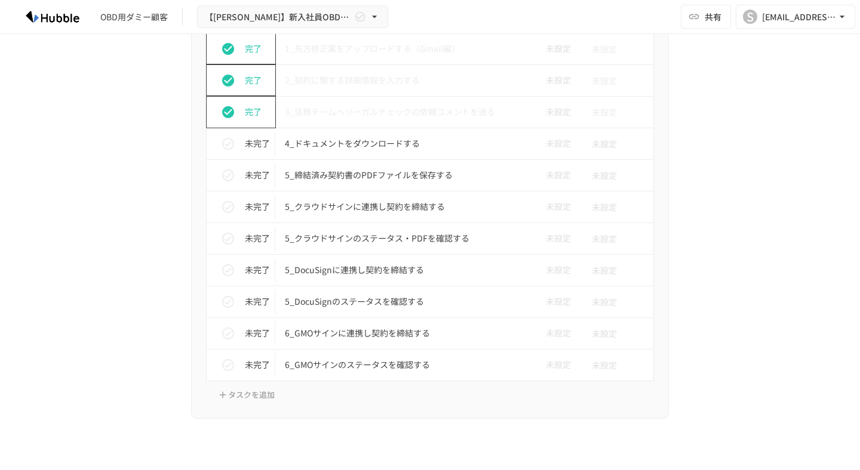
scroll to position [2847, 0]
click at [337, 147] on p "4_ドキュメントをダウンロードする" at bounding box center [405, 144] width 240 height 15
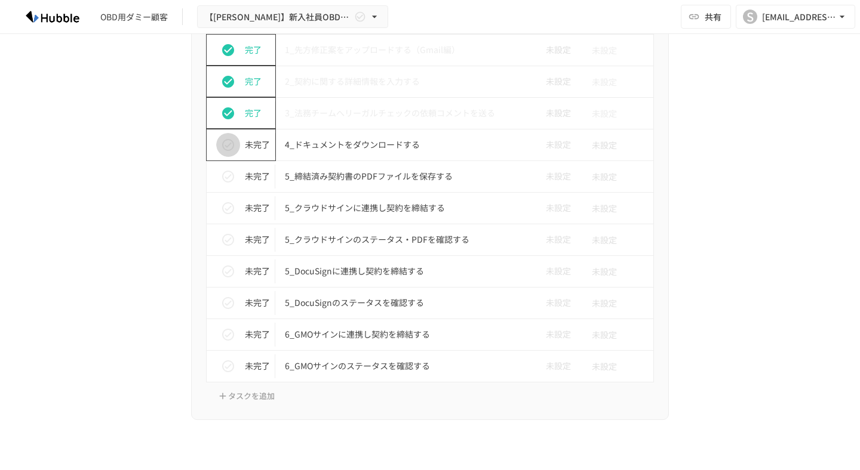
click at [224, 146] on icon "status" at bounding box center [228, 145] width 14 height 14
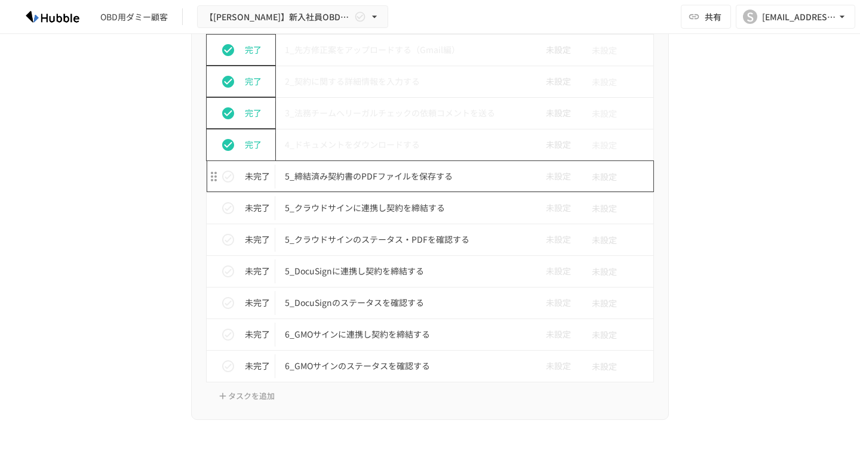
click at [337, 181] on p "5_締結済み契約書のPDFファイルを保存する" at bounding box center [405, 176] width 240 height 15
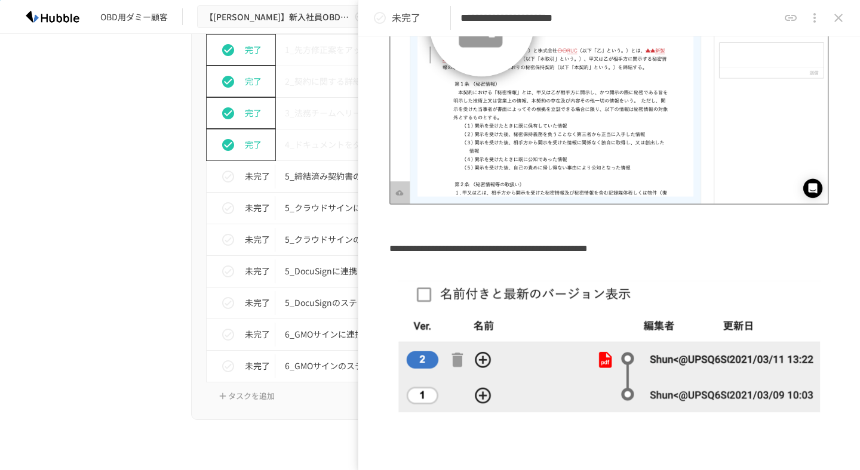
scroll to position [348, 0]
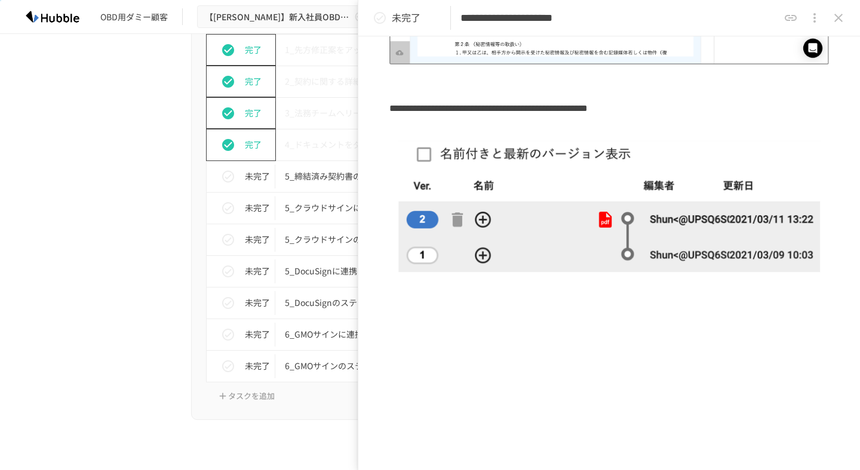
click at [840, 25] on button "close drawer" at bounding box center [838, 18] width 24 height 24
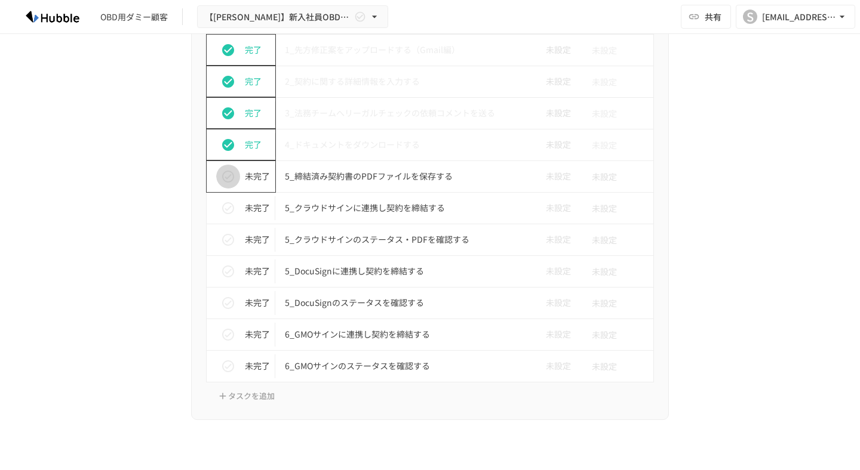
click at [226, 179] on icon "status" at bounding box center [228, 177] width 12 height 12
click at [229, 176] on icon "status" at bounding box center [228, 177] width 14 height 14
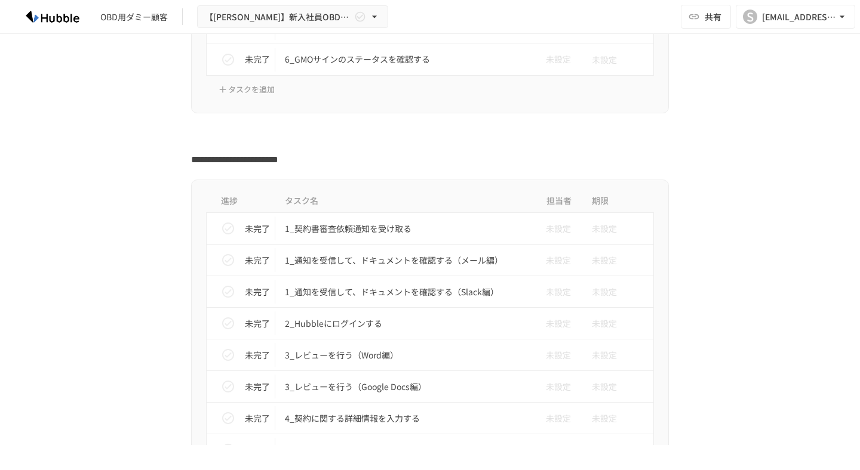
scroll to position [3224, 0]
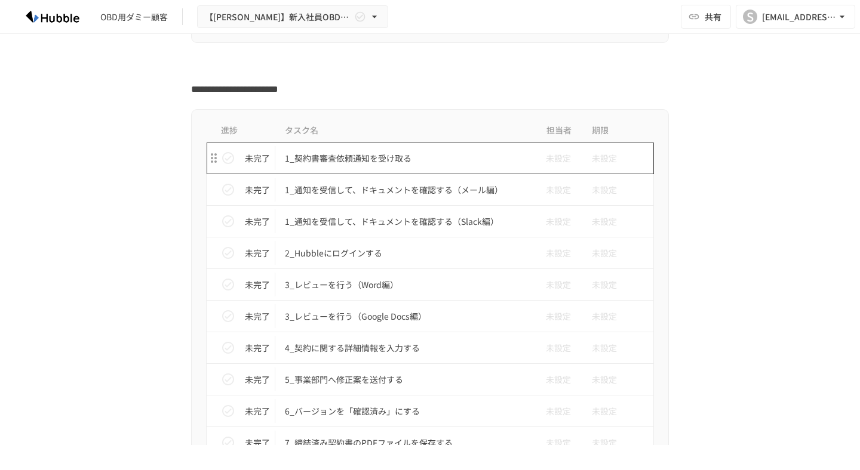
click at [326, 163] on p "1_契約書審査依頼通知を受け取る" at bounding box center [405, 158] width 240 height 15
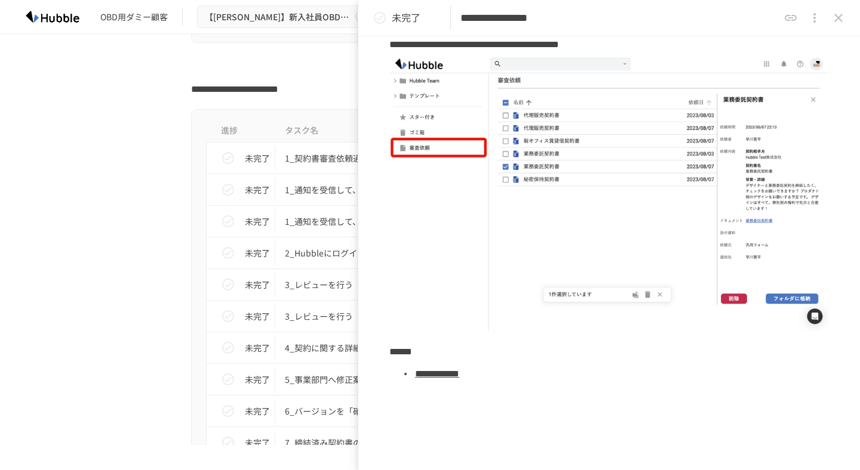
scroll to position [91, 0]
click at [459, 375] on link "**********" at bounding box center [437, 374] width 44 height 9
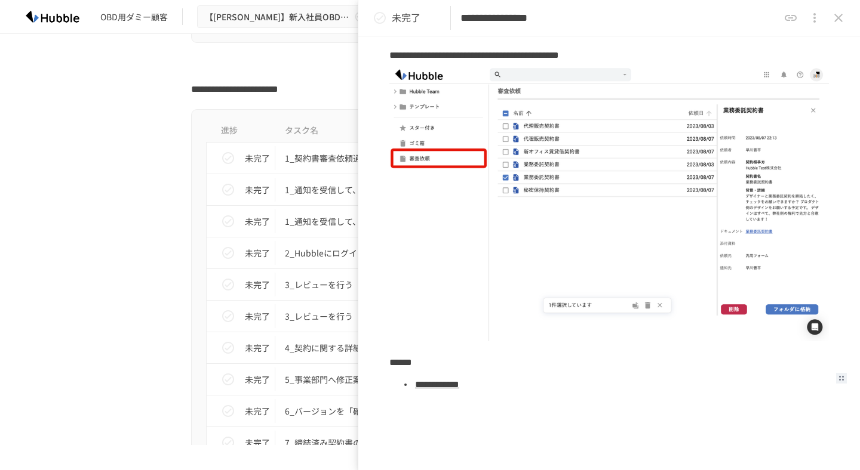
scroll to position [79, 0]
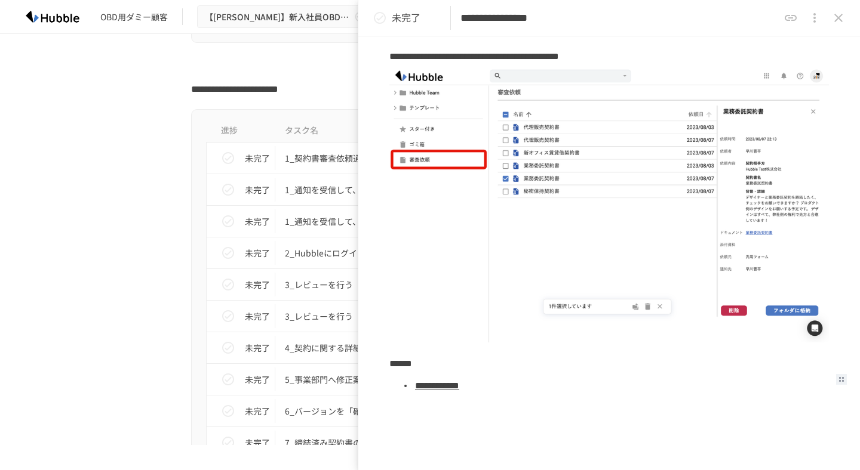
click at [842, 16] on icon "close drawer" at bounding box center [838, 18] width 14 height 14
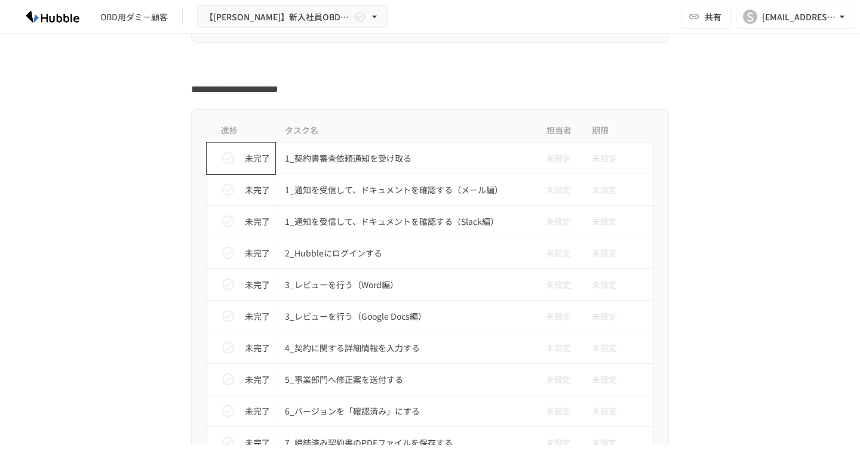
click at [228, 159] on icon "status" at bounding box center [228, 158] width 14 height 14
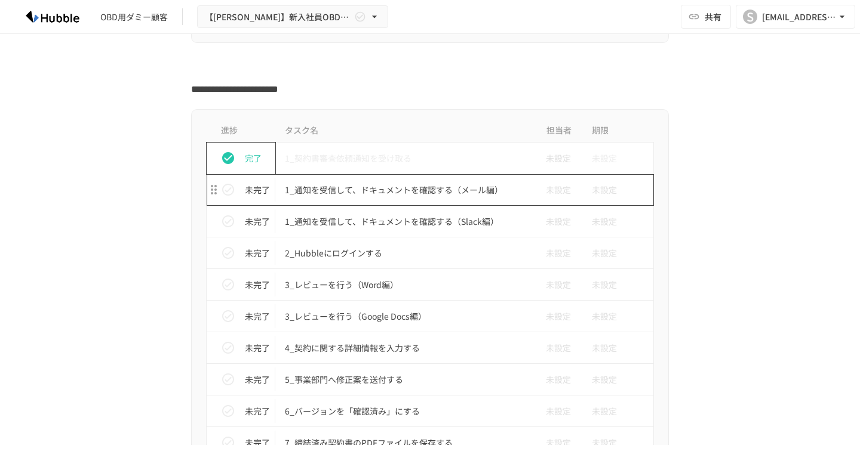
click at [430, 185] on p "1_通知を受信して、ドキュメントを確認する（メール編）" at bounding box center [405, 190] width 240 height 15
click at [392, 192] on p "1_通知を受信して、ドキュメントを確認する（メール編）" at bounding box center [405, 190] width 240 height 15
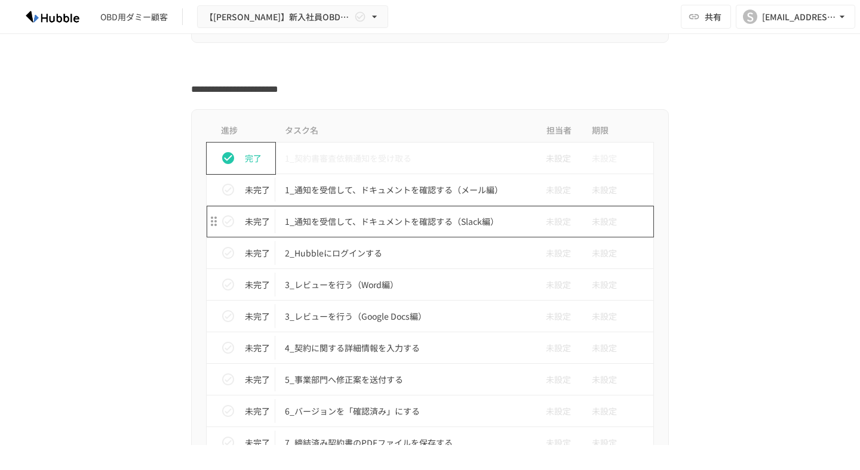
click at [382, 218] on p "1_通知を受信して、ドキュメントを確認する（Slack編）" at bounding box center [405, 221] width 240 height 15
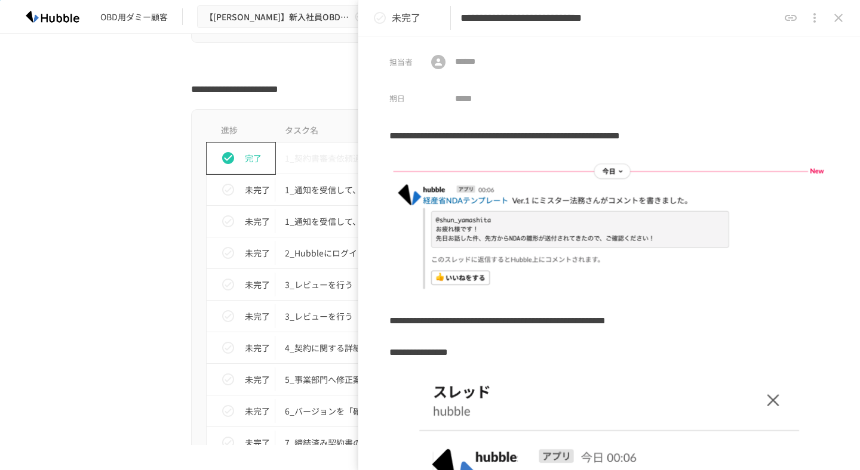
click at [839, 17] on icon "close drawer" at bounding box center [838, 18] width 14 height 14
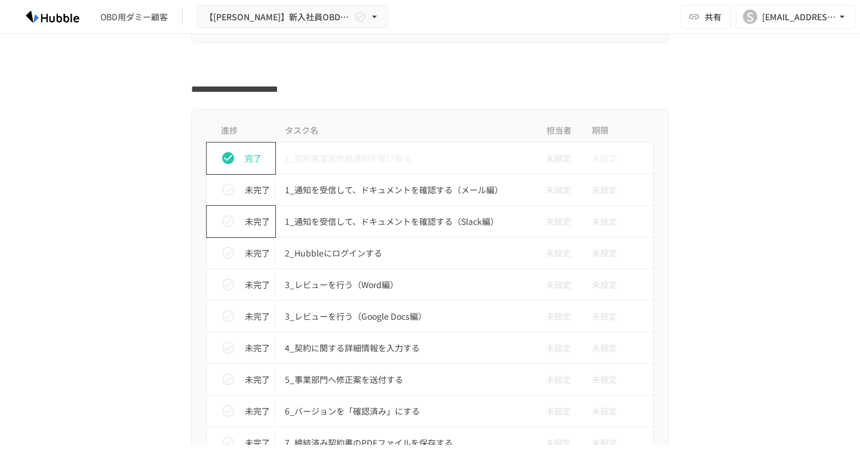
click at [229, 223] on icon "status" at bounding box center [228, 221] width 14 height 14
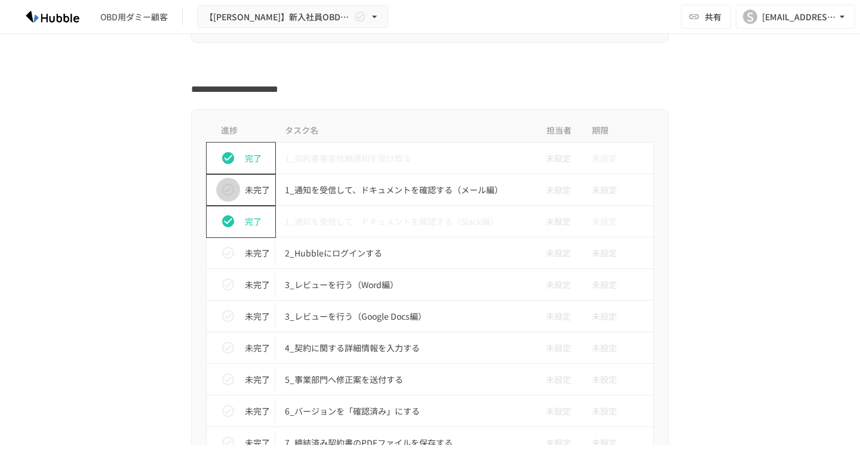
click at [227, 189] on icon "status" at bounding box center [228, 190] width 14 height 14
click at [226, 257] on icon "status" at bounding box center [228, 253] width 14 height 14
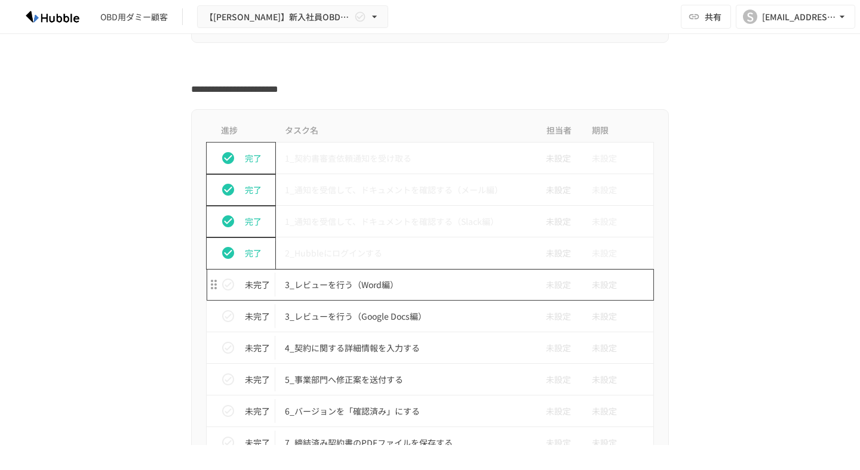
click at [328, 280] on p "3_レビューを行う（Word編）" at bounding box center [405, 285] width 240 height 15
click at [330, 289] on p "3_レビューを行う（Word編）" at bounding box center [405, 285] width 240 height 15
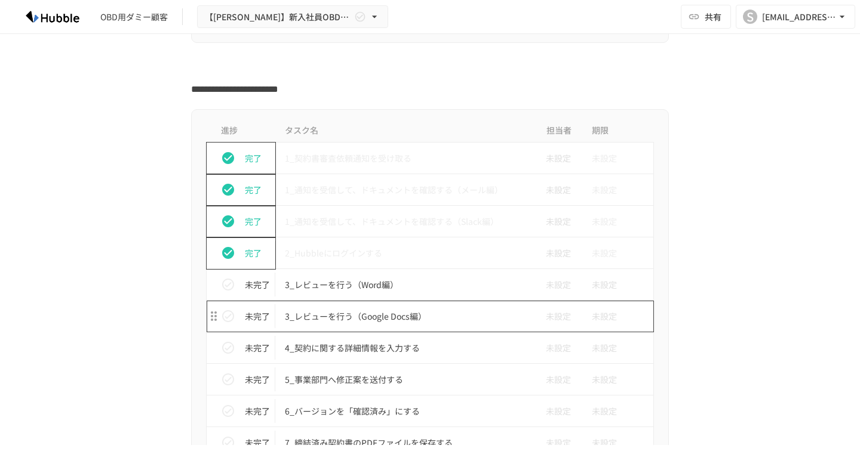
click at [335, 315] on p "3_レビューを行う（Google Docs編）" at bounding box center [405, 316] width 240 height 15
click at [227, 284] on icon "status" at bounding box center [228, 285] width 14 height 14
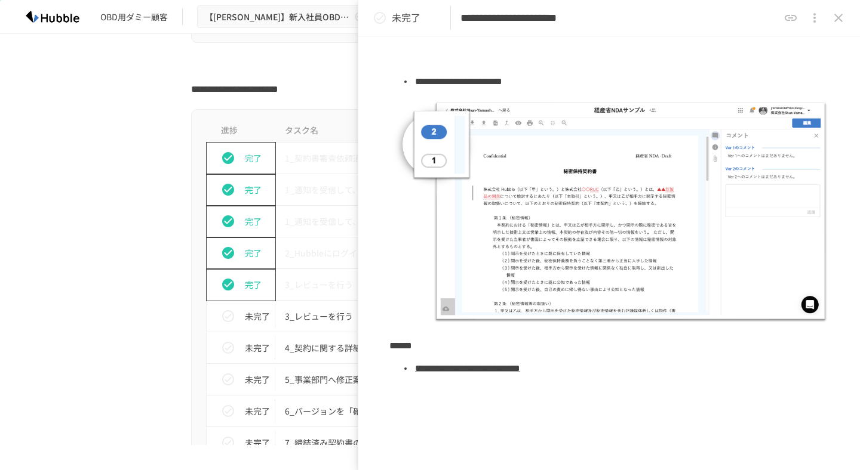
scroll to position [1009, 0]
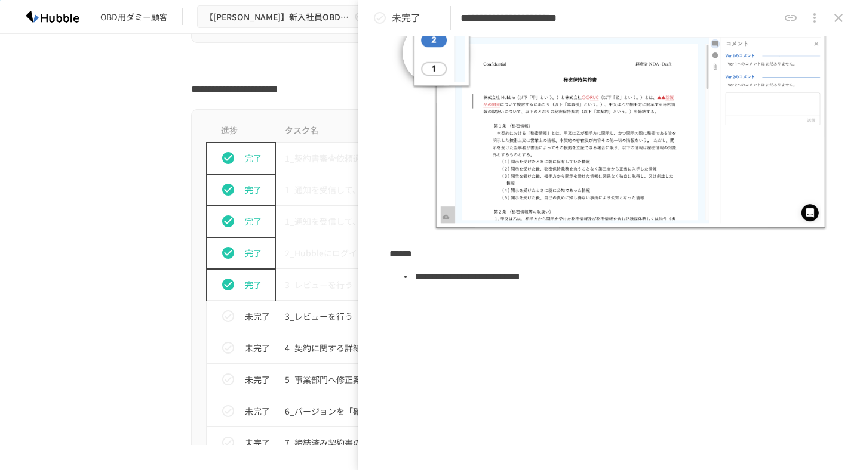
click at [843, 22] on icon "close drawer" at bounding box center [838, 18] width 14 height 14
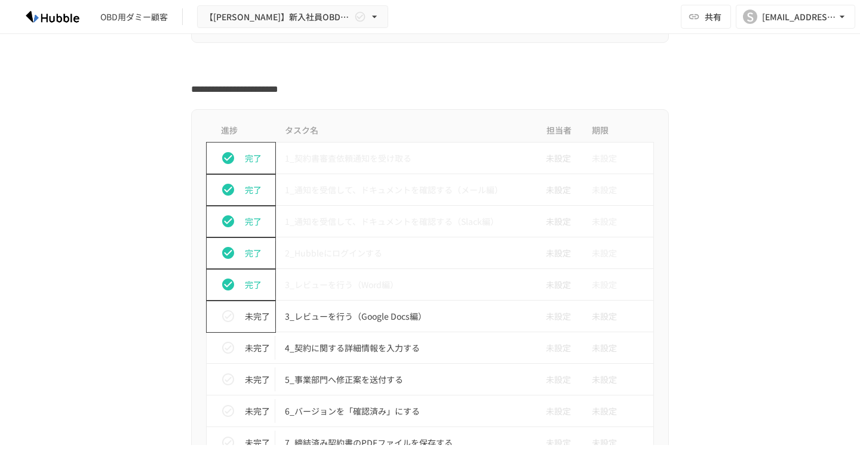
click at [232, 321] on icon "status" at bounding box center [228, 316] width 14 height 14
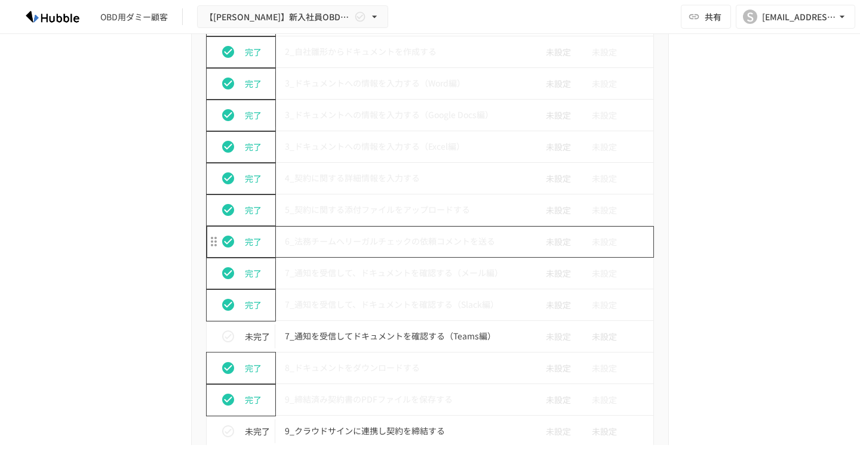
scroll to position [2045, 0]
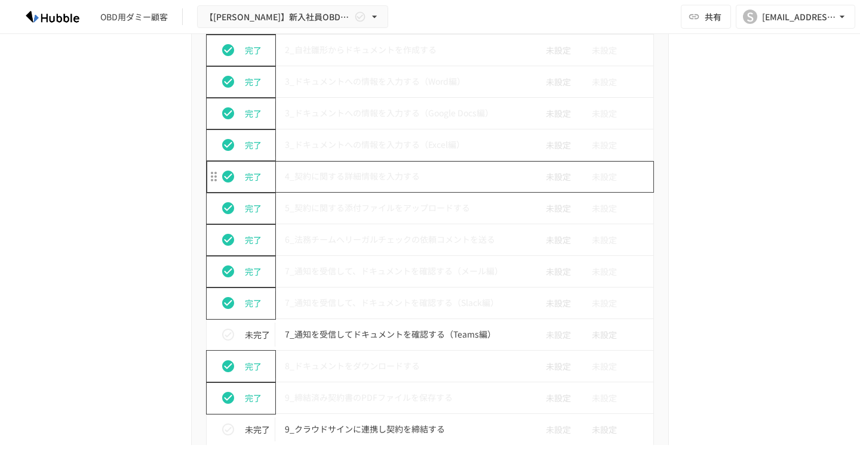
click at [388, 173] on p "4_契約に関する詳細情報を入力する" at bounding box center [405, 176] width 240 height 15
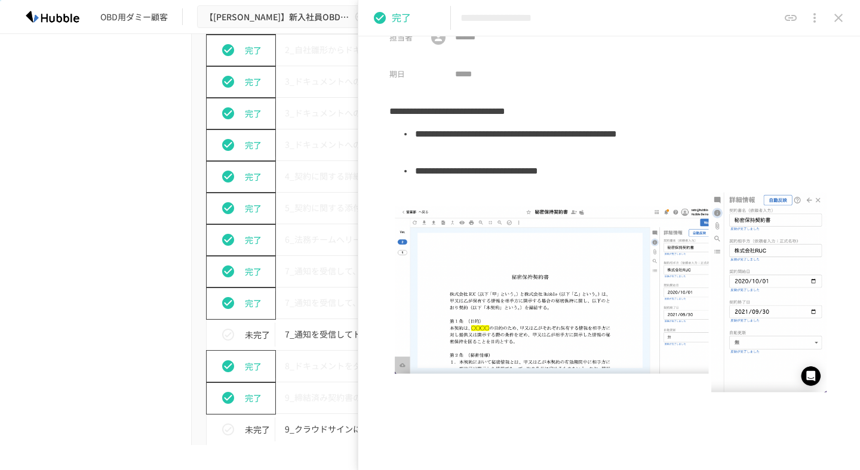
scroll to position [7, 0]
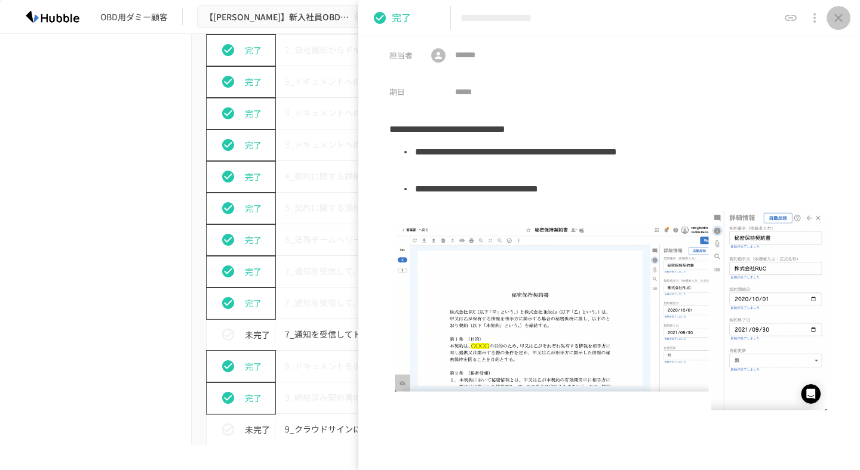
click at [840, 17] on icon "close drawer" at bounding box center [838, 18] width 14 height 14
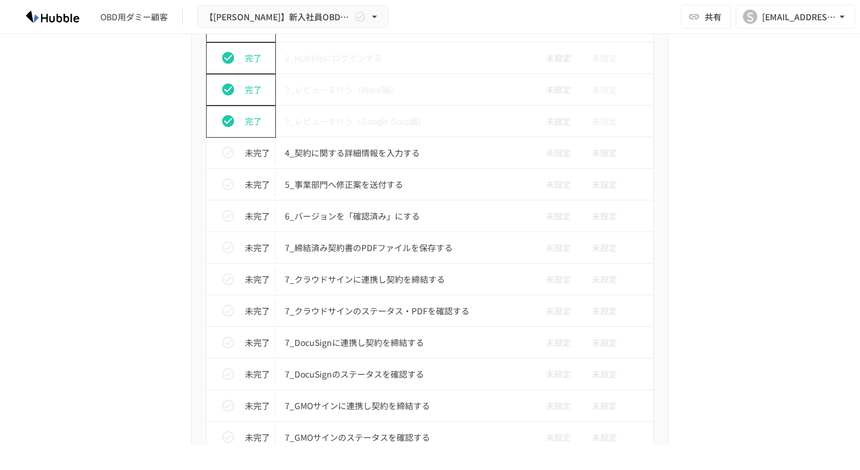
scroll to position [3406, 0]
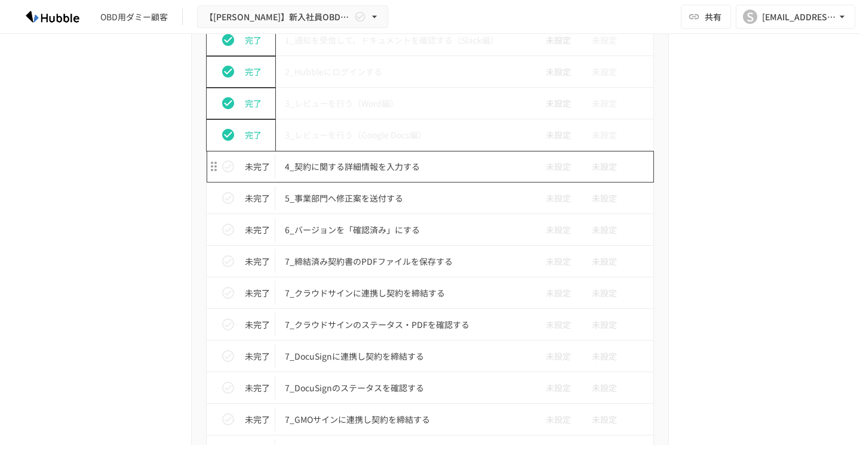
click at [358, 173] on p "4_契約に関する詳細情報を入力する" at bounding box center [405, 166] width 240 height 15
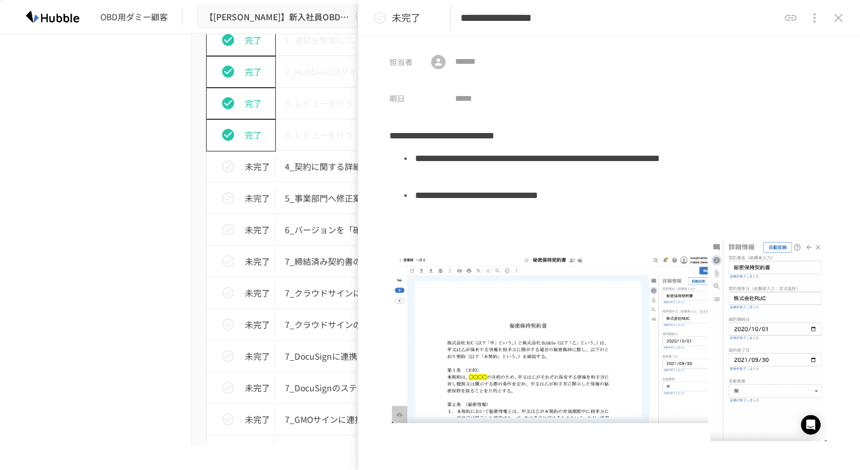
scroll to position [2, 0]
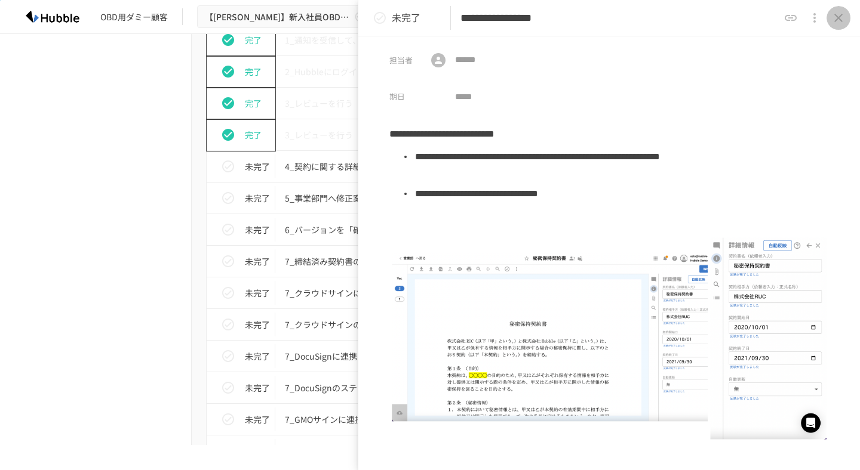
click at [839, 26] on button "close drawer" at bounding box center [838, 18] width 24 height 24
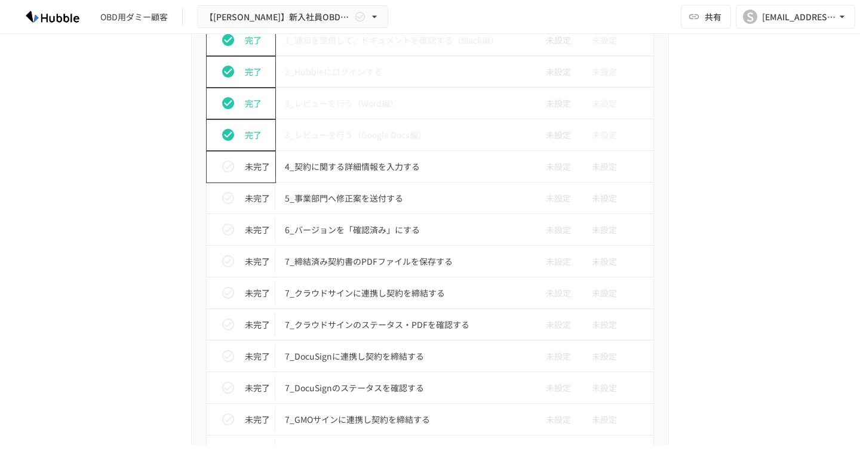
click at [235, 167] on icon "status" at bounding box center [228, 166] width 14 height 14
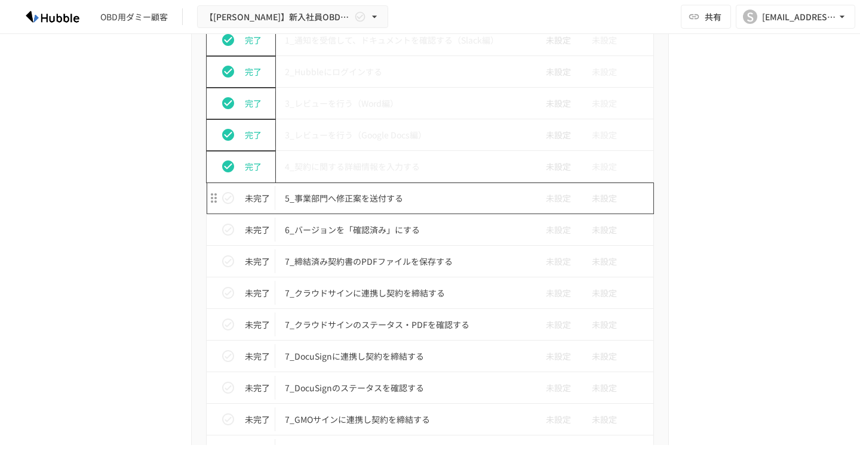
click at [335, 204] on p "5_事業部門へ修正案を送付する" at bounding box center [405, 198] width 240 height 15
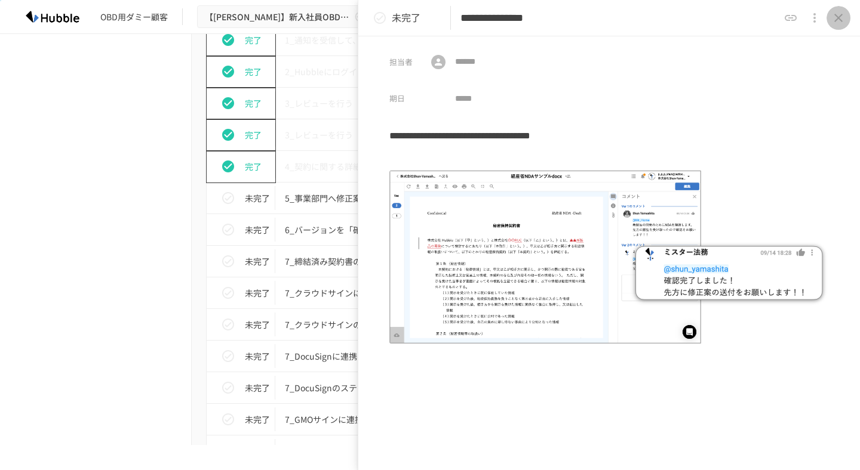
click at [842, 16] on icon "close drawer" at bounding box center [838, 18] width 14 height 14
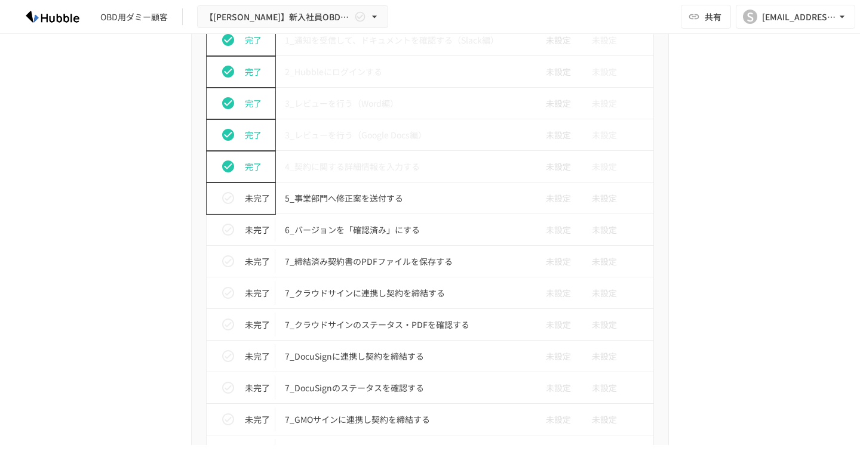
click at [232, 195] on icon "status" at bounding box center [228, 198] width 12 height 12
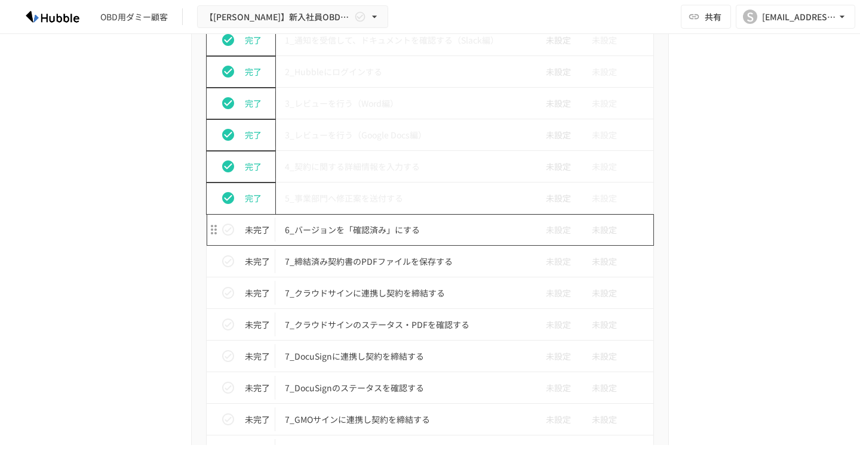
click at [344, 229] on p "6_バージョンを「確認済み」にする" at bounding box center [405, 230] width 240 height 15
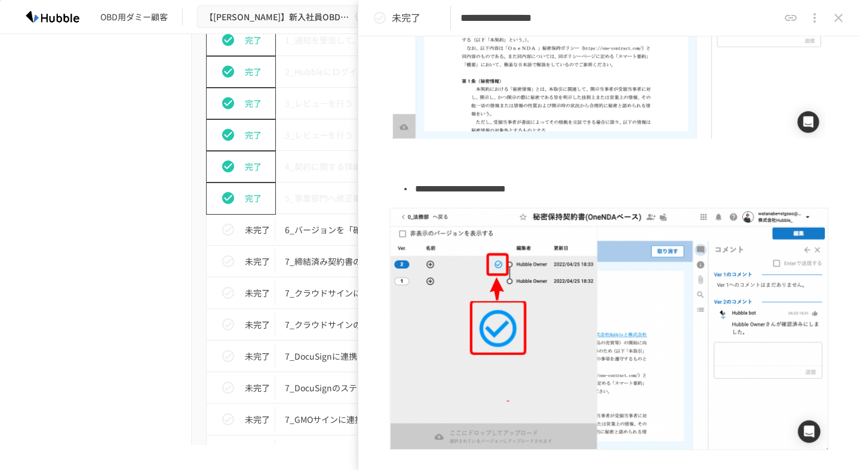
scroll to position [296, 0]
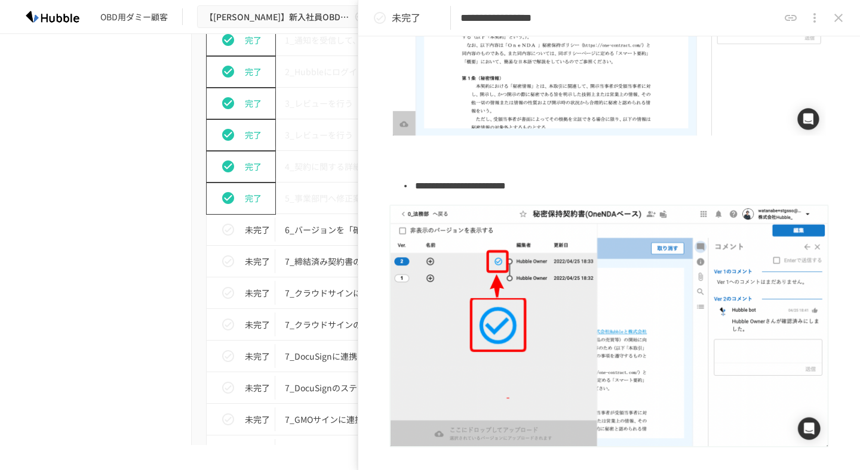
click at [842, 19] on icon "close drawer" at bounding box center [838, 18] width 14 height 14
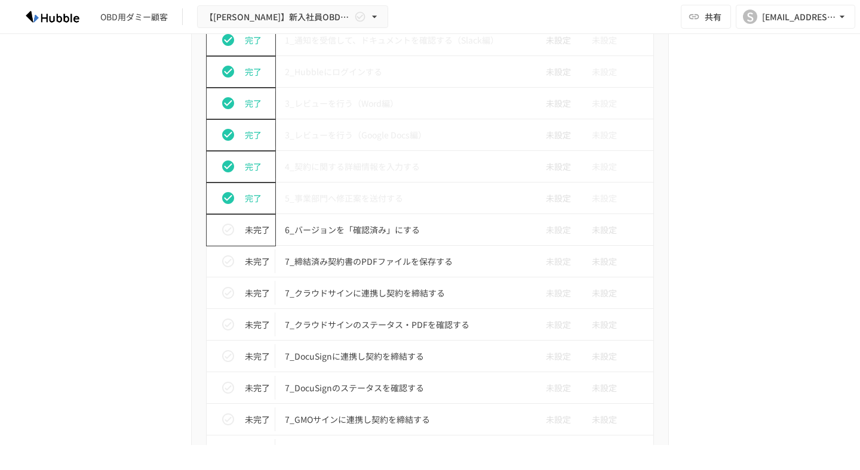
click at [226, 227] on icon "status" at bounding box center [228, 230] width 14 height 14
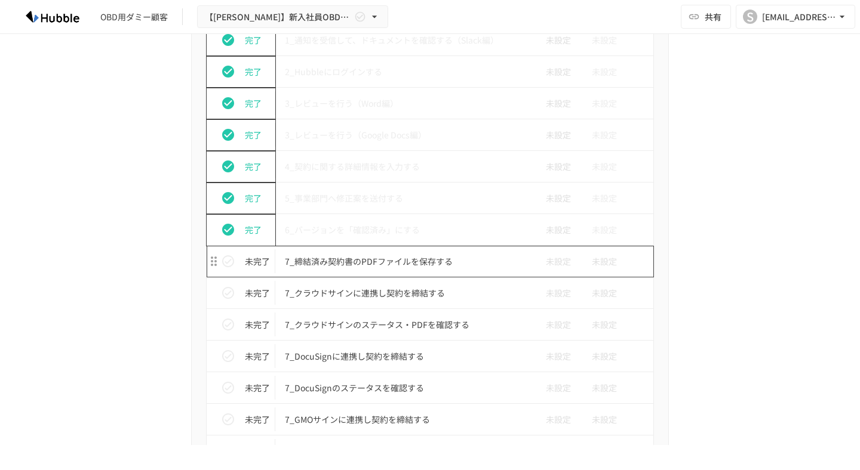
click at [393, 265] on p "7_締結済み契約書のPDFファイルを保存する" at bounding box center [405, 261] width 240 height 15
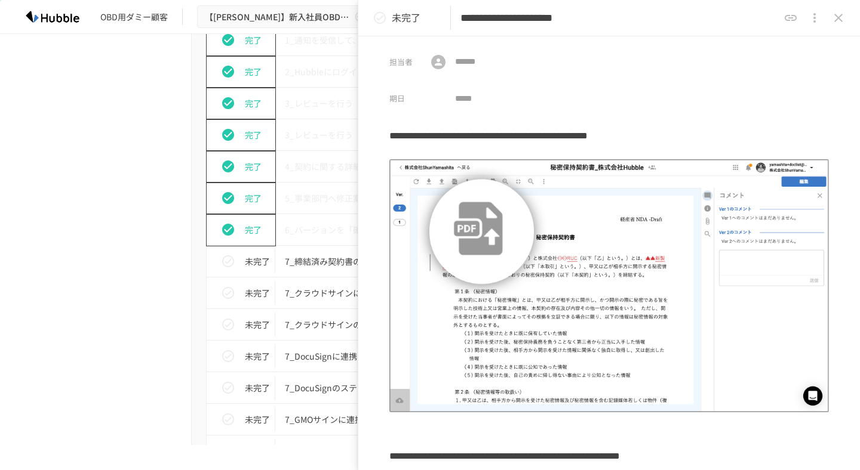
click at [839, 15] on icon "close drawer" at bounding box center [838, 18] width 14 height 14
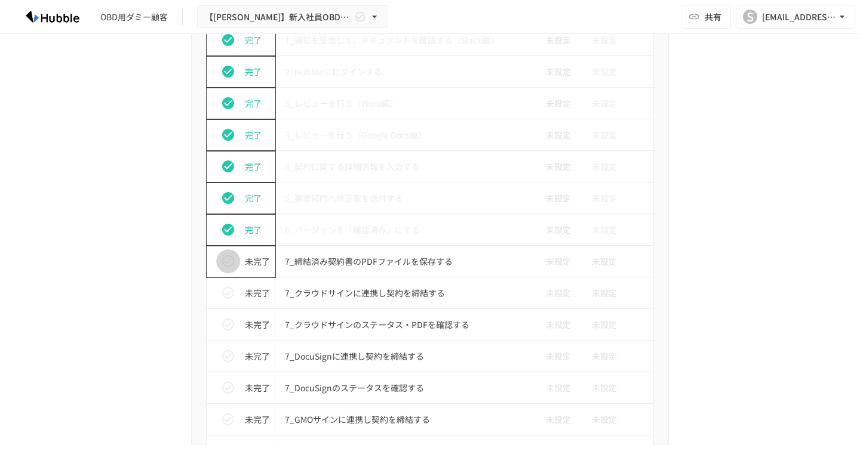
click at [232, 262] on icon "status" at bounding box center [228, 261] width 14 height 14
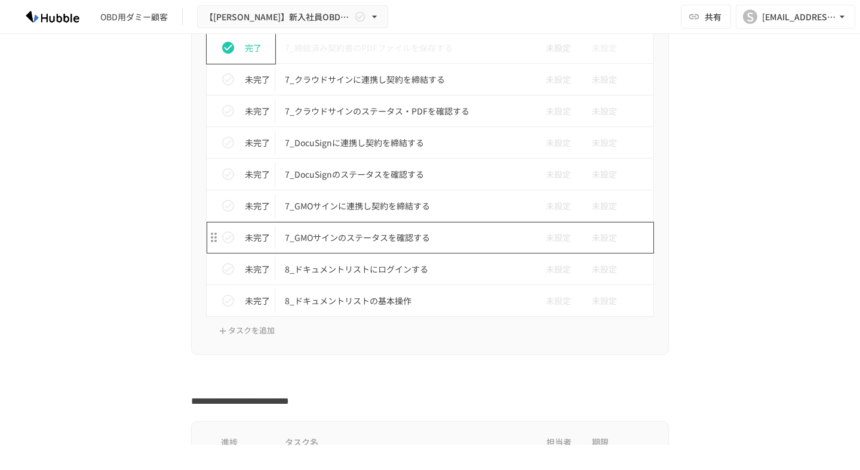
scroll to position [3621, 0]
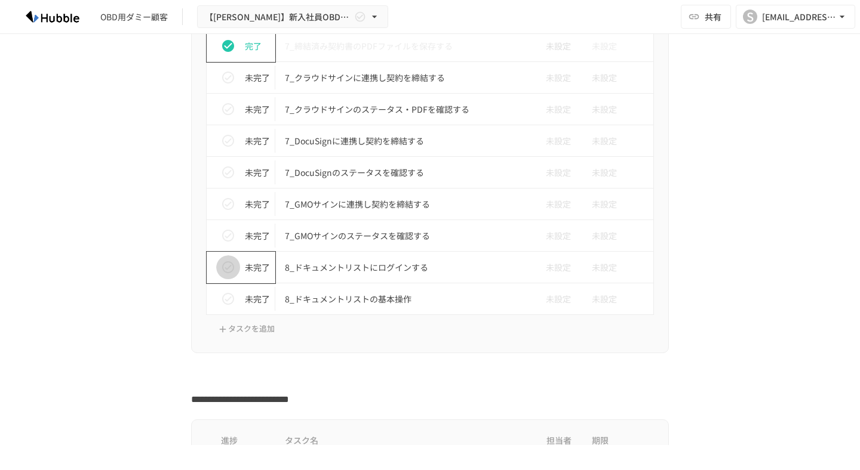
click at [231, 272] on icon "status" at bounding box center [228, 267] width 12 height 12
click at [233, 293] on icon "status" at bounding box center [228, 299] width 14 height 14
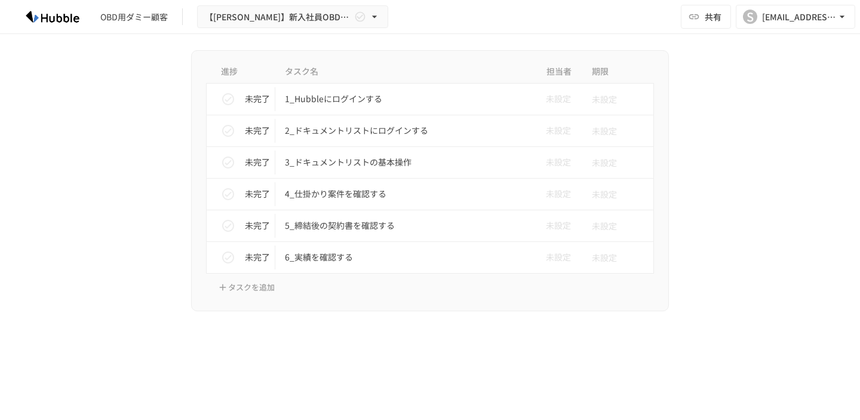
scroll to position [4382, 0]
click at [319, 189] on p "4_仕掛かり案件を確認する" at bounding box center [405, 193] width 240 height 15
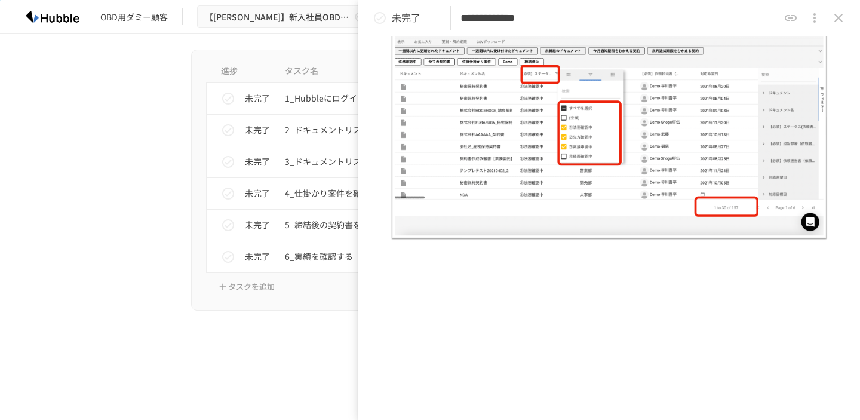
scroll to position [190, 0]
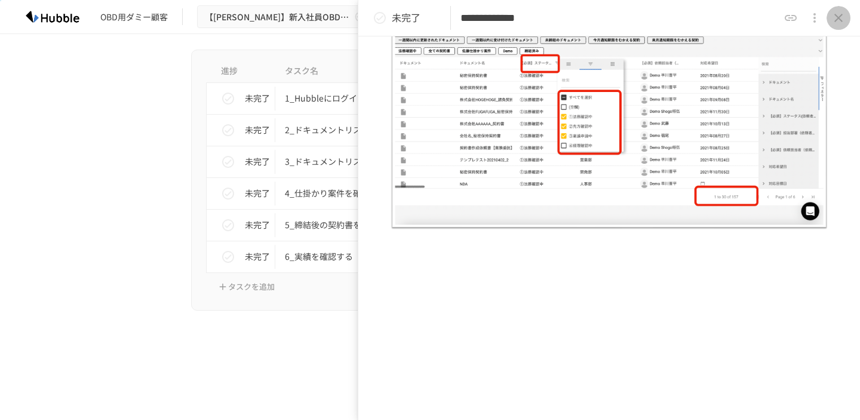
click at [833, 17] on icon "close drawer" at bounding box center [838, 18] width 14 height 14
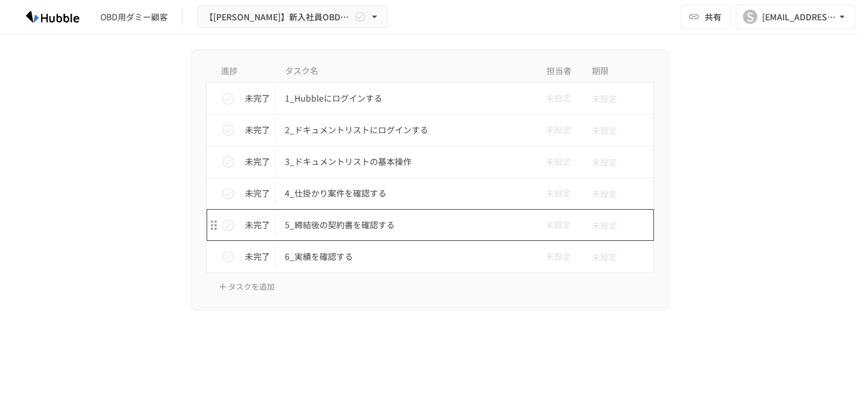
click at [363, 235] on td "5_締結後の契約書を確認する" at bounding box center [404, 225] width 259 height 32
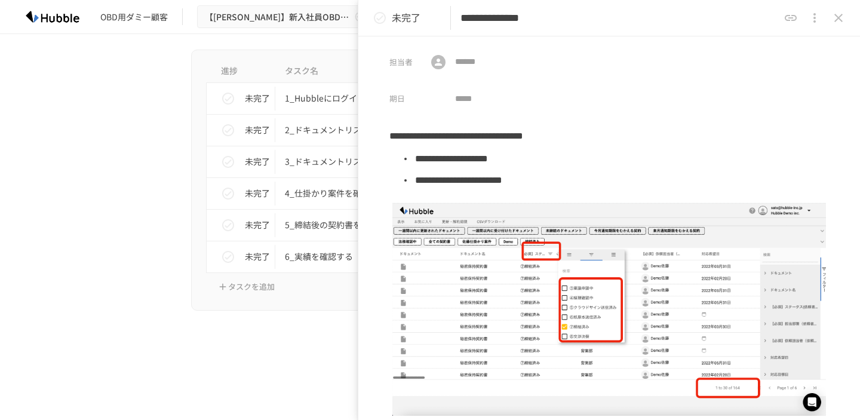
click at [837, 14] on icon "close drawer" at bounding box center [838, 18] width 14 height 14
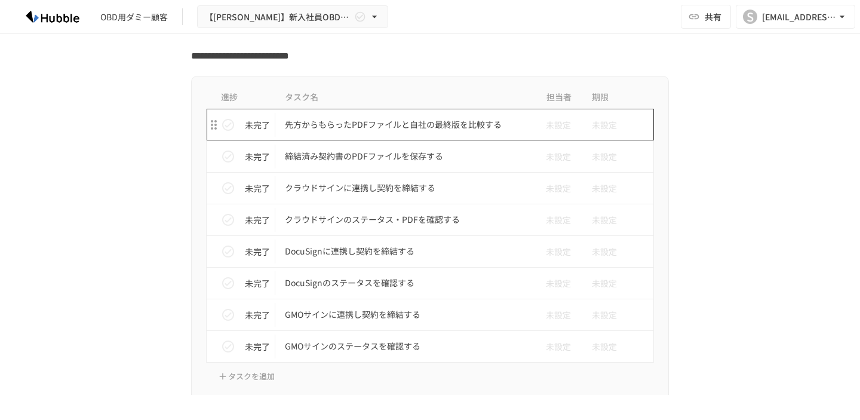
scroll to position [3961, 0]
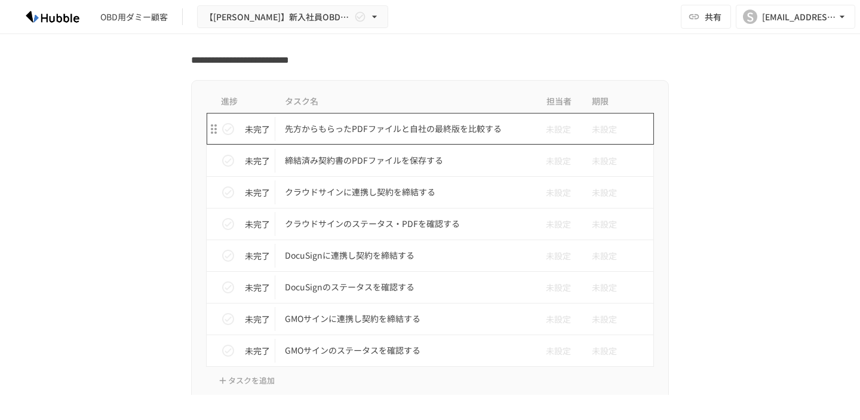
click at [430, 125] on p "先方からもらったPDFファイルと自社の最終版を比較する" at bounding box center [405, 128] width 240 height 15
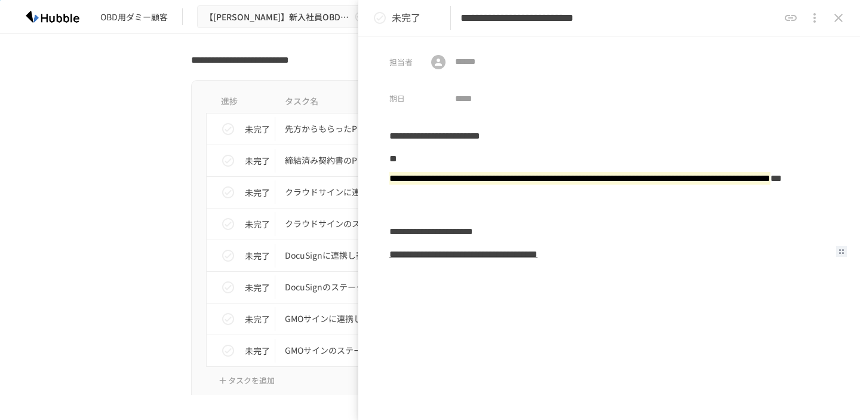
click at [537, 257] on b "**********" at bounding box center [463, 254] width 148 height 9
click at [838, 19] on icon "close drawer" at bounding box center [838, 18] width 8 height 8
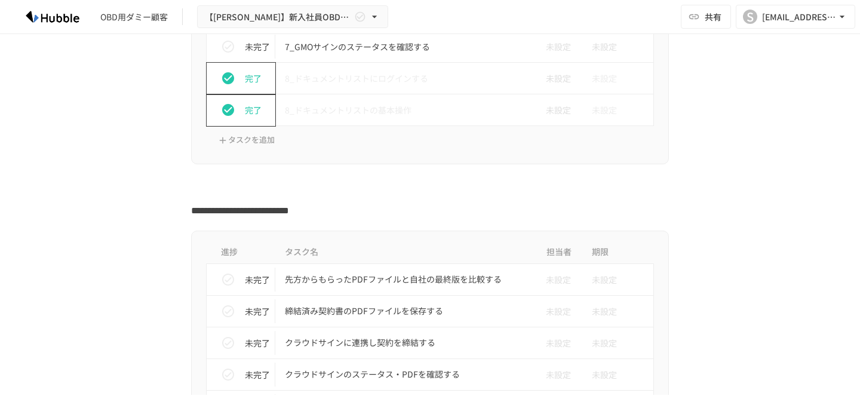
scroll to position [3949, 0]
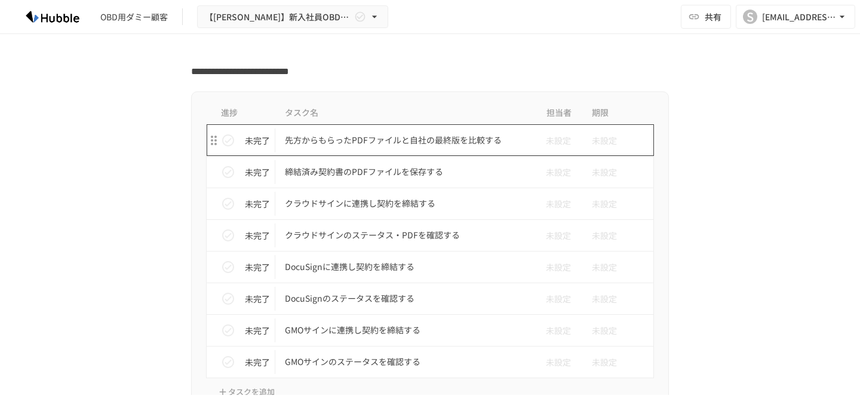
click at [371, 138] on p "先方からもらったPDFファイルと自社の最終版を比較する" at bounding box center [405, 140] width 240 height 15
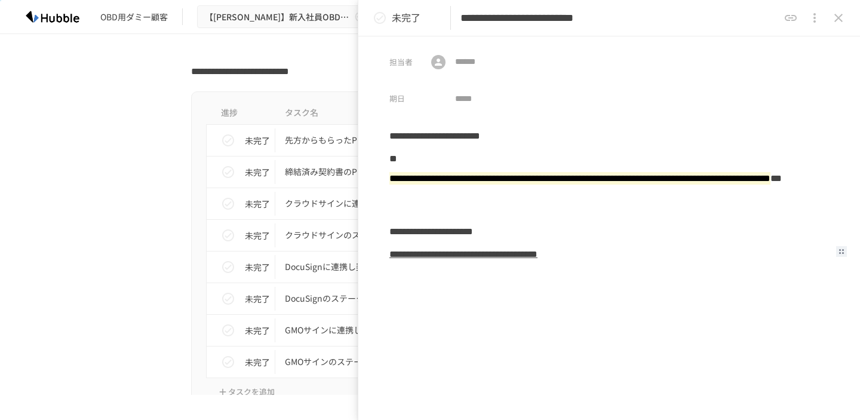
click at [398, 253] on b "**********" at bounding box center [463, 254] width 148 height 9
click at [391, 253] on b "**********" at bounding box center [463, 254] width 148 height 9
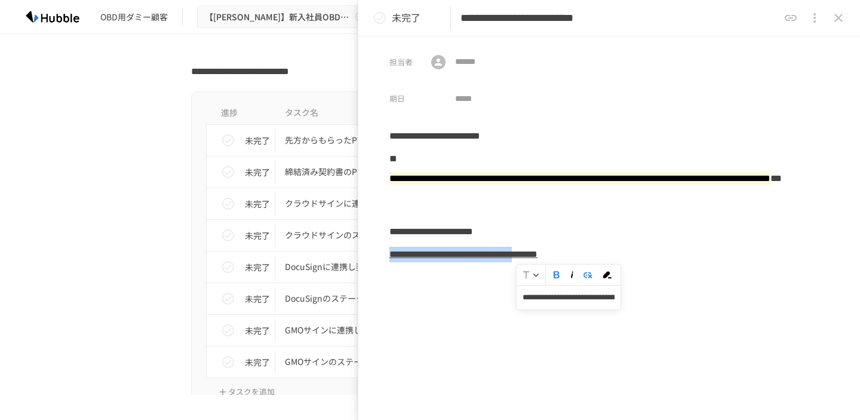
drag, startPoint x: 391, startPoint y: 253, endPoint x: 652, endPoint y: 253, distance: 260.9
click at [537, 253] on b "**********" at bounding box center [463, 254] width 148 height 9
copy b "**********"
click at [565, 112] on div "**********" at bounding box center [608, 227] width 501 height 383
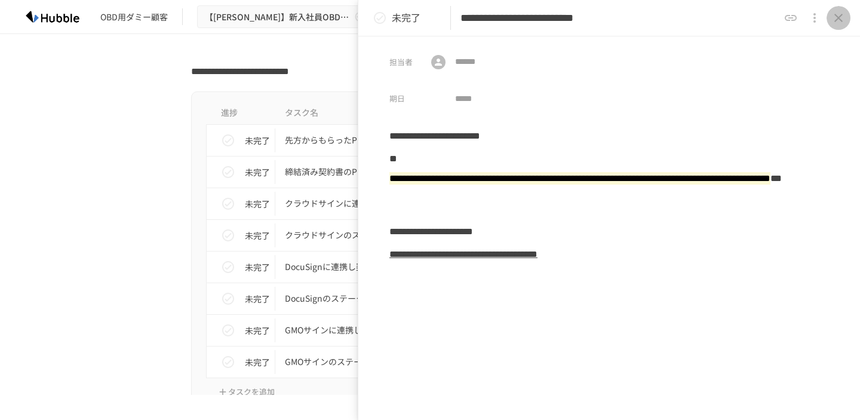
click at [831, 21] on icon "close drawer" at bounding box center [838, 18] width 14 height 14
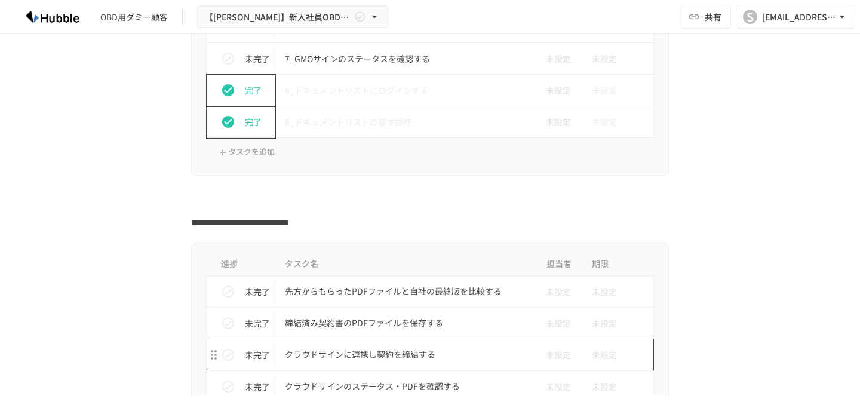
scroll to position [3794, 0]
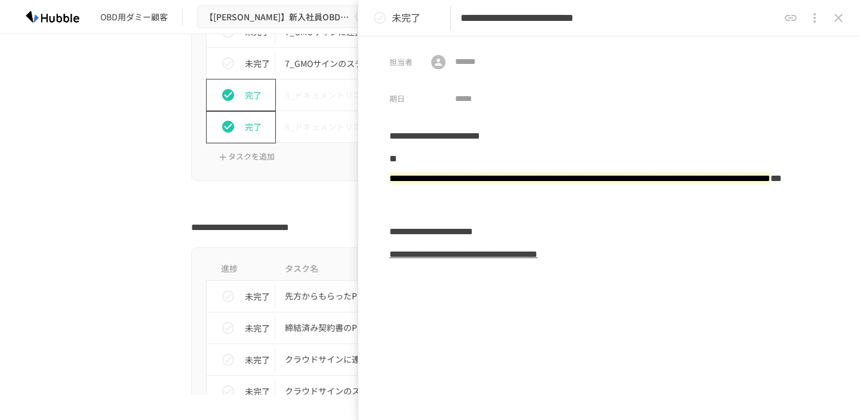
click at [833, 21] on icon "close drawer" at bounding box center [838, 18] width 14 height 14
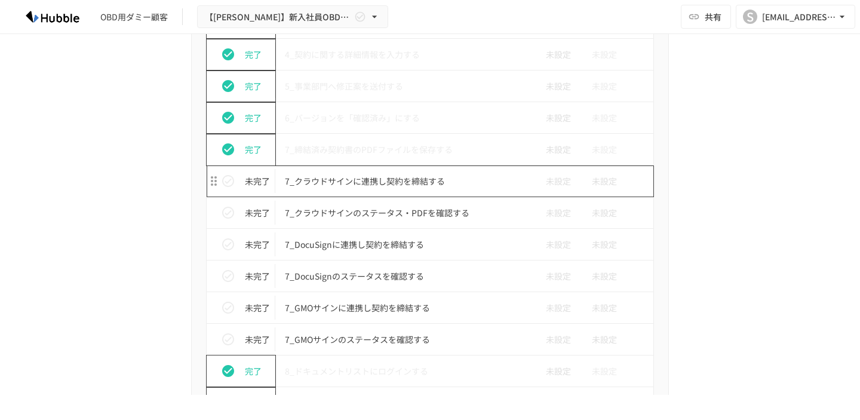
scroll to position [3518, 0]
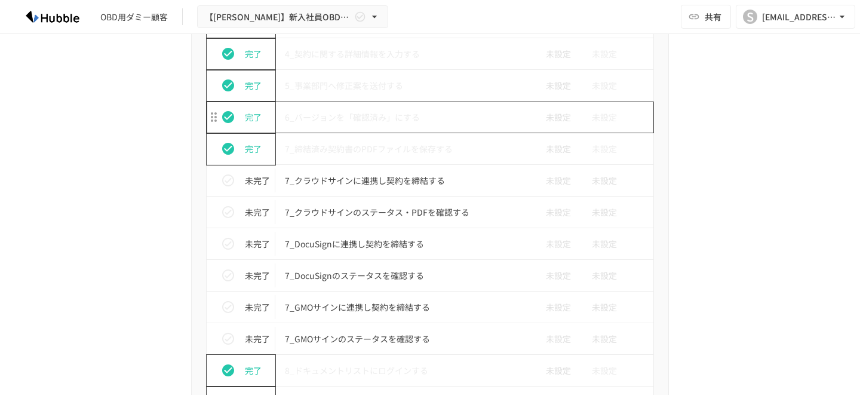
click at [362, 106] on td "6_バージョンを「確認済み」にする" at bounding box center [404, 117] width 259 height 32
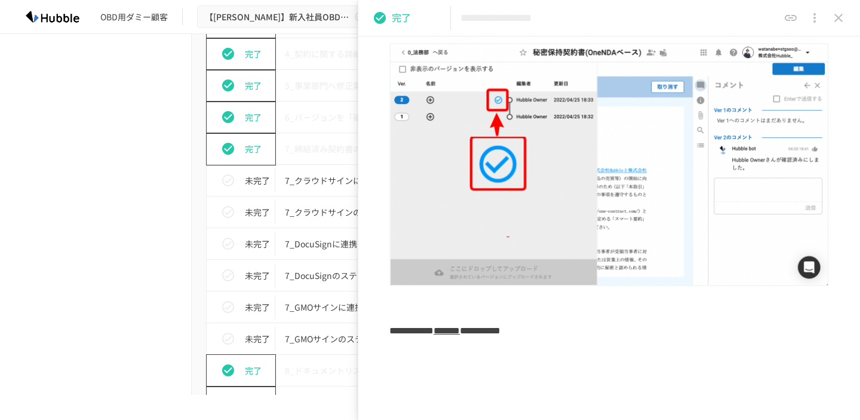
scroll to position [582, 0]
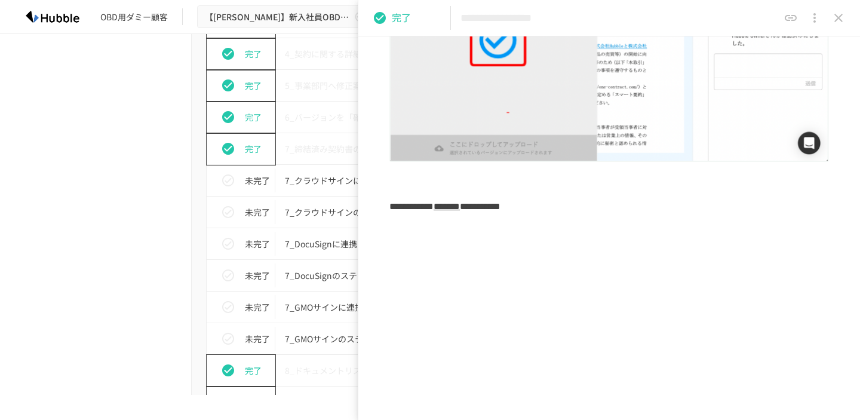
click at [460, 205] on b "*******" at bounding box center [446, 206] width 26 height 9
click at [460, 210] on b "*******" at bounding box center [446, 206] width 26 height 9
click at [842, 17] on icon "close drawer" at bounding box center [838, 18] width 14 height 14
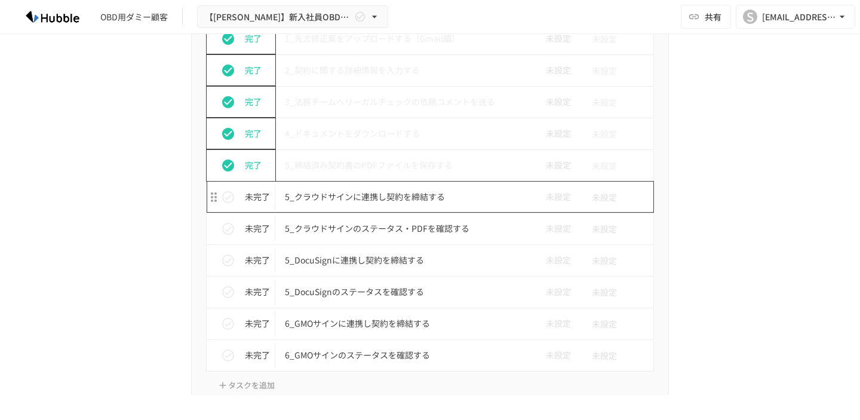
scroll to position [2794, 0]
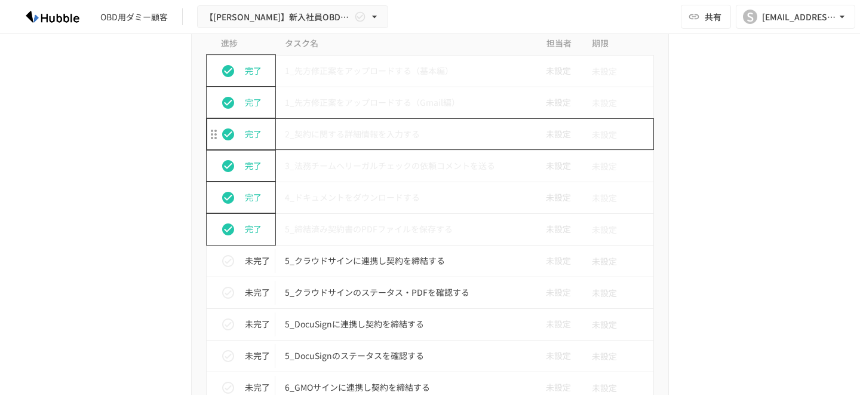
click at [387, 135] on p "2_契約に関する詳細情報を入力する" at bounding box center [405, 134] width 240 height 15
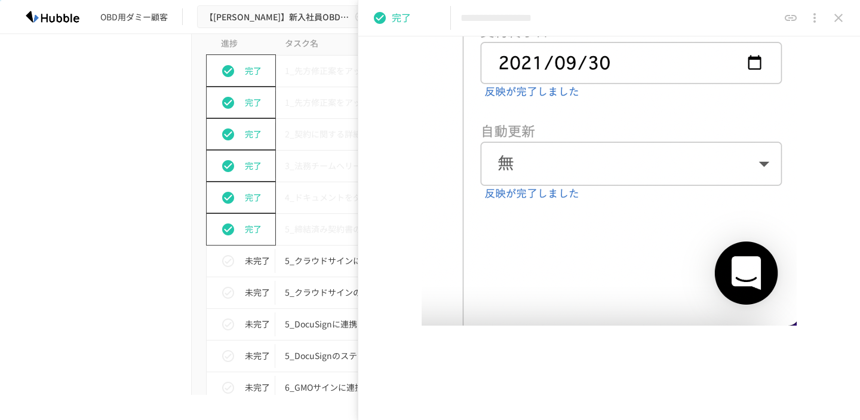
scroll to position [921, 0]
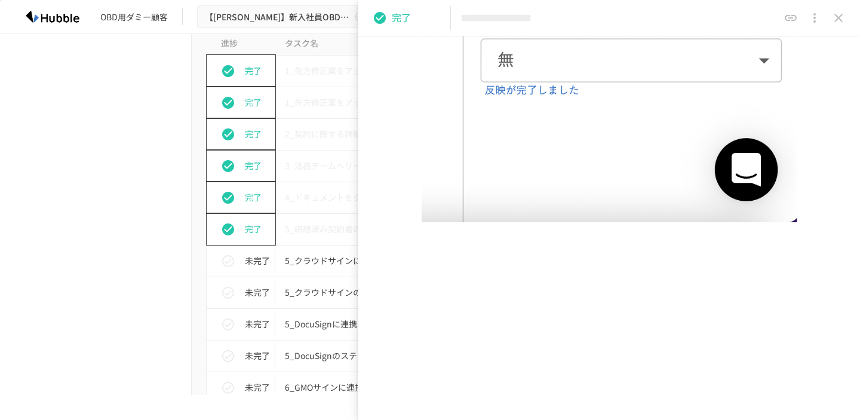
click at [837, 7] on button "close drawer" at bounding box center [838, 18] width 24 height 24
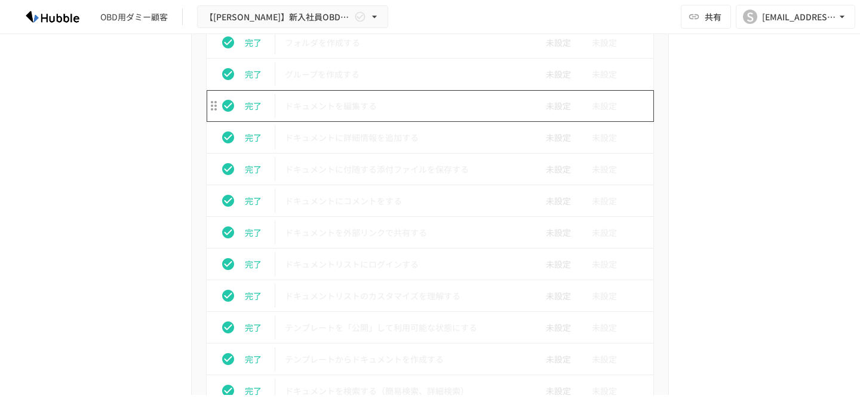
scroll to position [536, 0]
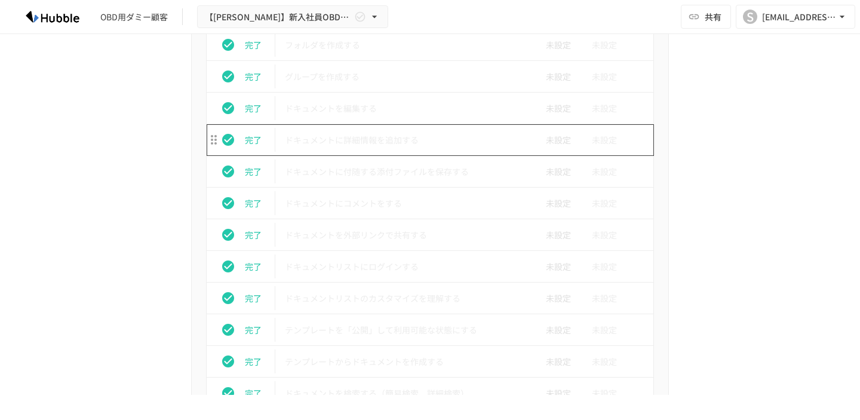
click at [380, 133] on p "ドキュメントに詳細情報を追加する" at bounding box center [405, 140] width 240 height 15
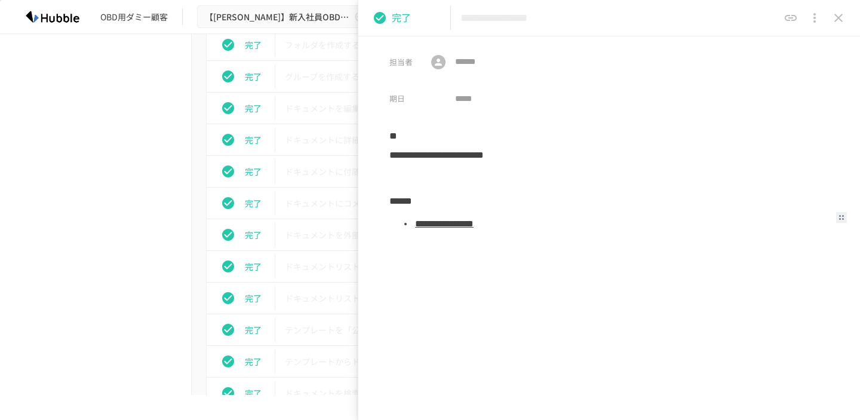
click at [473, 221] on link "**********" at bounding box center [444, 223] width 59 height 9
click at [841, 14] on icon "close drawer" at bounding box center [838, 18] width 14 height 14
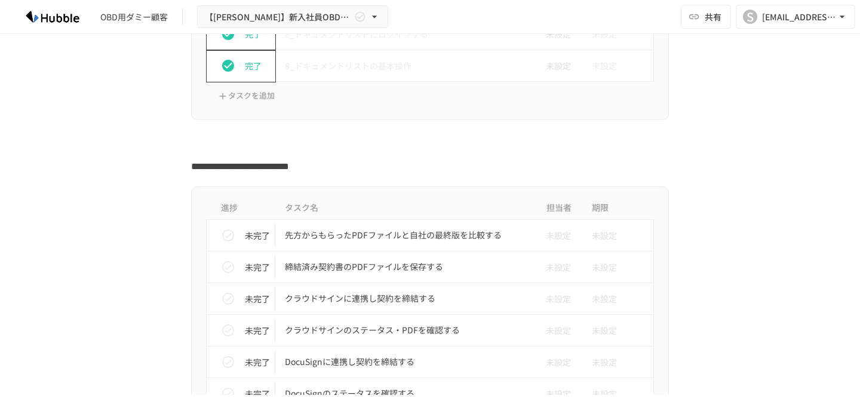
scroll to position [3861, 0]
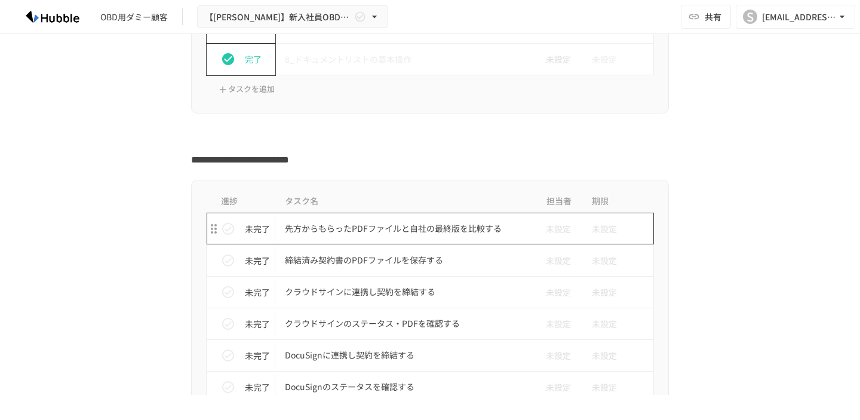
click at [349, 229] on p "先方からもらったPDFファイルと自社の最終版を比較する" at bounding box center [405, 228] width 240 height 15
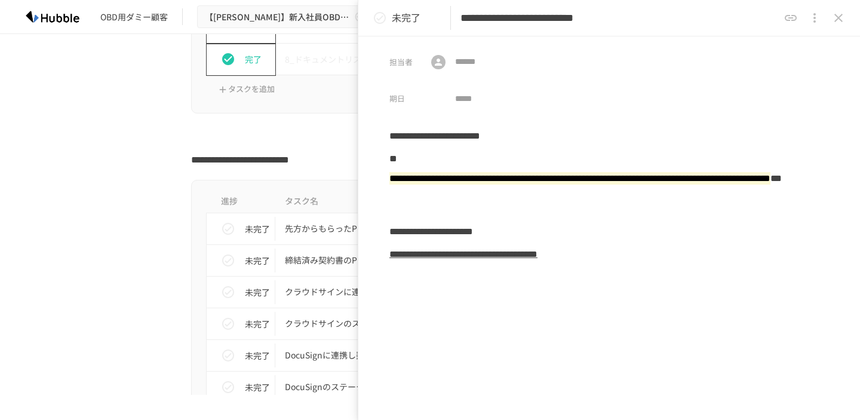
click at [833, 20] on icon "close drawer" at bounding box center [838, 18] width 14 height 14
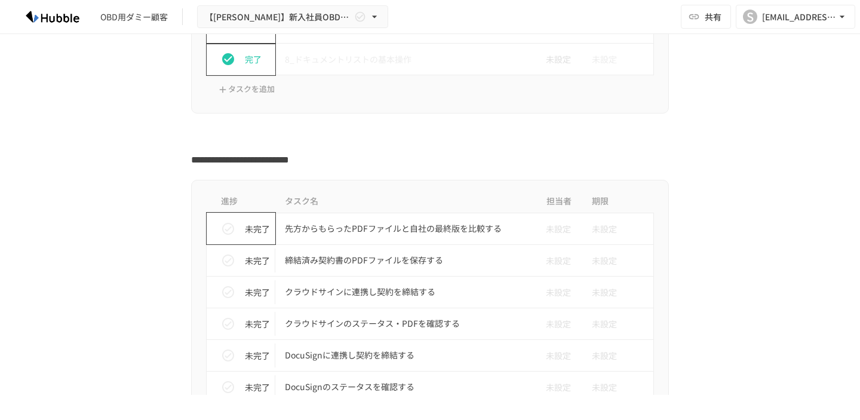
click at [226, 228] on icon "status" at bounding box center [228, 228] width 14 height 14
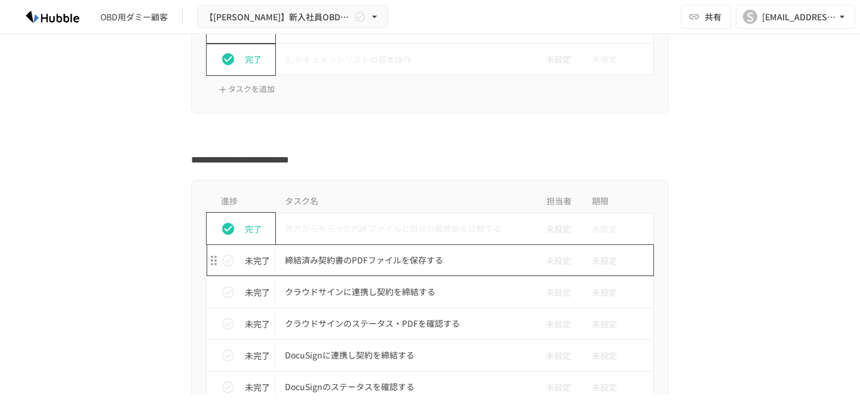
click at [361, 267] on p "締結済み契約書のPDFファイルを保存する" at bounding box center [405, 260] width 240 height 15
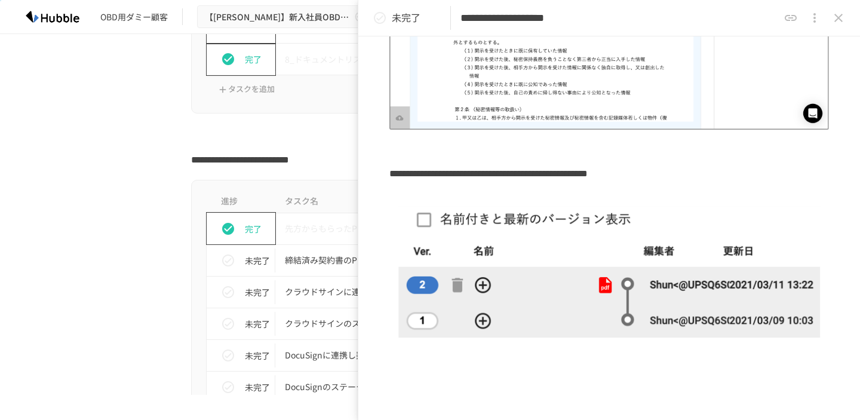
scroll to position [338, 0]
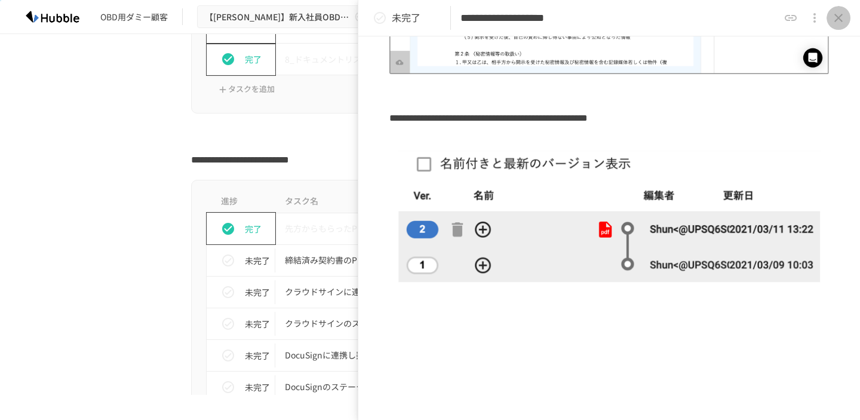
click at [837, 15] on icon "close drawer" at bounding box center [838, 18] width 14 height 14
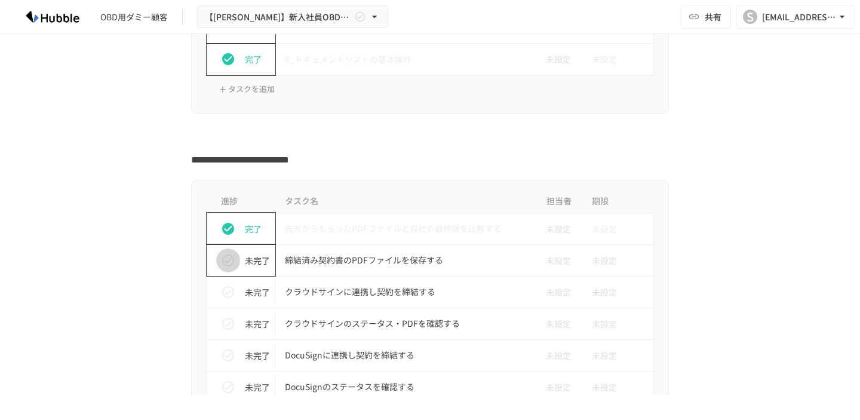
click at [230, 261] on icon "status" at bounding box center [228, 260] width 14 height 14
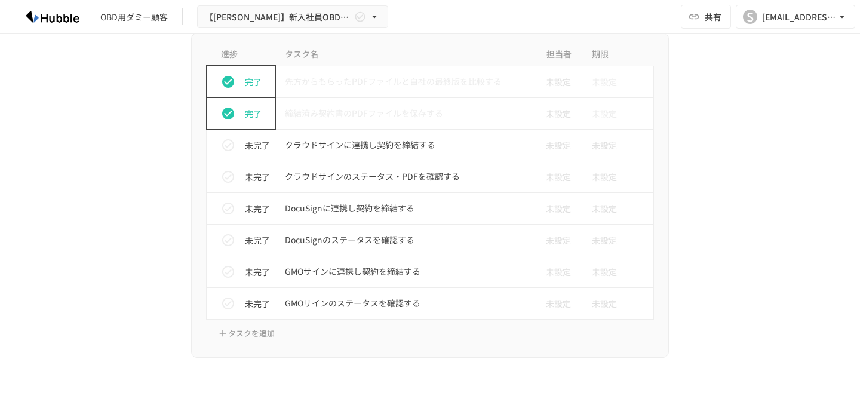
scroll to position [4009, 0]
click at [407, 155] on td "クラウドサインに連携し契約を締結する" at bounding box center [404, 144] width 259 height 32
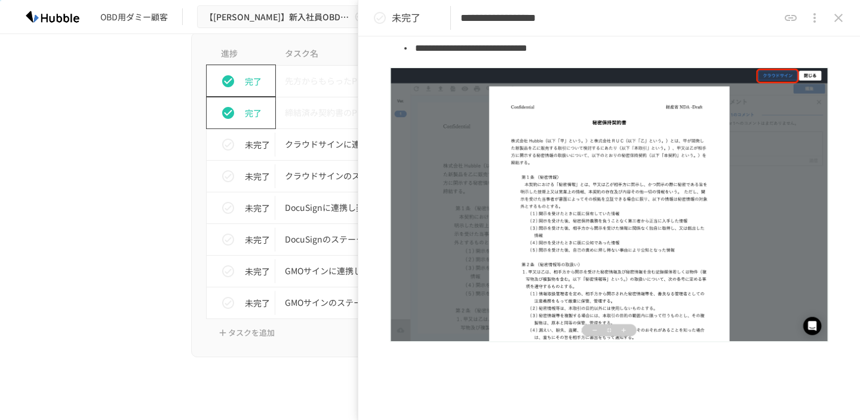
scroll to position [414, 0]
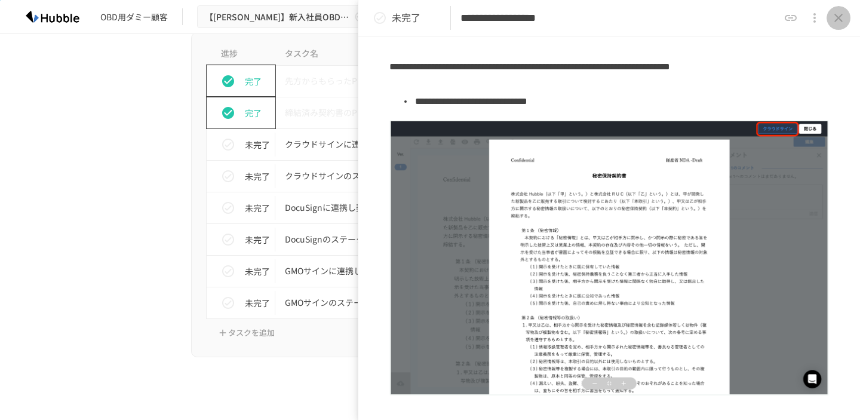
click at [839, 12] on icon "close drawer" at bounding box center [838, 18] width 14 height 14
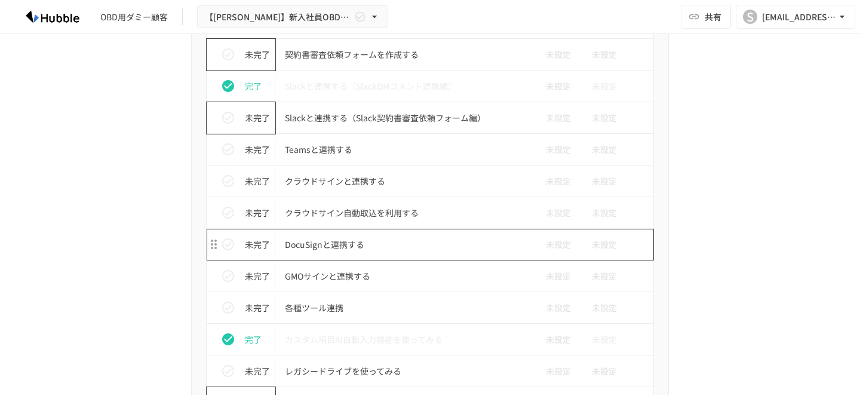
scroll to position [935, 0]
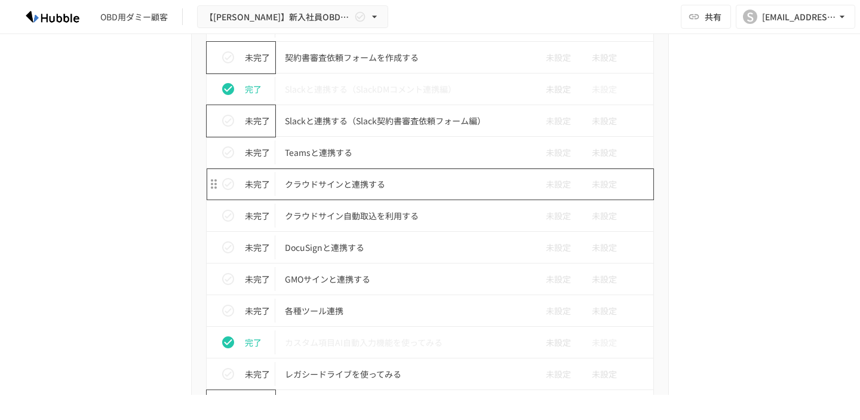
click at [374, 187] on p "クラウドサインと連携する" at bounding box center [405, 184] width 240 height 15
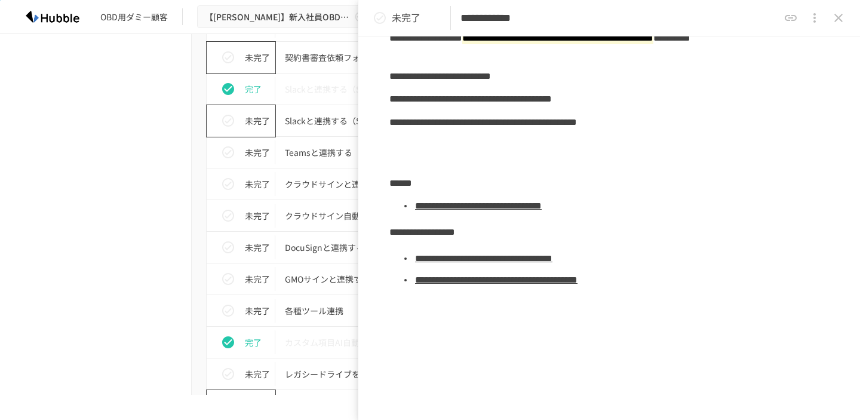
scroll to position [255, 0]
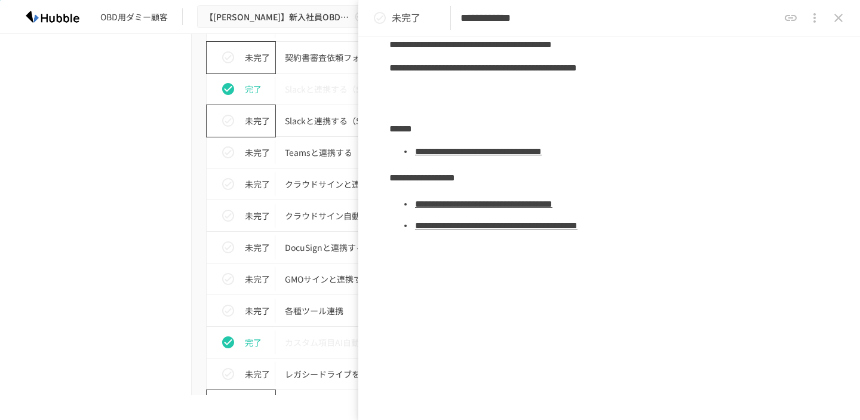
click at [541, 153] on link "**********" at bounding box center [478, 151] width 127 height 9
click at [842, 24] on icon "close drawer" at bounding box center [838, 18] width 14 height 14
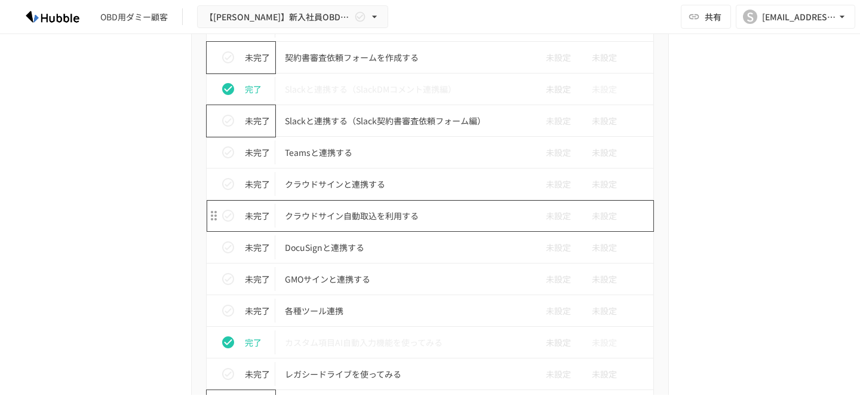
click at [342, 211] on p "クラウドサイン自動取込を利用する" at bounding box center [405, 215] width 240 height 15
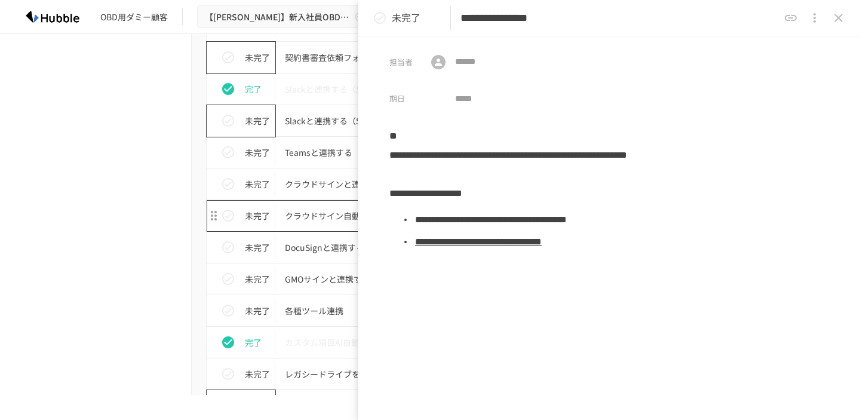
click at [306, 193] on td "クラウドサインと連携する" at bounding box center [404, 184] width 259 height 32
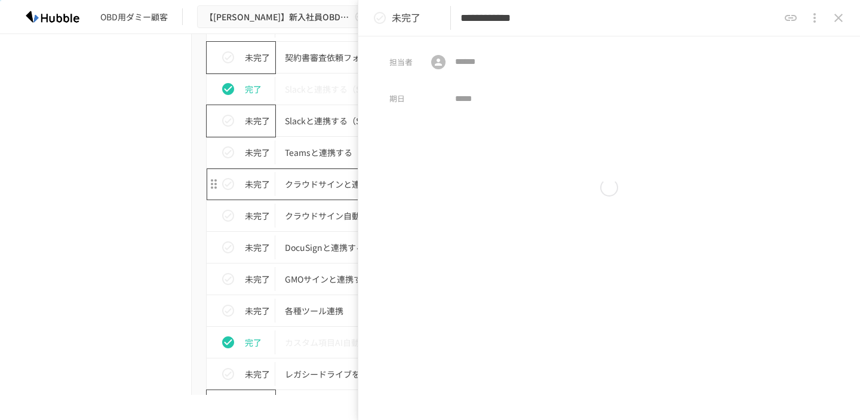
type input "**********"
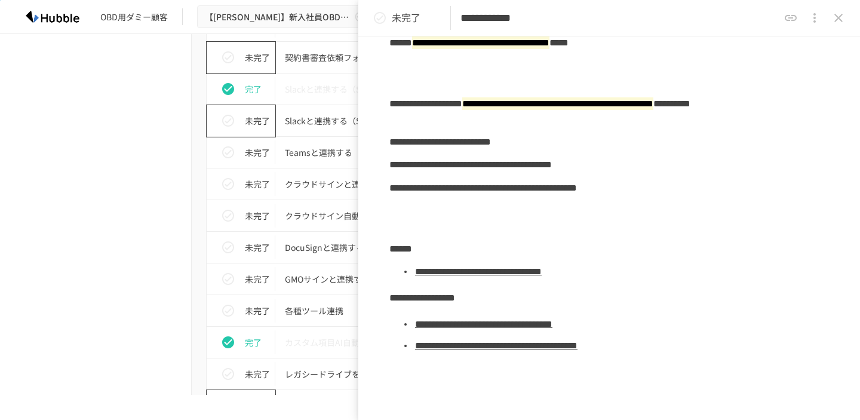
scroll to position [177, 0]
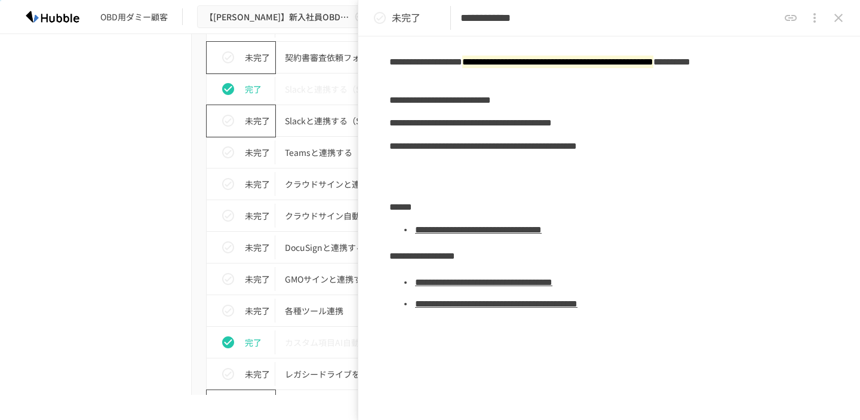
click at [544, 287] on link "**********" at bounding box center [483, 282] width 137 height 9
click at [831, 23] on icon "close drawer" at bounding box center [838, 18] width 14 height 14
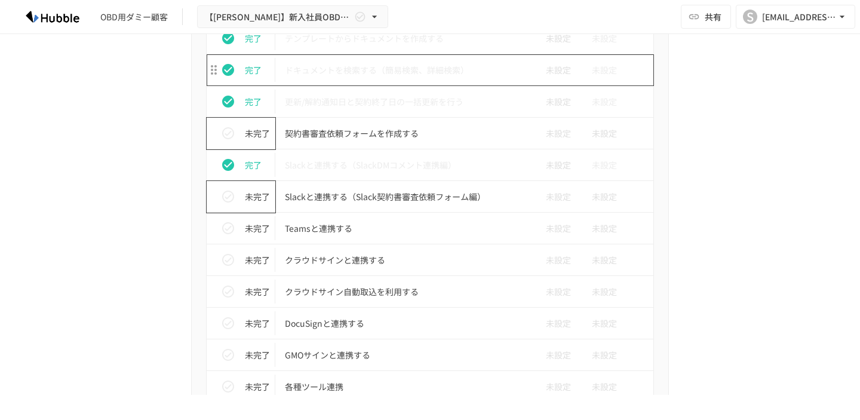
scroll to position [872, 0]
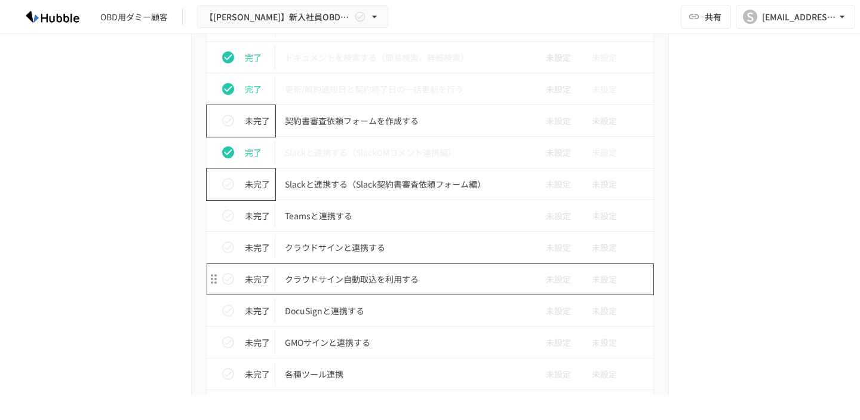
click at [330, 278] on p "クラウドサイン自動取込を利用する" at bounding box center [405, 279] width 240 height 15
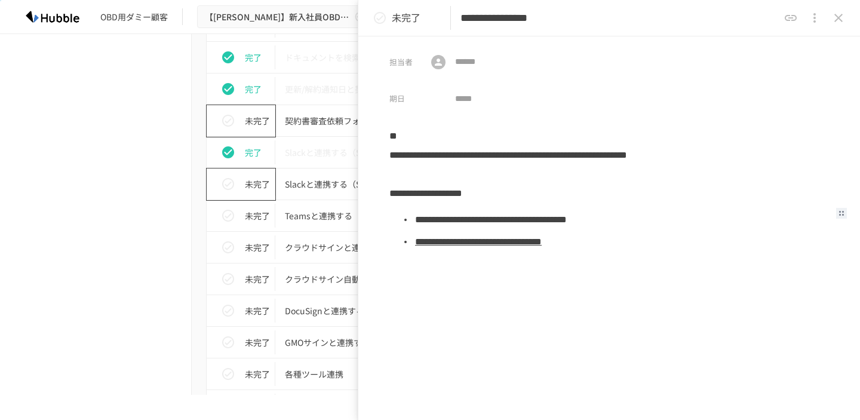
click at [534, 243] on link "**********" at bounding box center [478, 241] width 127 height 9
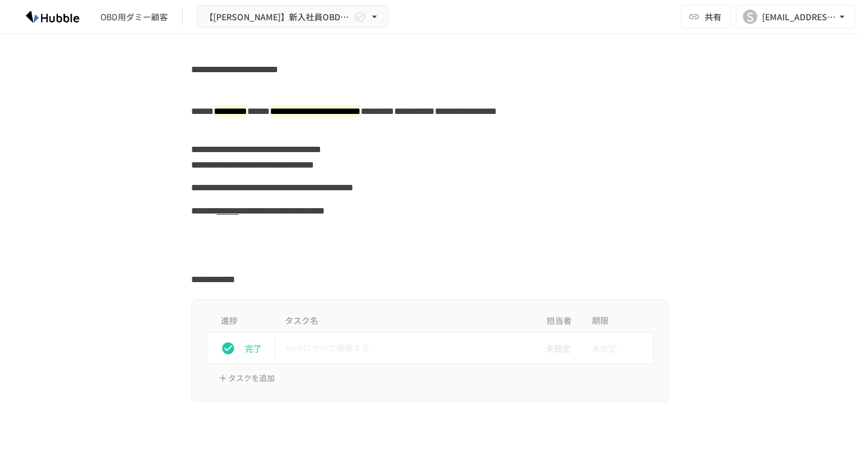
scroll to position [1226, 0]
